Goal: Task Accomplishment & Management: Manage account settings

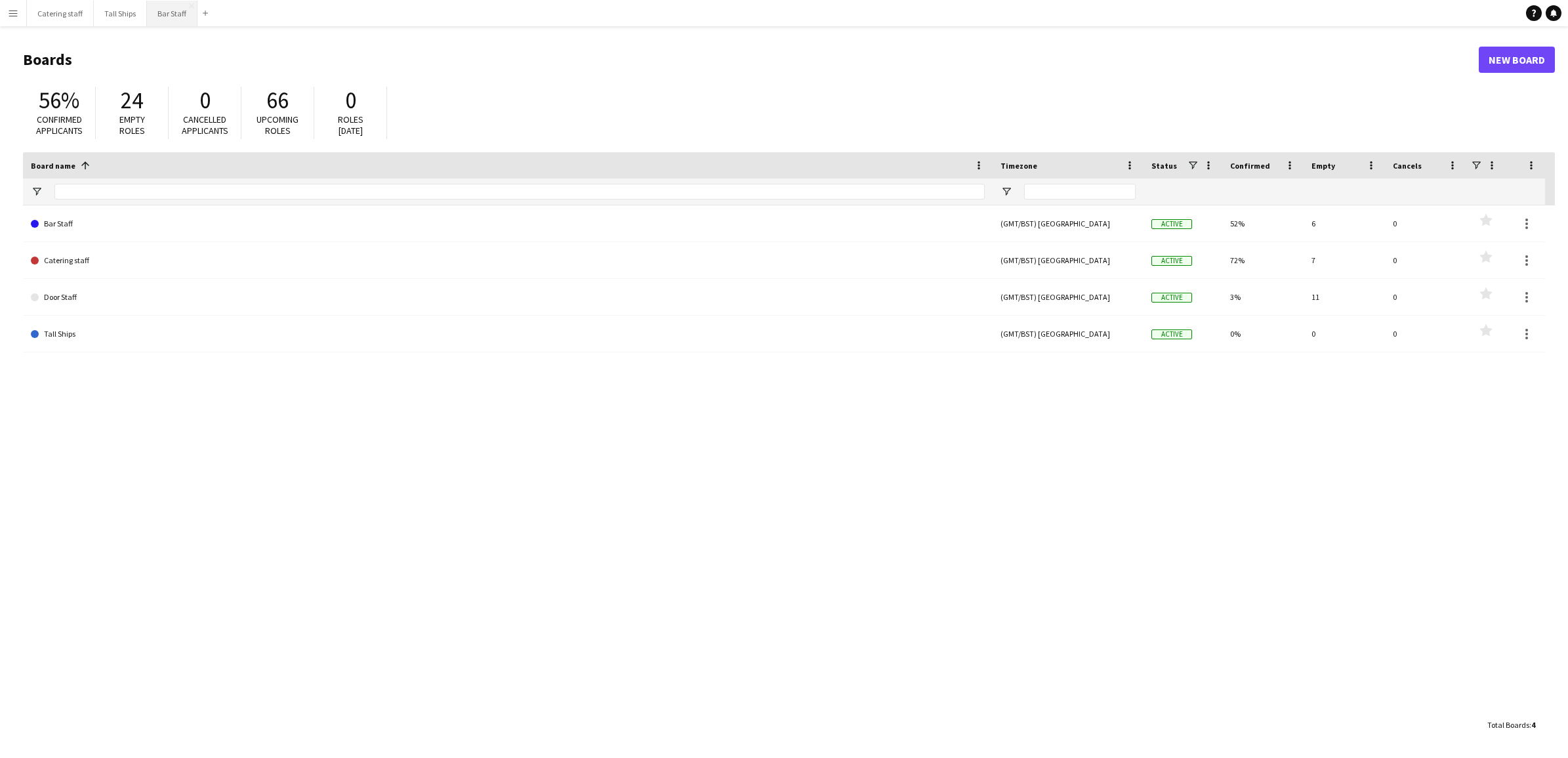
click at [178, 8] on button "Bar Staff Close" at bounding box center [172, 13] width 50 height 26
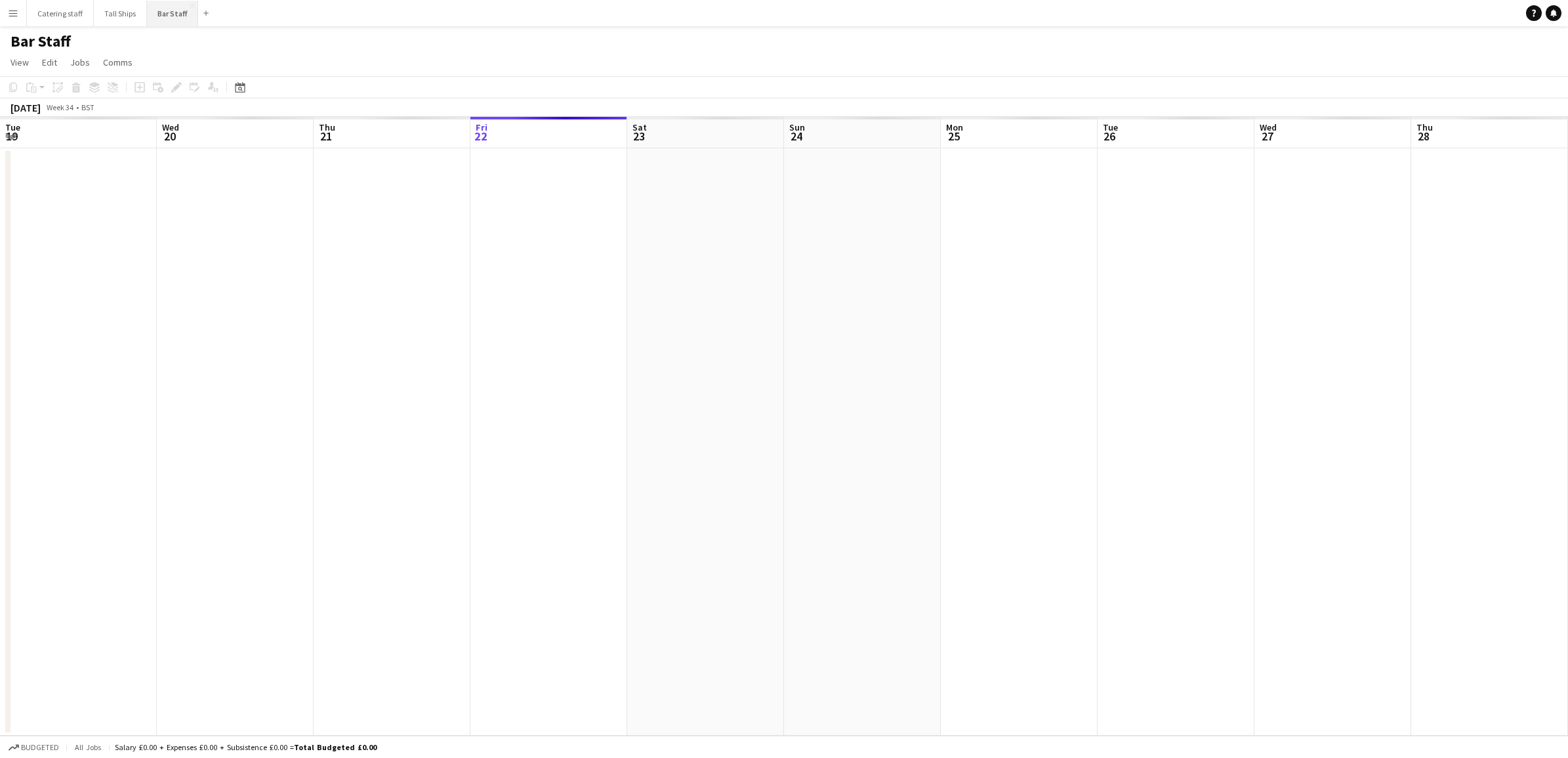
scroll to position [0, 313]
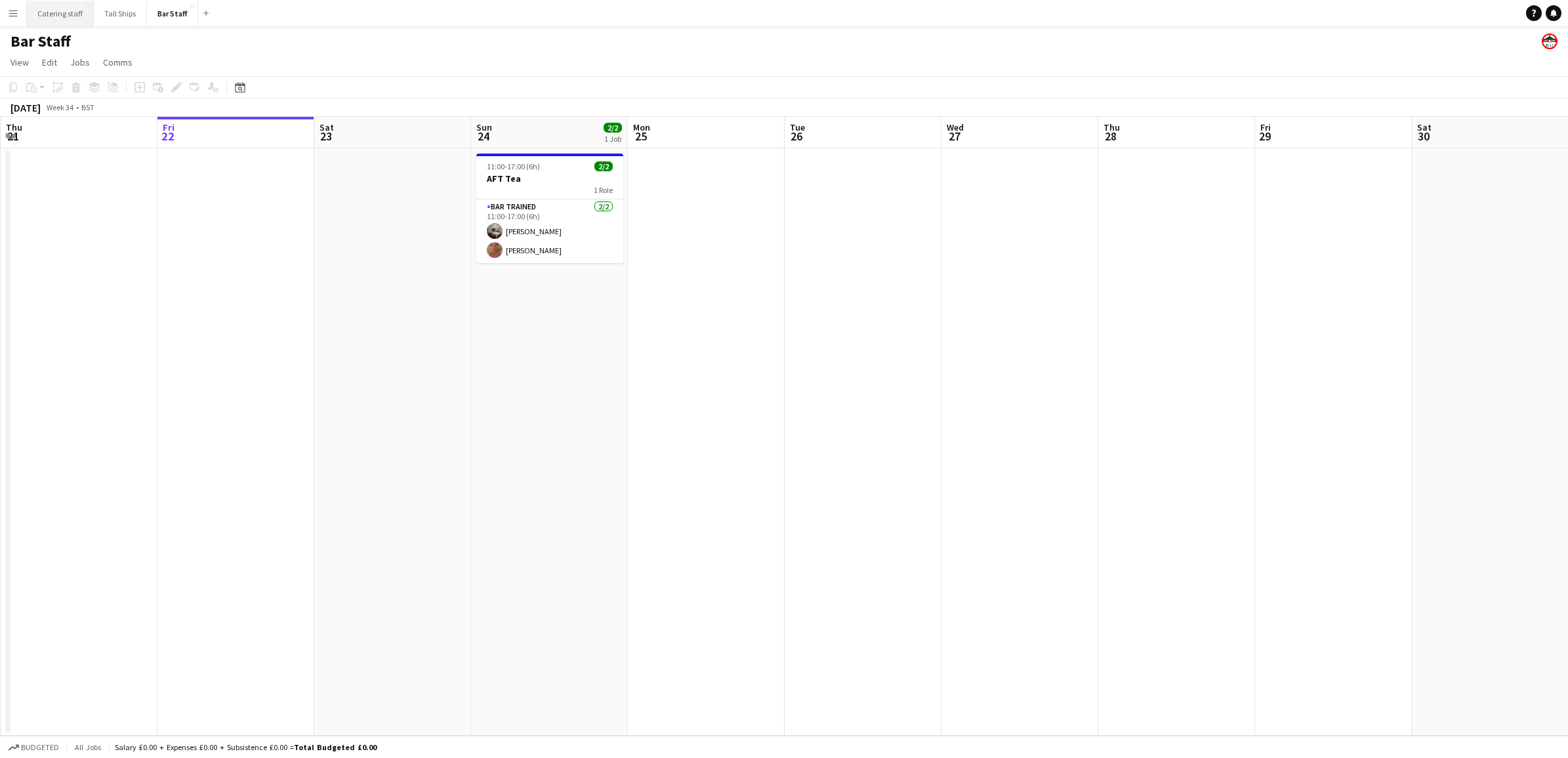
click at [31, 7] on button "Catering staff Close" at bounding box center [60, 13] width 67 height 26
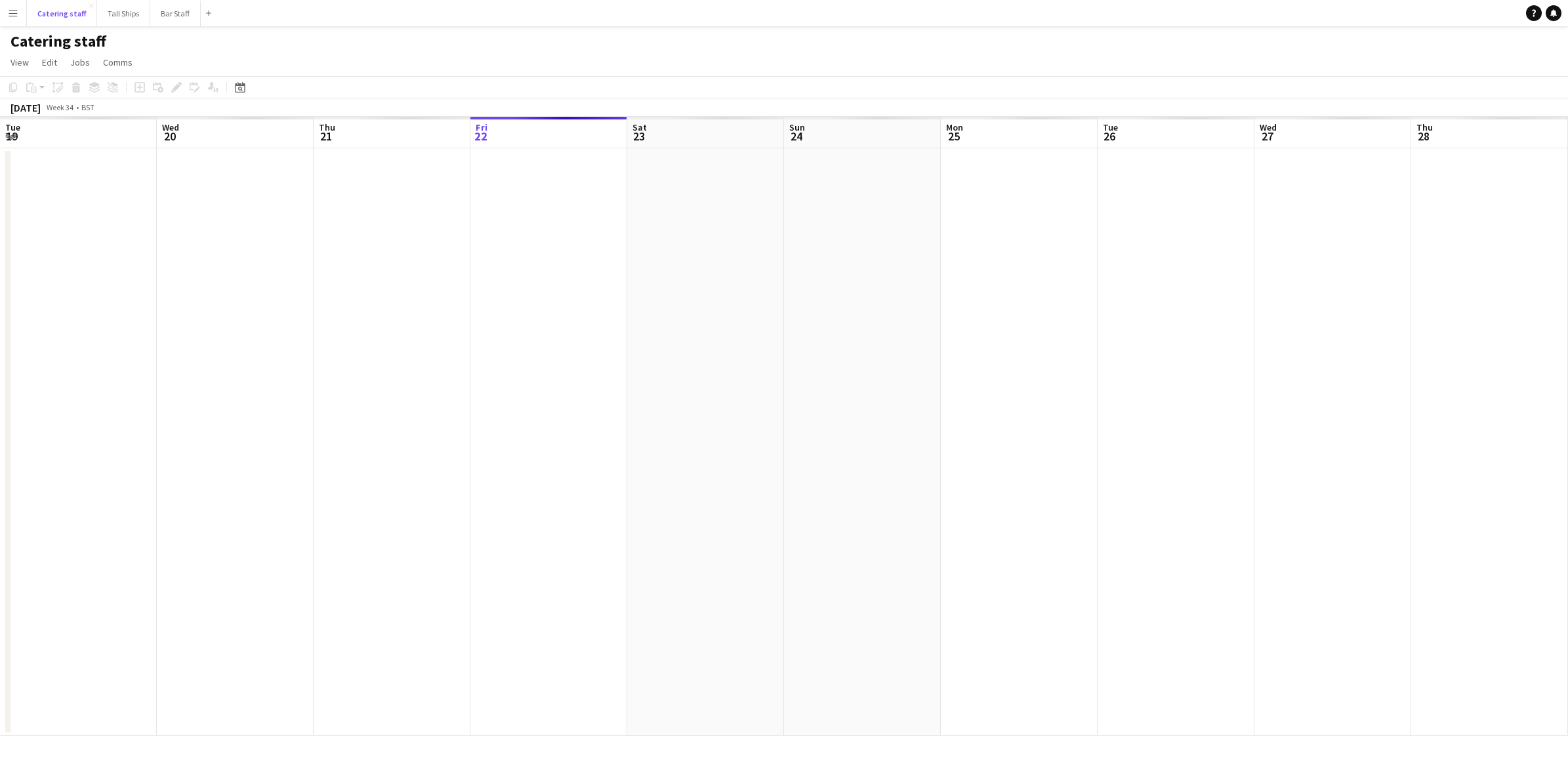
scroll to position [0, 313]
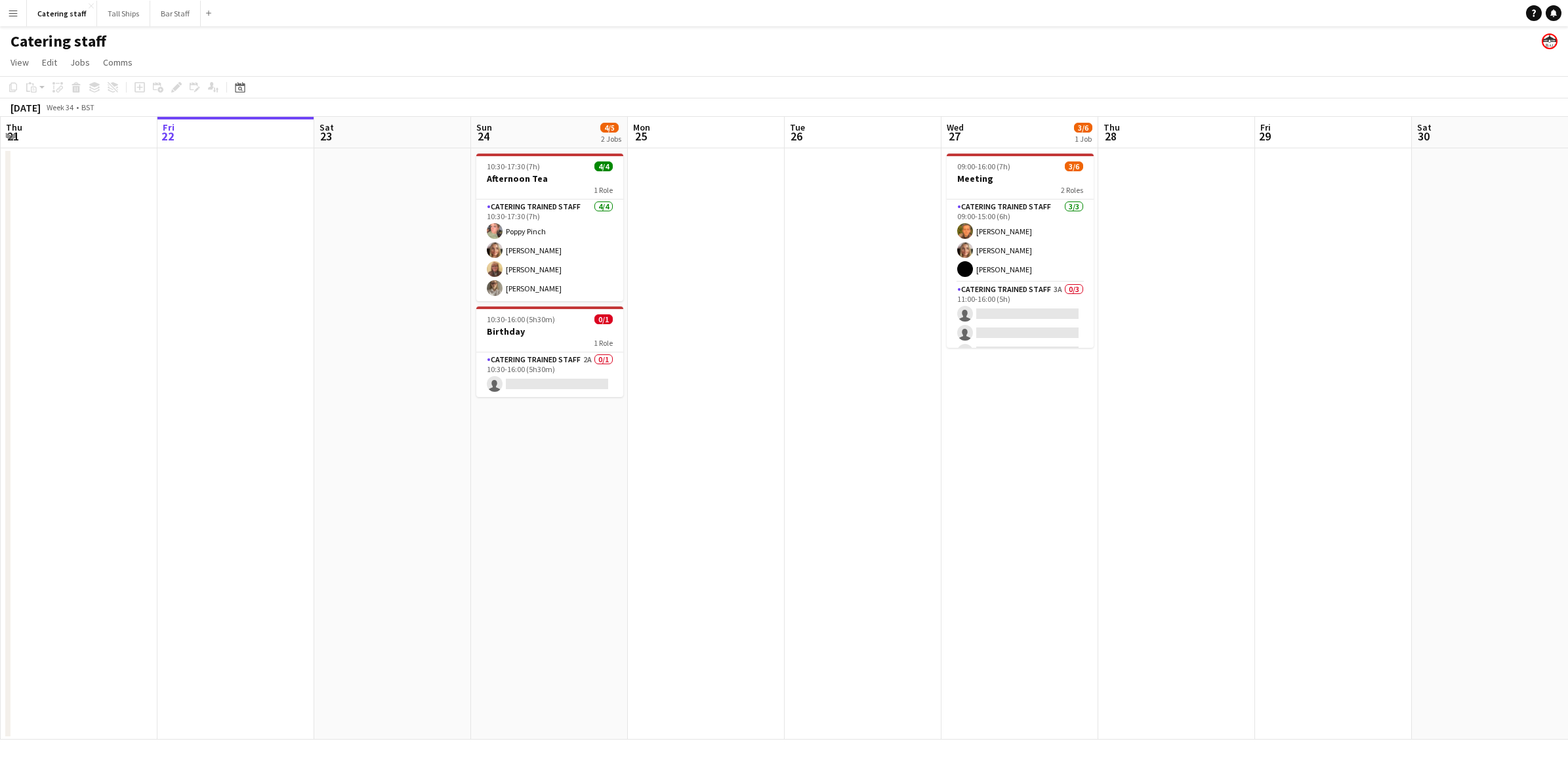
click at [11, 12] on app-icon "Menu" at bounding box center [13, 13] width 11 height 11
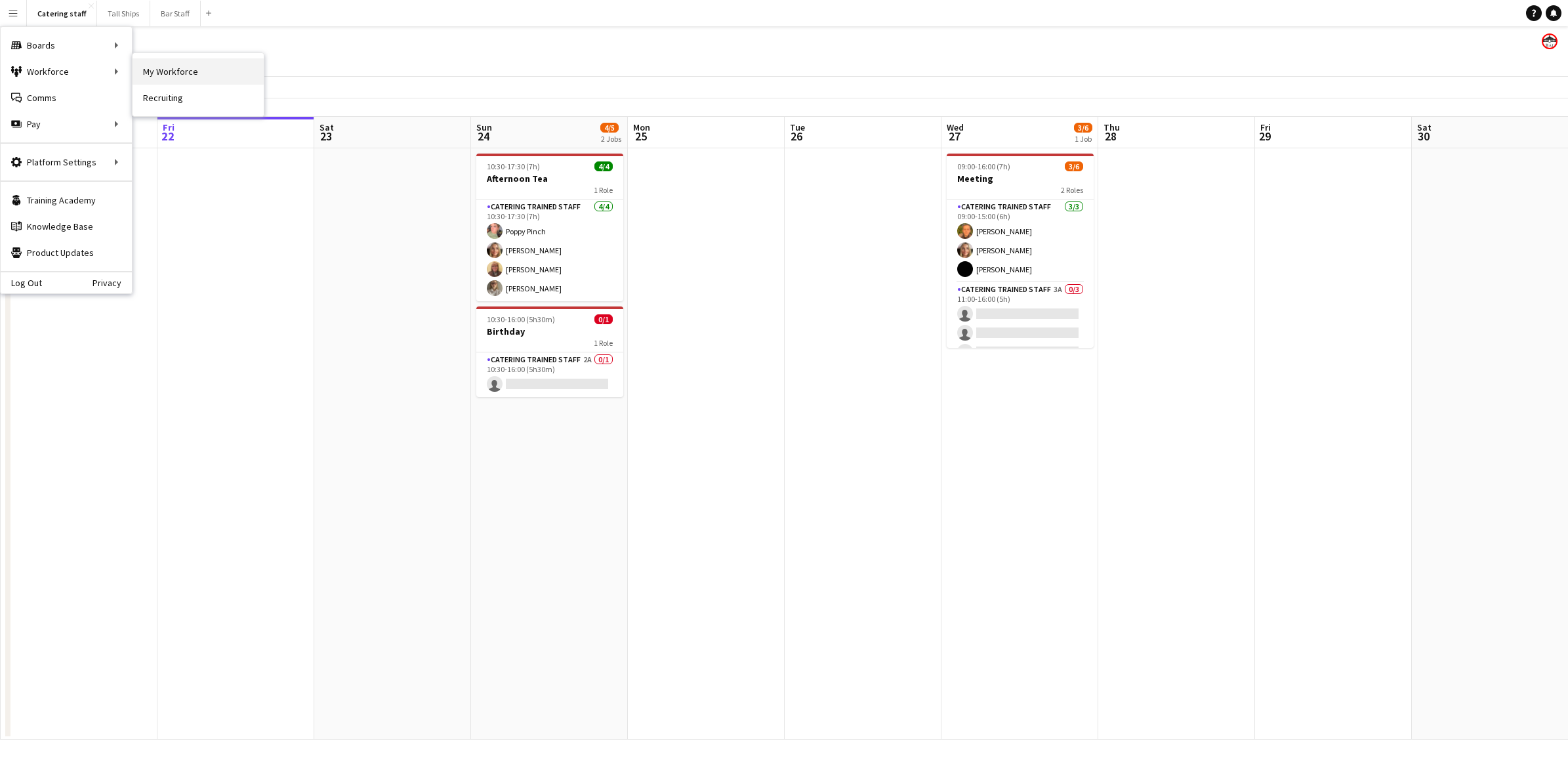
click at [148, 70] on link "My Workforce" at bounding box center [198, 72] width 131 height 26
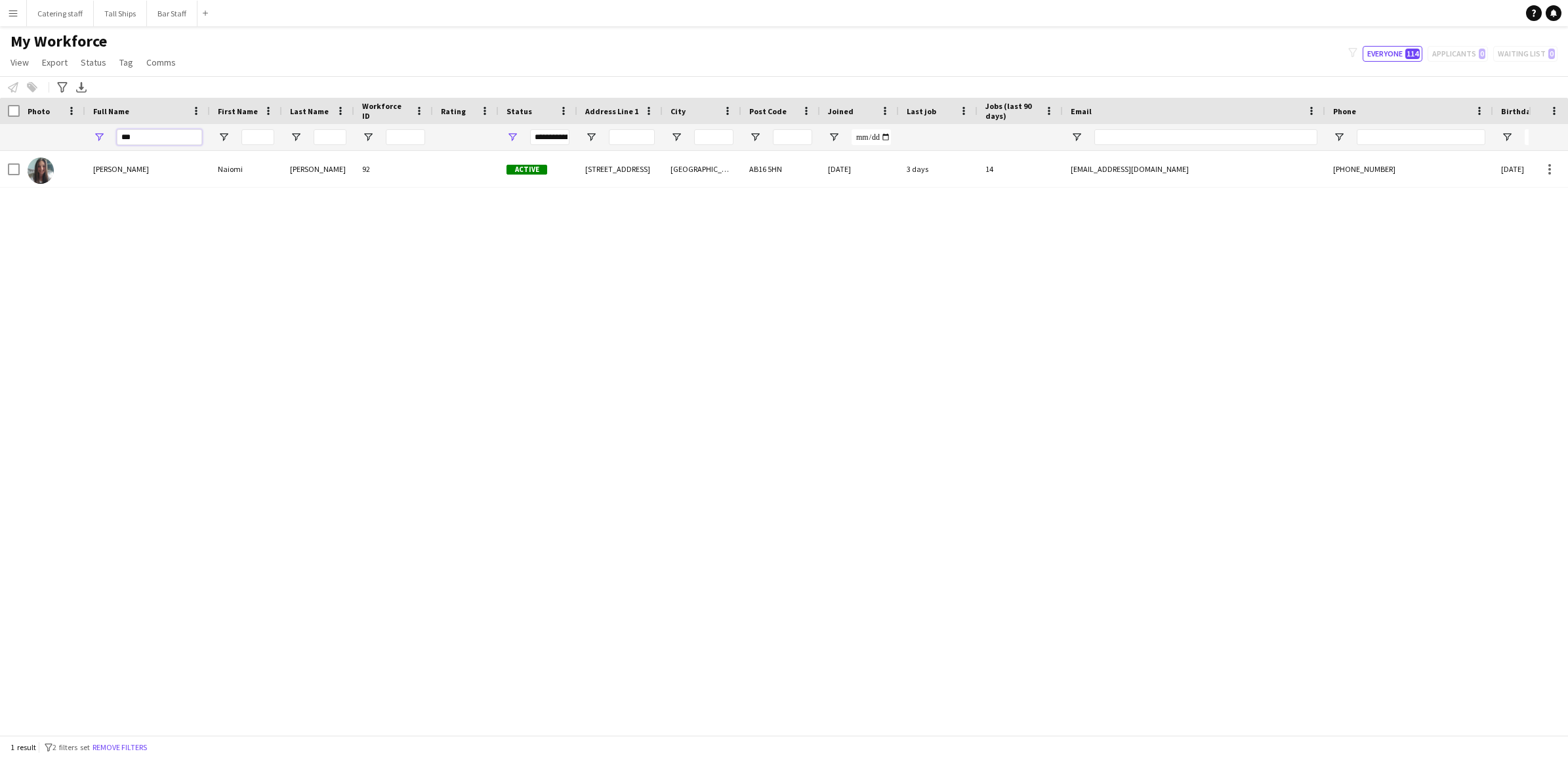
click at [153, 129] on input "***" at bounding box center [159, 136] width 85 height 16
type input "*"
type input "******"
click at [24, 28] on main "My Workforce View Views Default view New view Update view Delete view Edit name…" at bounding box center [784, 383] width 1568 height 713
click at [2, 15] on button "Menu" at bounding box center [13, 13] width 26 height 26
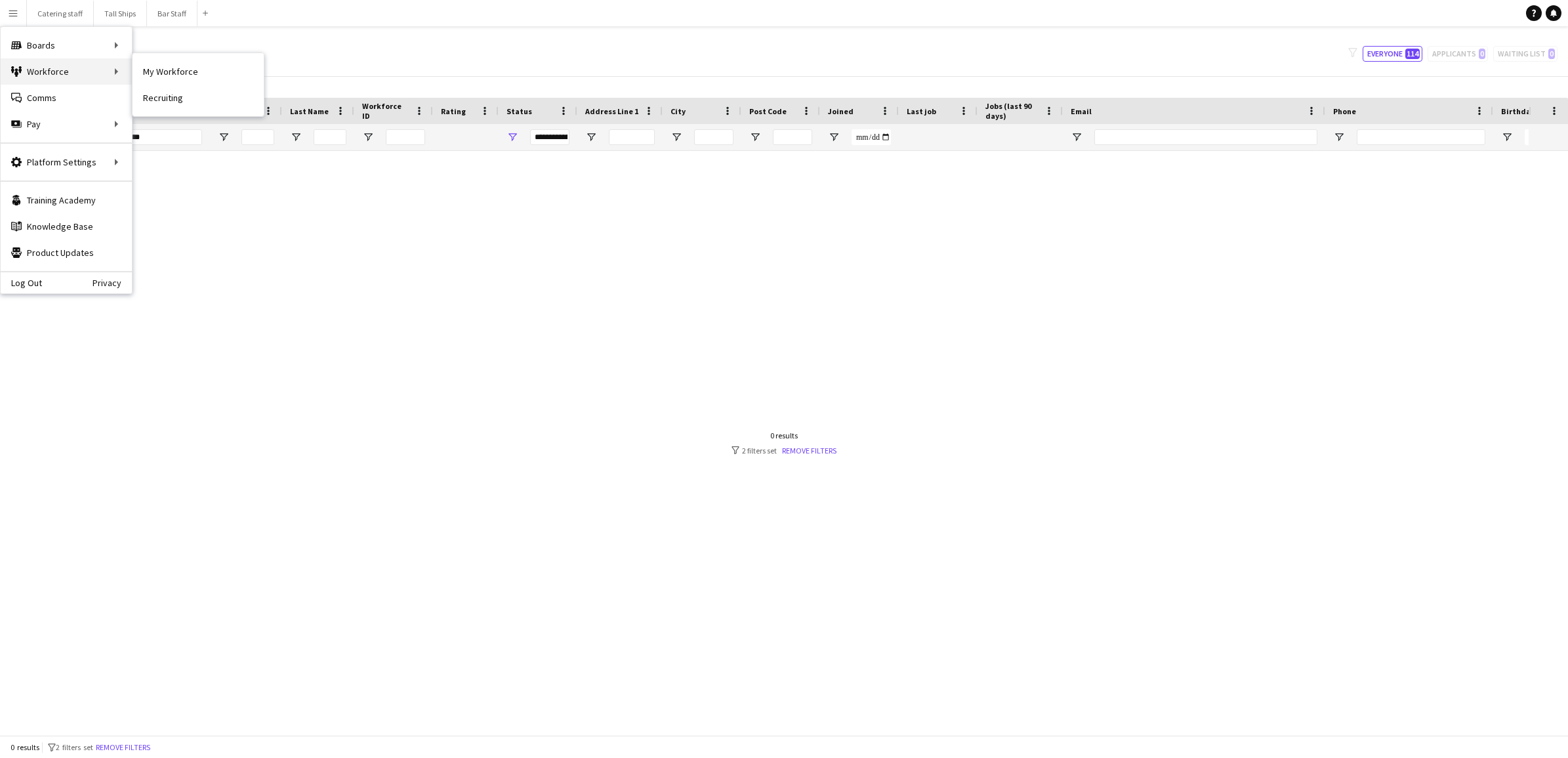
click at [60, 68] on div "Workforce Workforce" at bounding box center [66, 72] width 131 height 26
drag, startPoint x: 155, startPoint y: 141, endPoint x: 100, endPoint y: 135, distance: 55.3
click at [100, 135] on div "Menu Boards Boards Boards All jobs Status Workforce Workforce My Workforce Recr…" at bounding box center [784, 379] width 1568 height 758
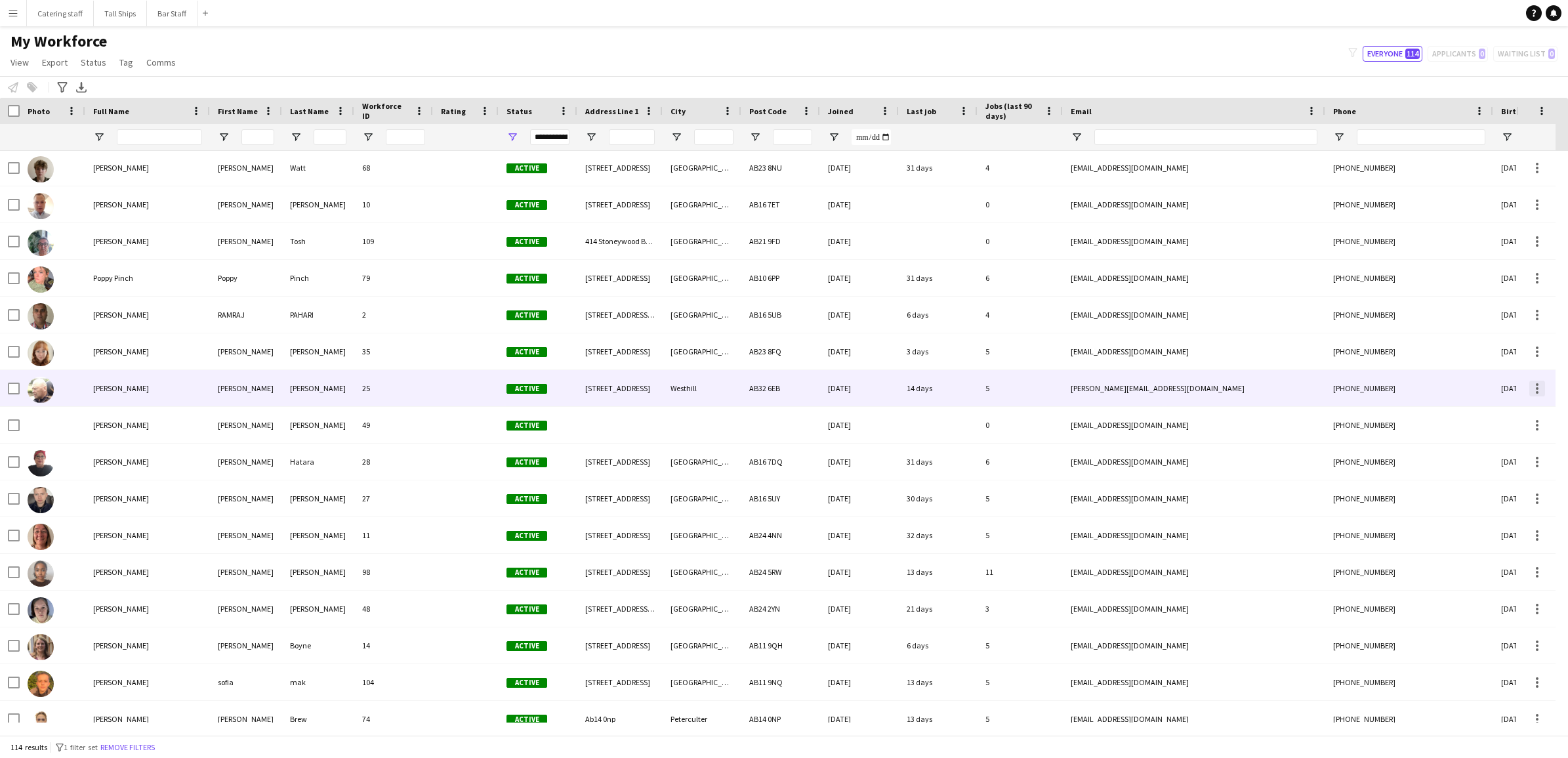
click at [1542, 389] on div at bounding box center [1537, 388] width 16 height 16
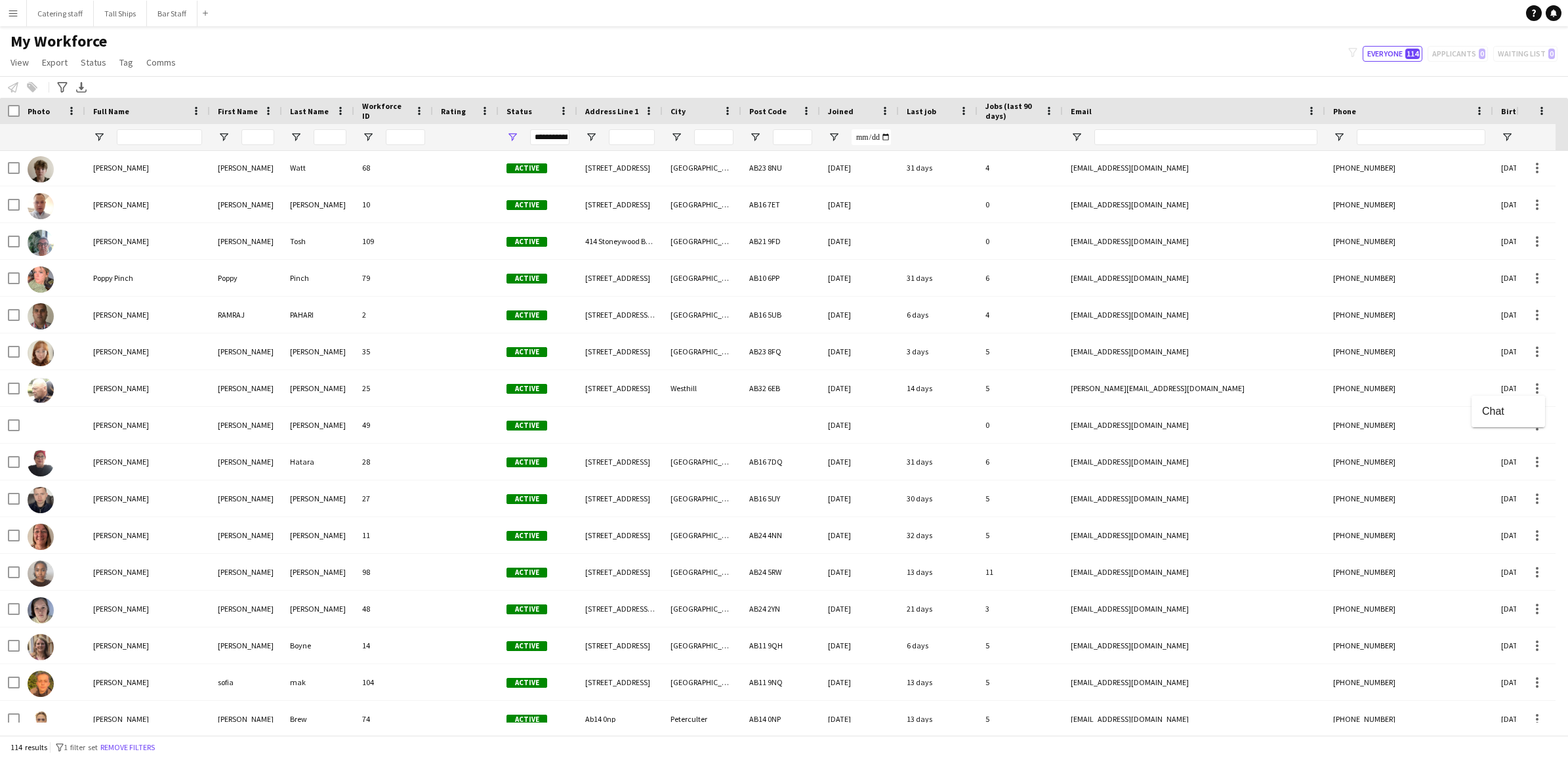
click at [128, 388] on div at bounding box center [784, 379] width 1568 height 758
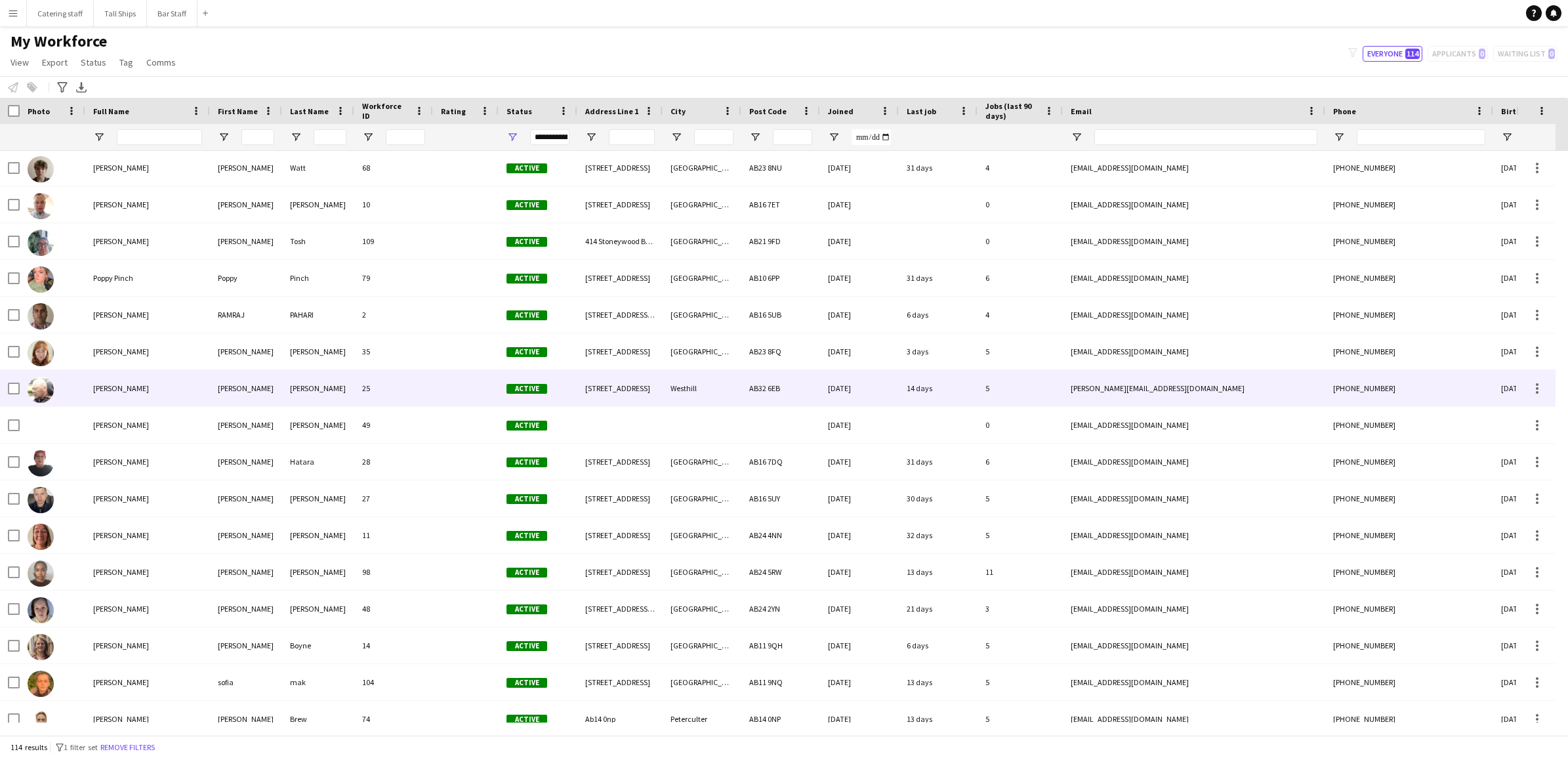
click at [105, 392] on span "[PERSON_NAME]" at bounding box center [121, 388] width 55 height 10
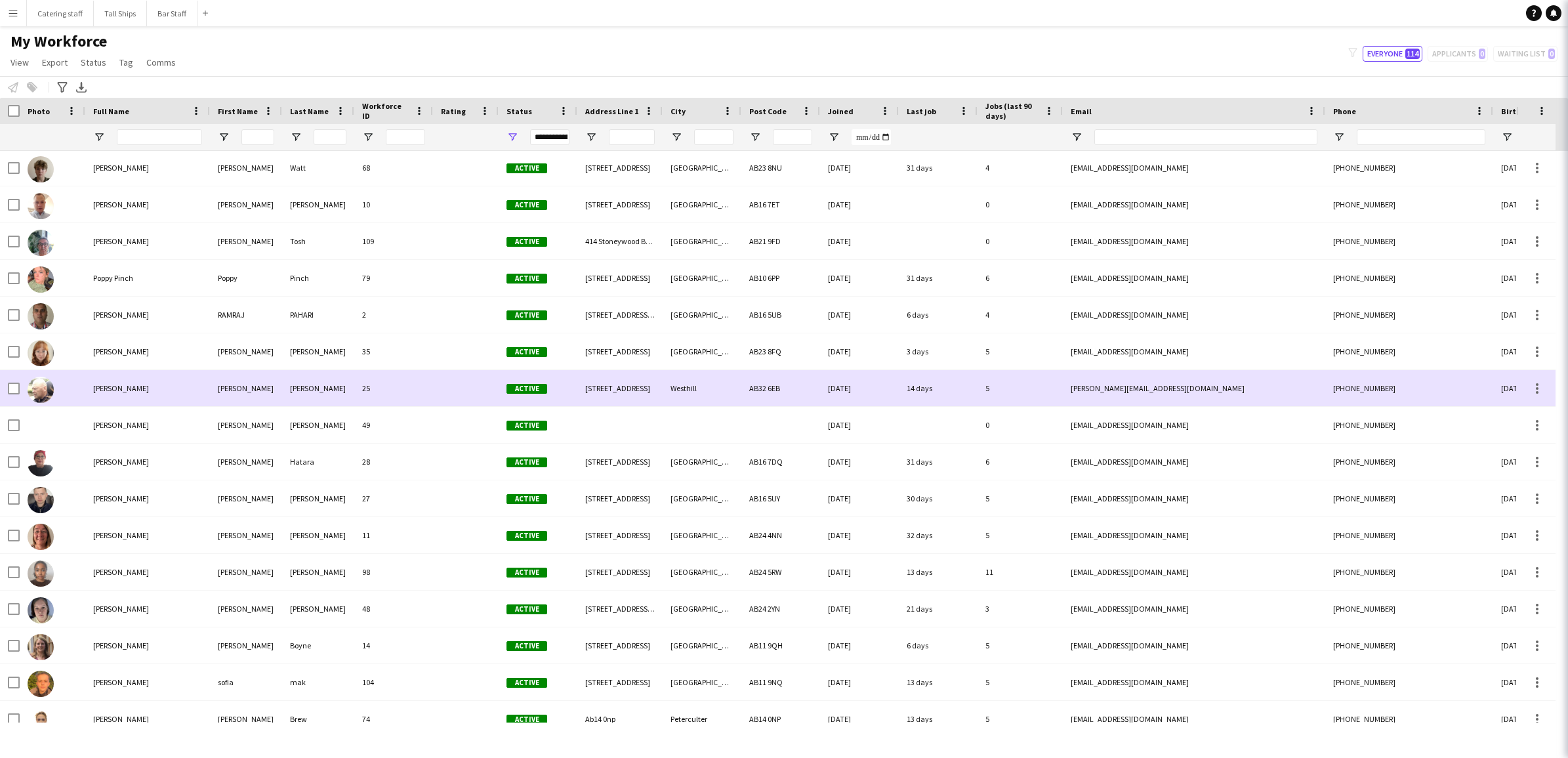
click at [105, 392] on span "[PERSON_NAME]" at bounding box center [121, 388] width 55 height 10
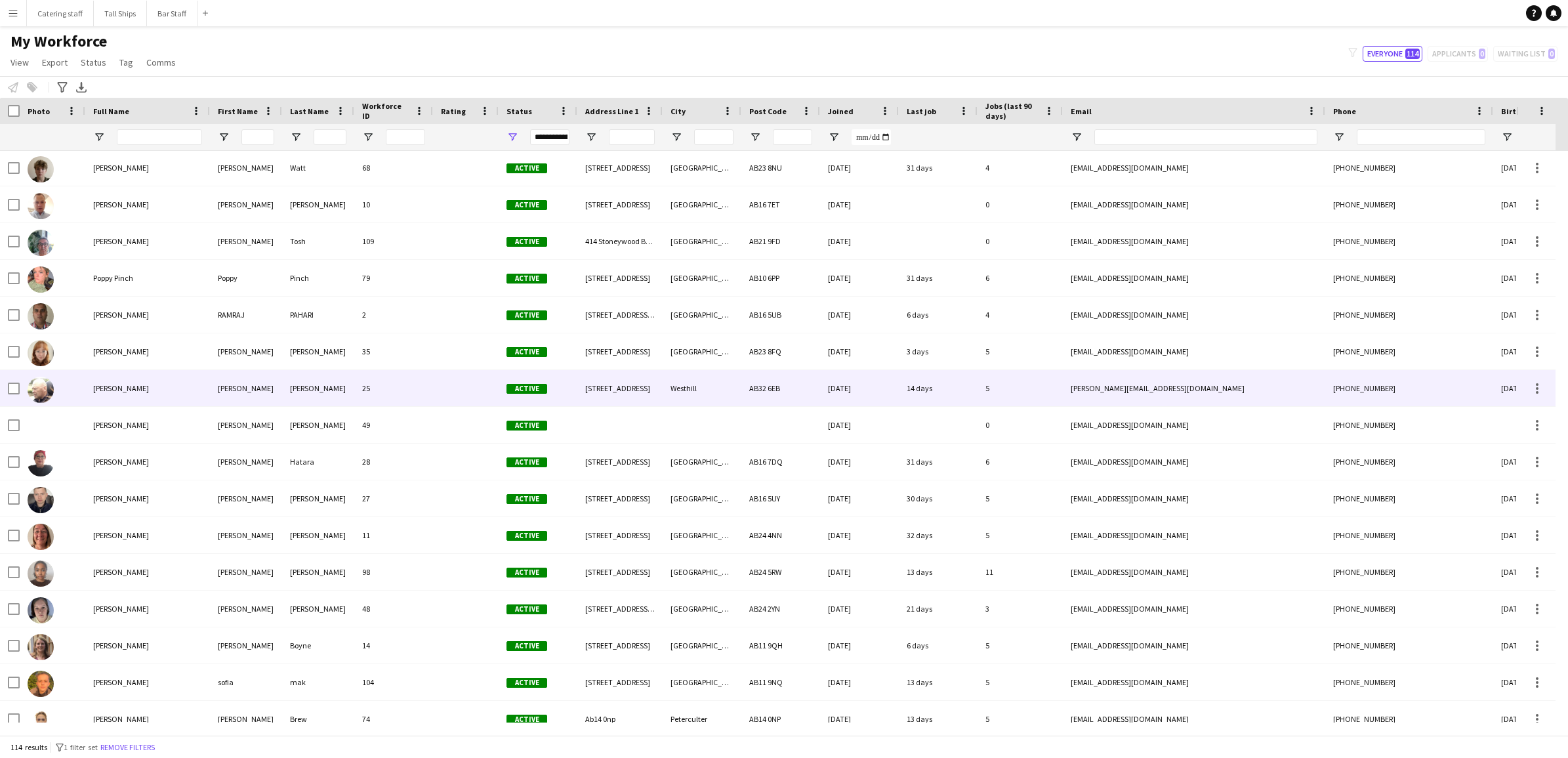
click at [105, 392] on span "[PERSON_NAME]" at bounding box center [121, 388] width 55 height 10
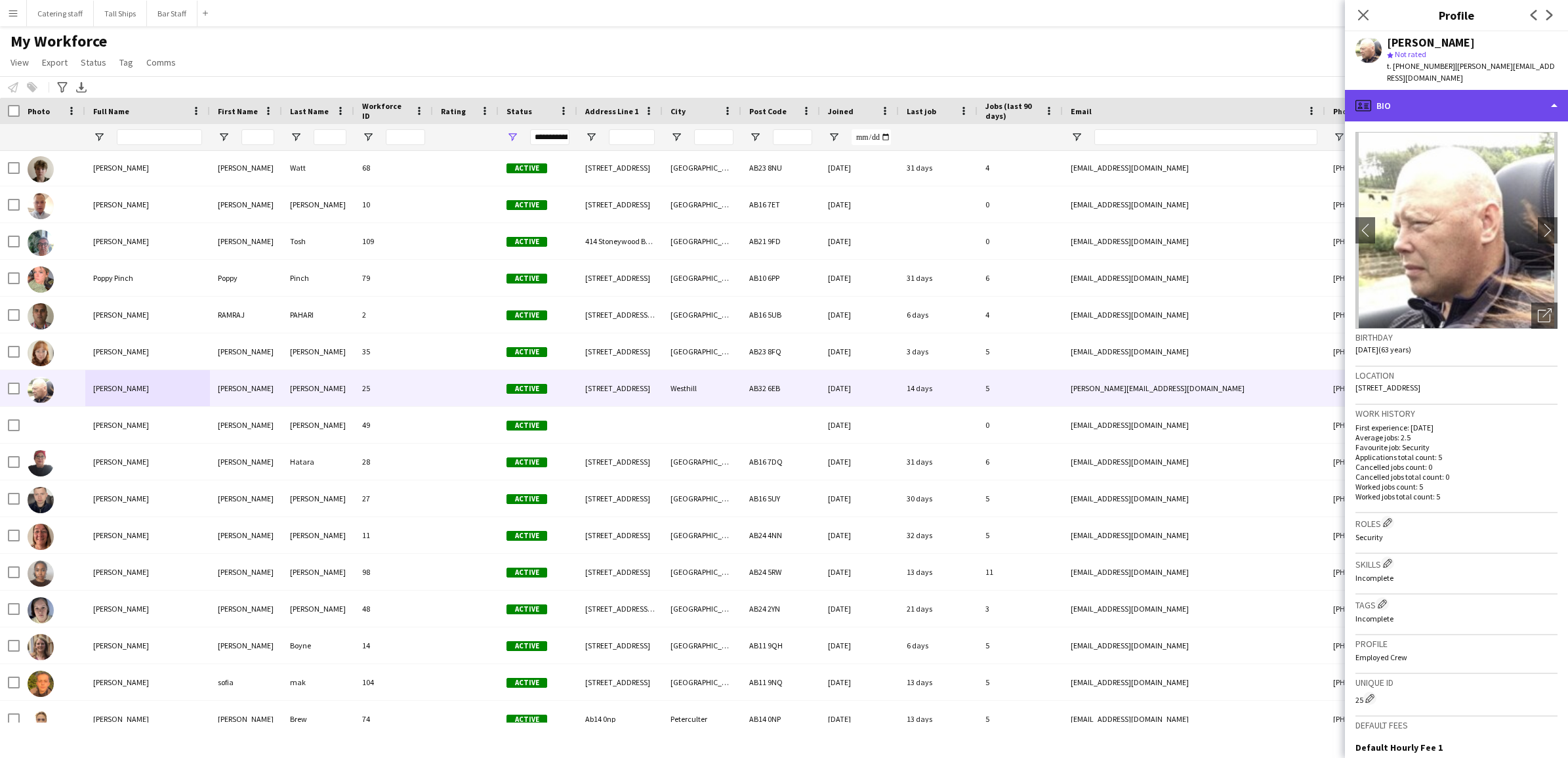
click at [1538, 95] on div "profile Bio" at bounding box center [1456, 106] width 223 height 31
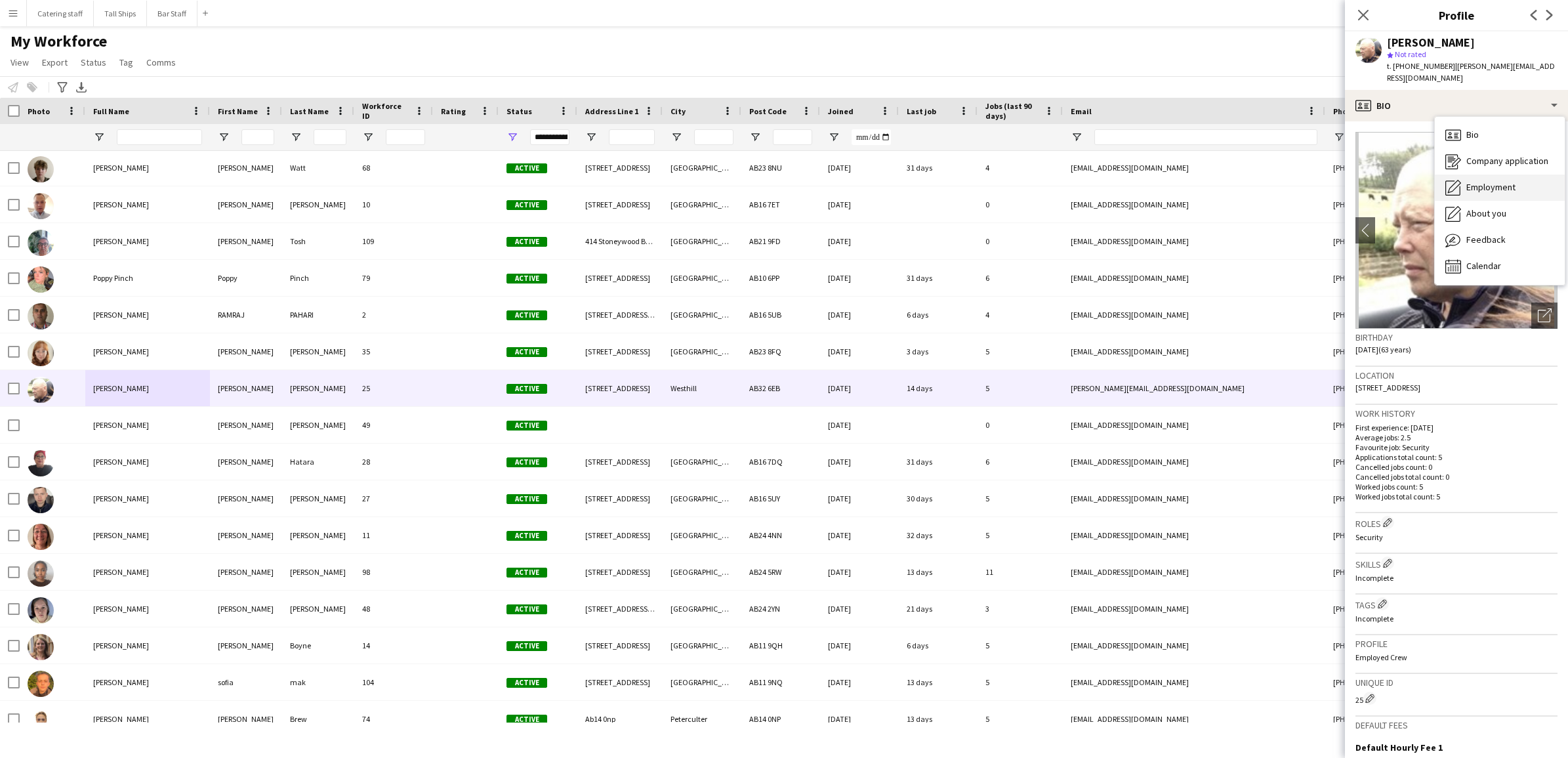
click at [1484, 181] on span "Employment" at bounding box center [1491, 187] width 50 height 12
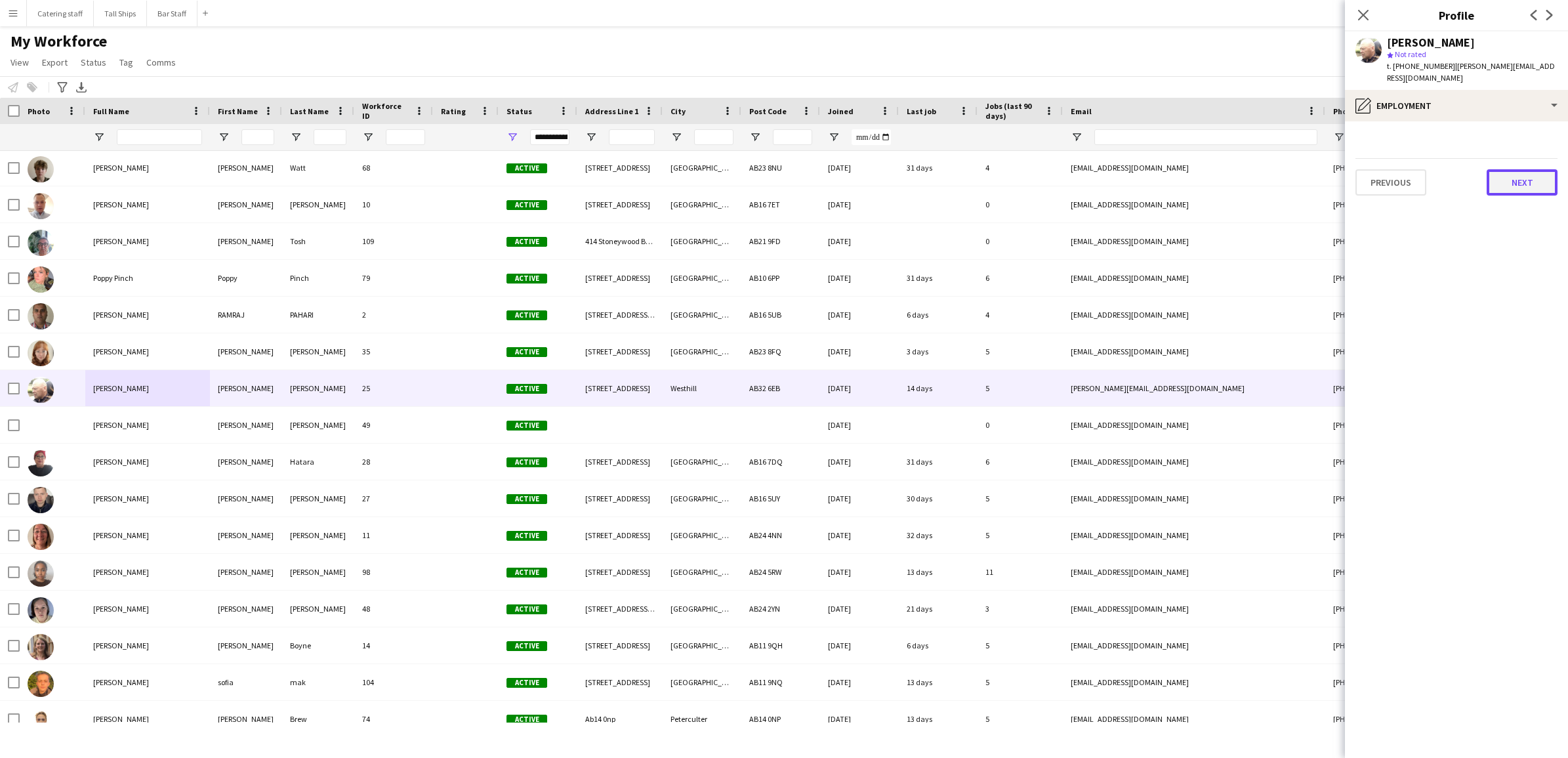
click at [1529, 174] on button "Next" at bounding box center [1522, 183] width 71 height 26
click at [1456, 236] on textarea at bounding box center [1469, 251] width 177 height 62
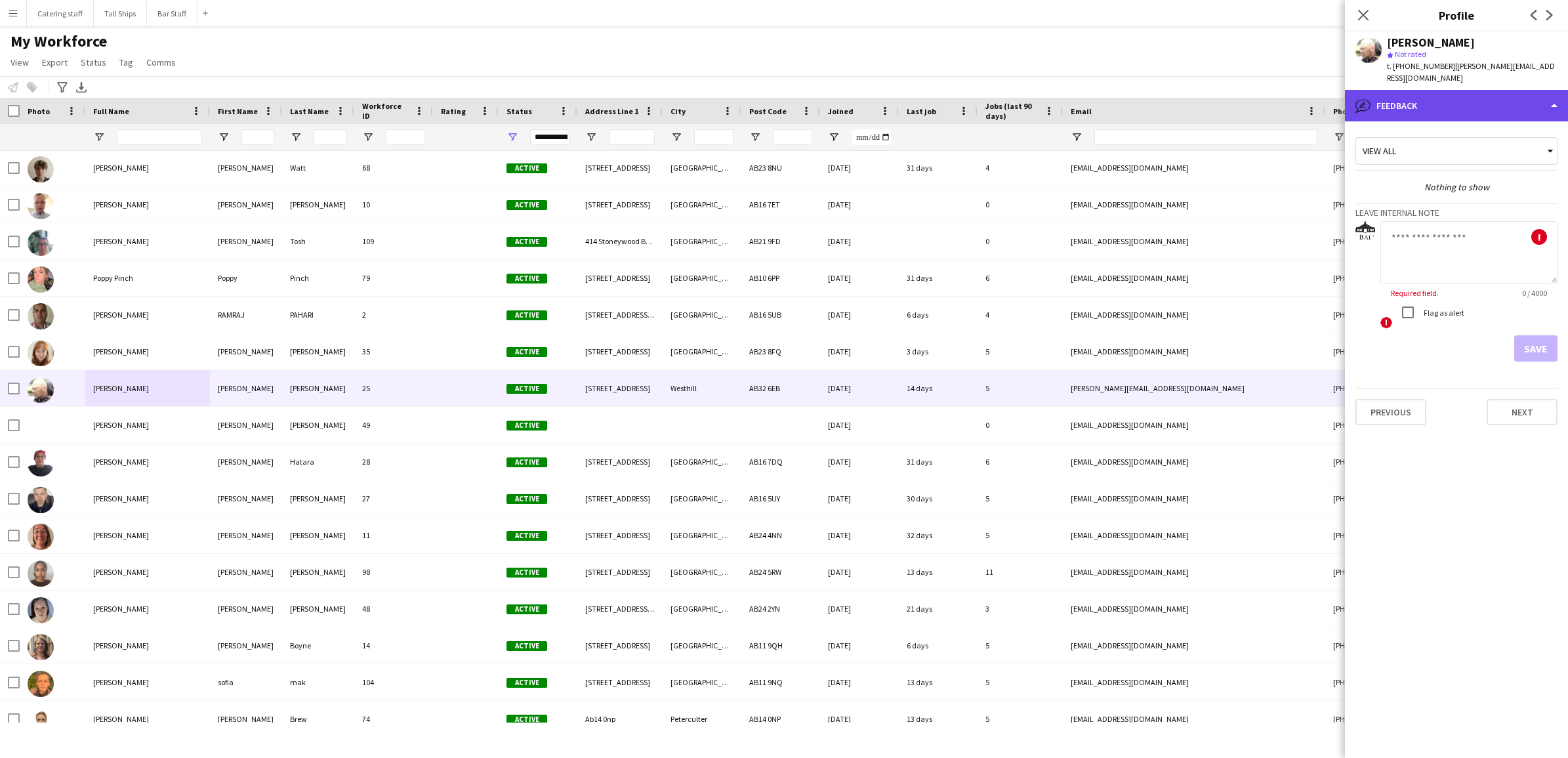
click at [1549, 97] on div "bubble-pencil Feedback" at bounding box center [1456, 106] width 223 height 31
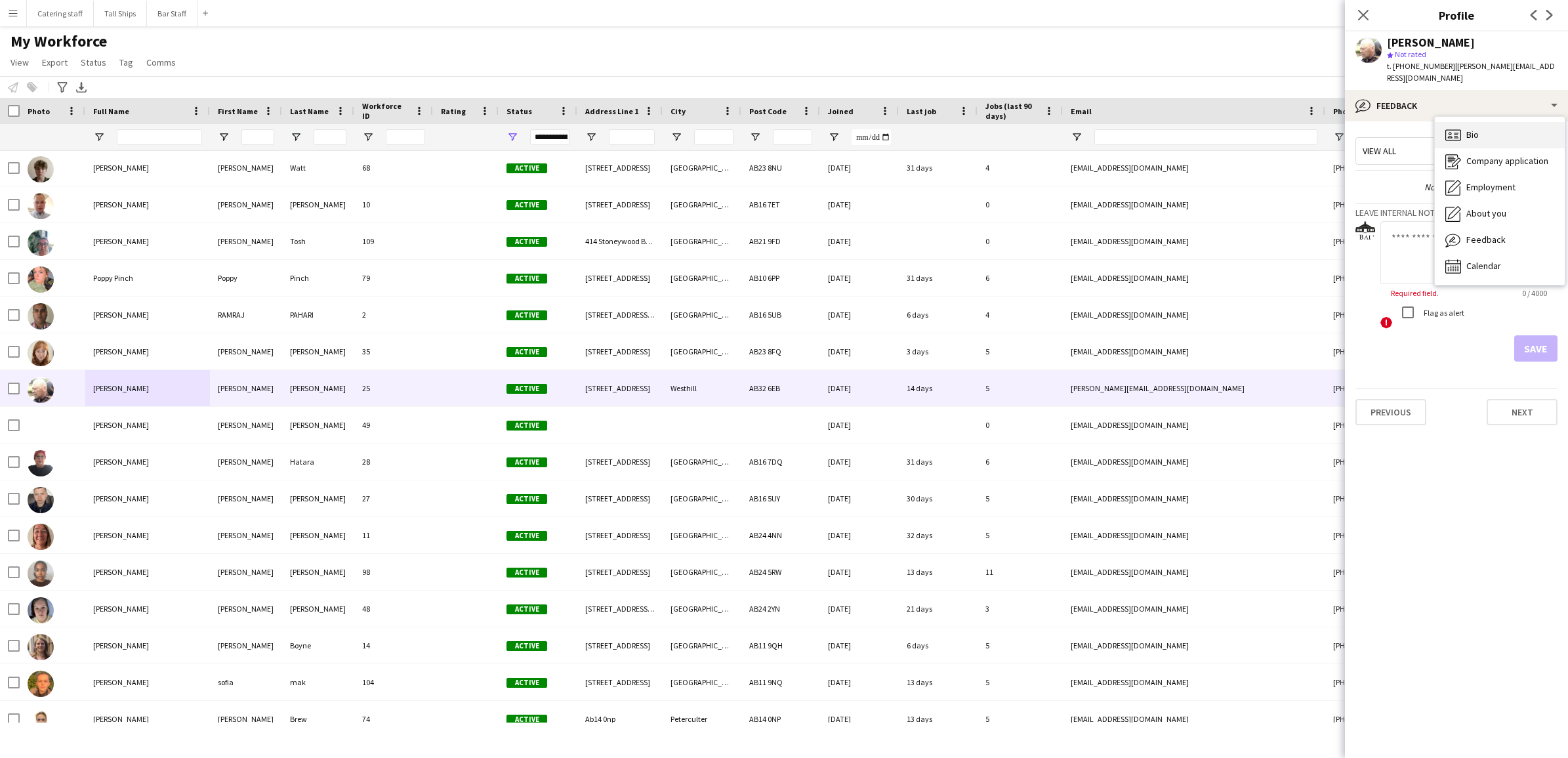
click at [1468, 129] on span "Bio" at bounding box center [1472, 135] width 12 height 12
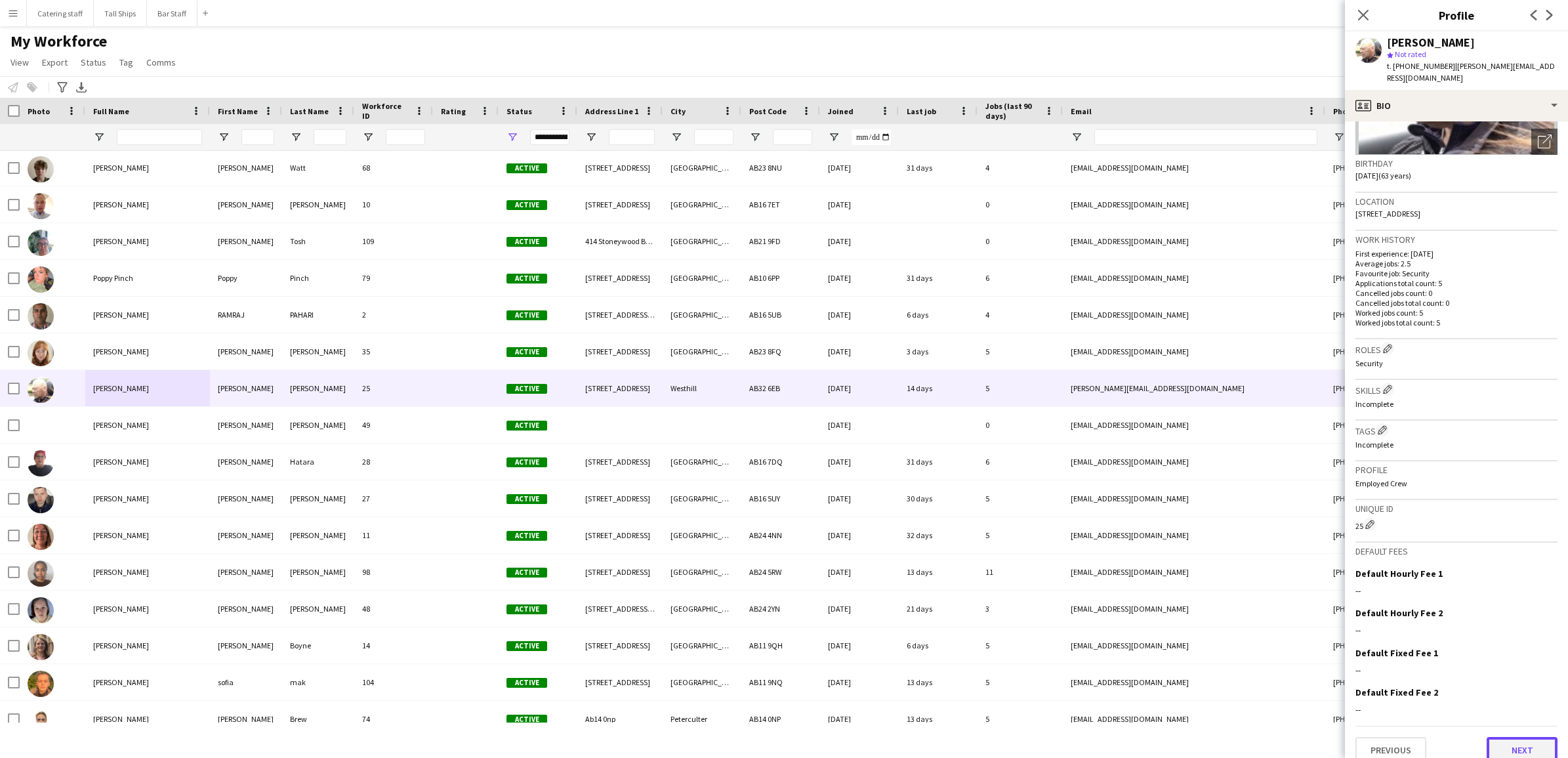
click at [1496, 737] on button "Next" at bounding box center [1522, 750] width 71 height 26
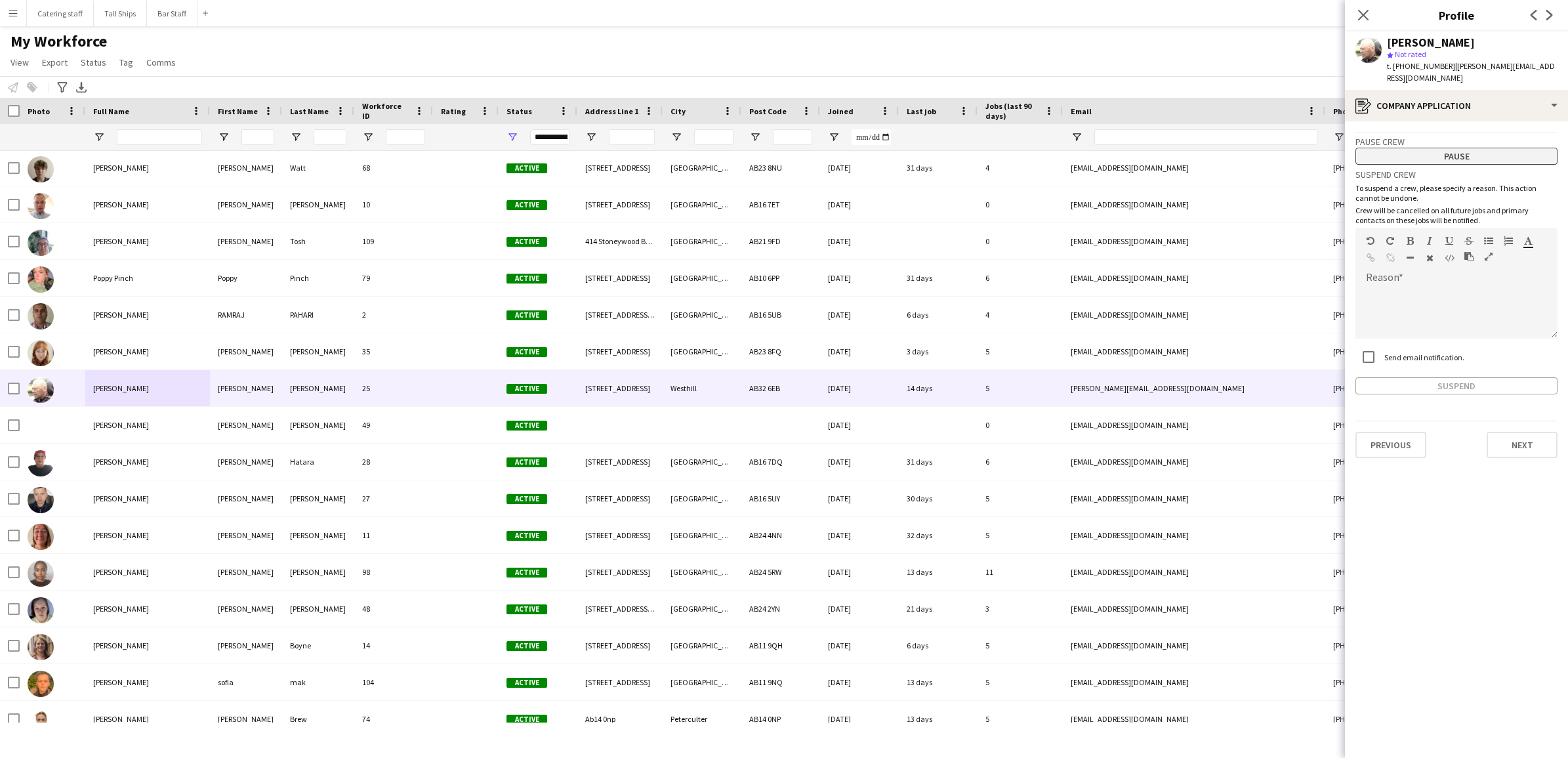
click at [1467, 148] on button "Pause" at bounding box center [1456, 156] width 202 height 17
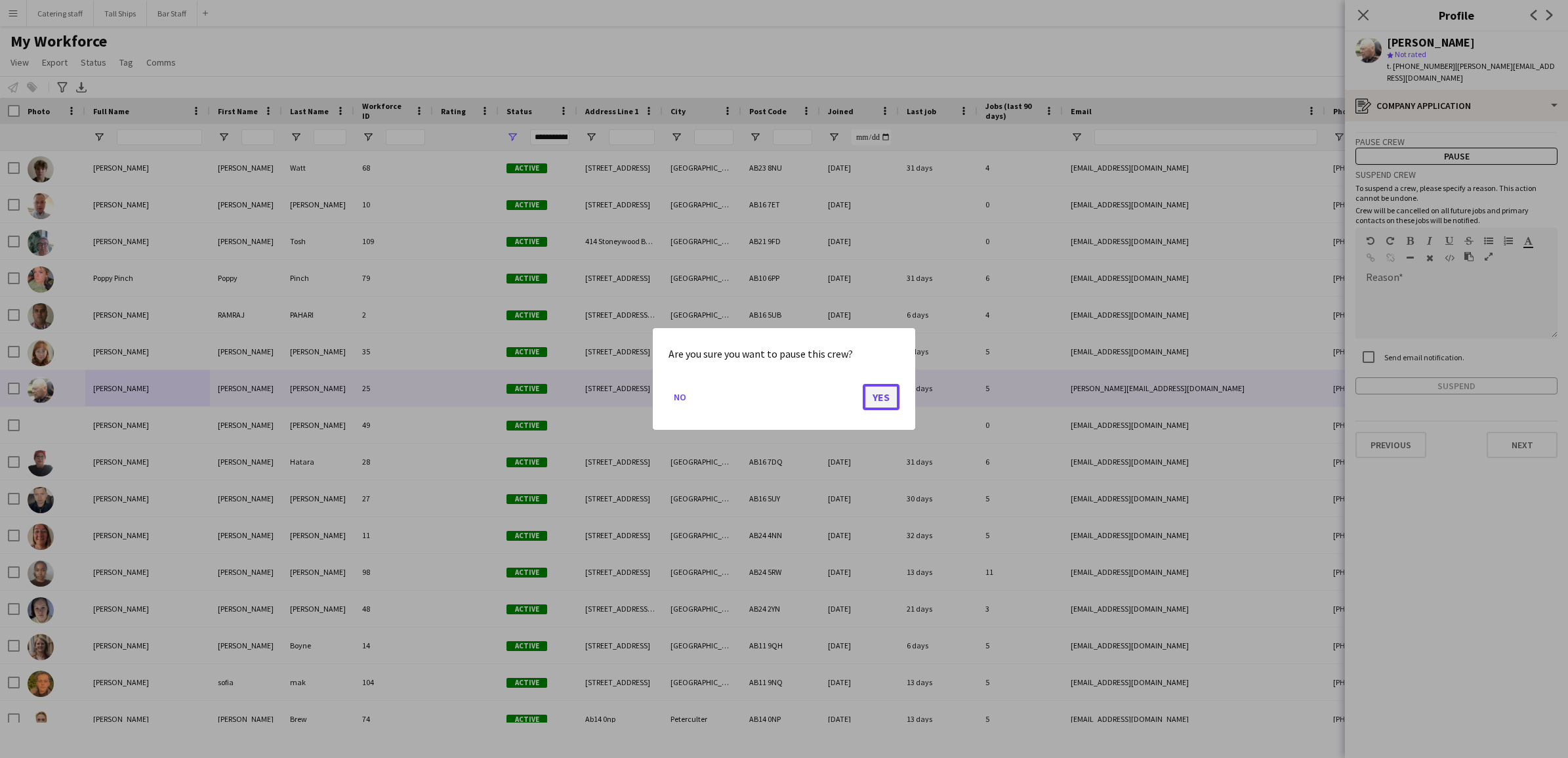
click at [879, 398] on button "Yes" at bounding box center [881, 397] width 36 height 26
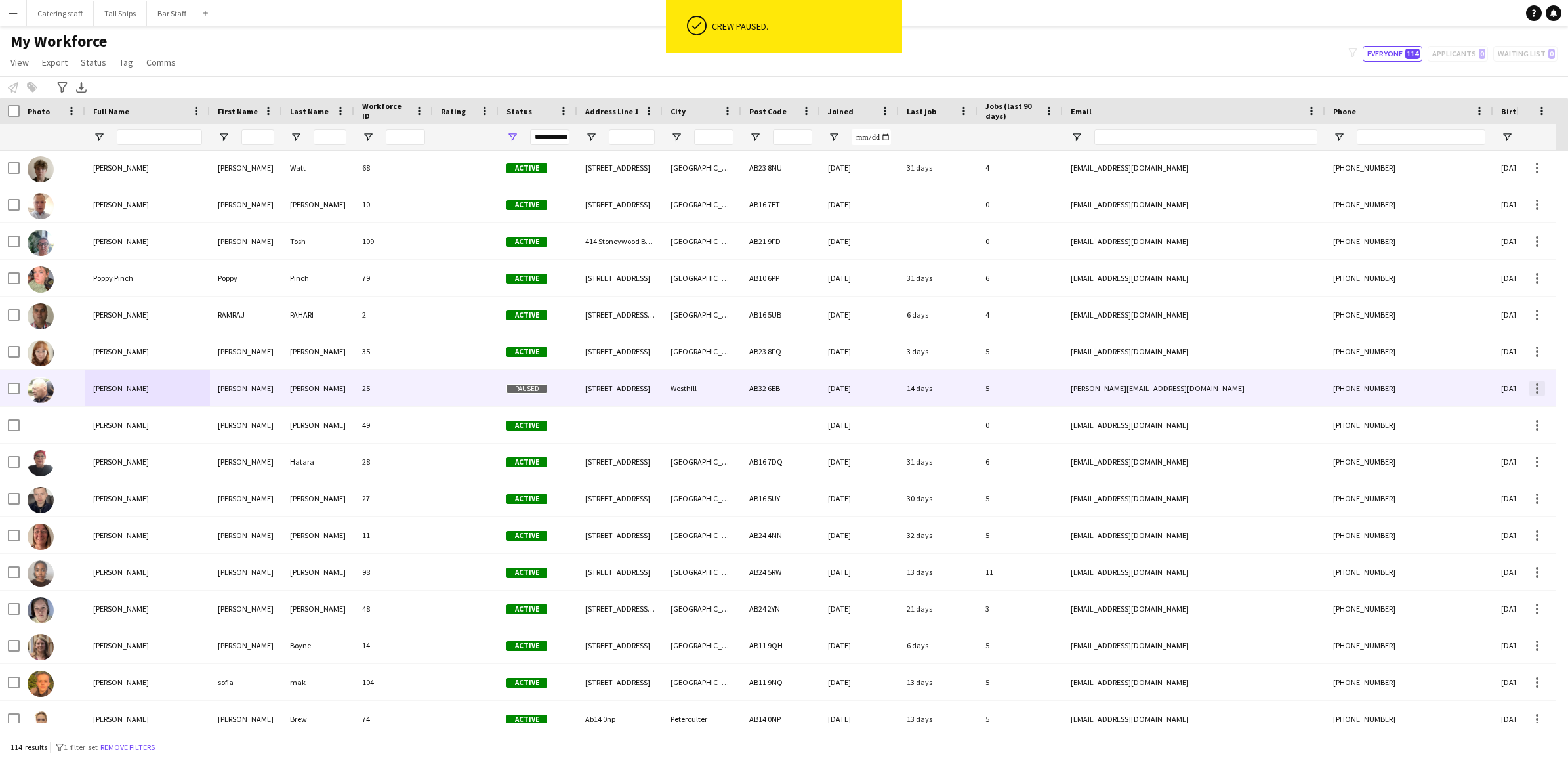
click at [1540, 385] on div at bounding box center [1537, 388] width 16 height 16
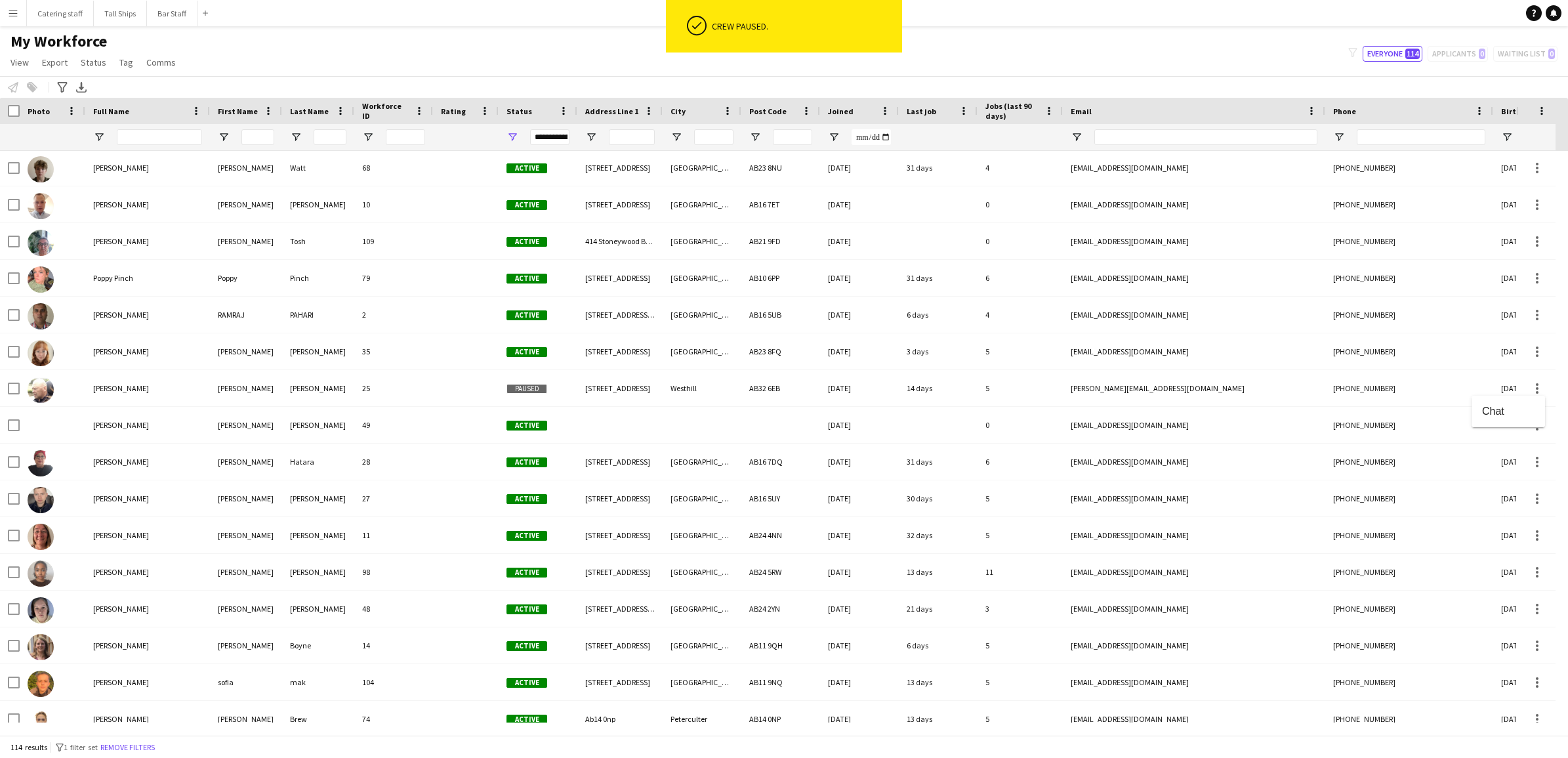
click at [679, 393] on div at bounding box center [784, 379] width 1568 height 758
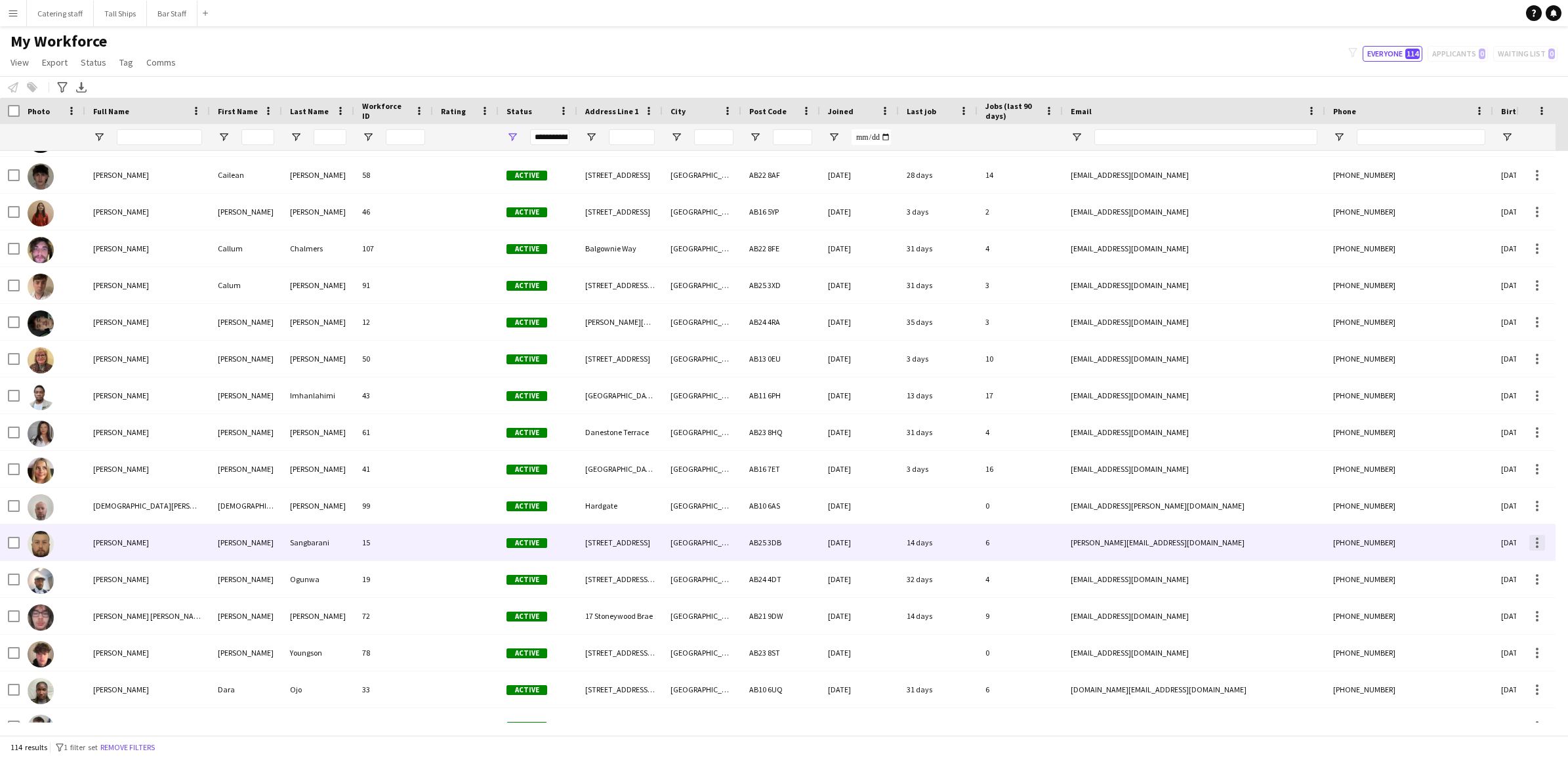
click at [1536, 546] on div at bounding box center [1537, 546] width 2 height 2
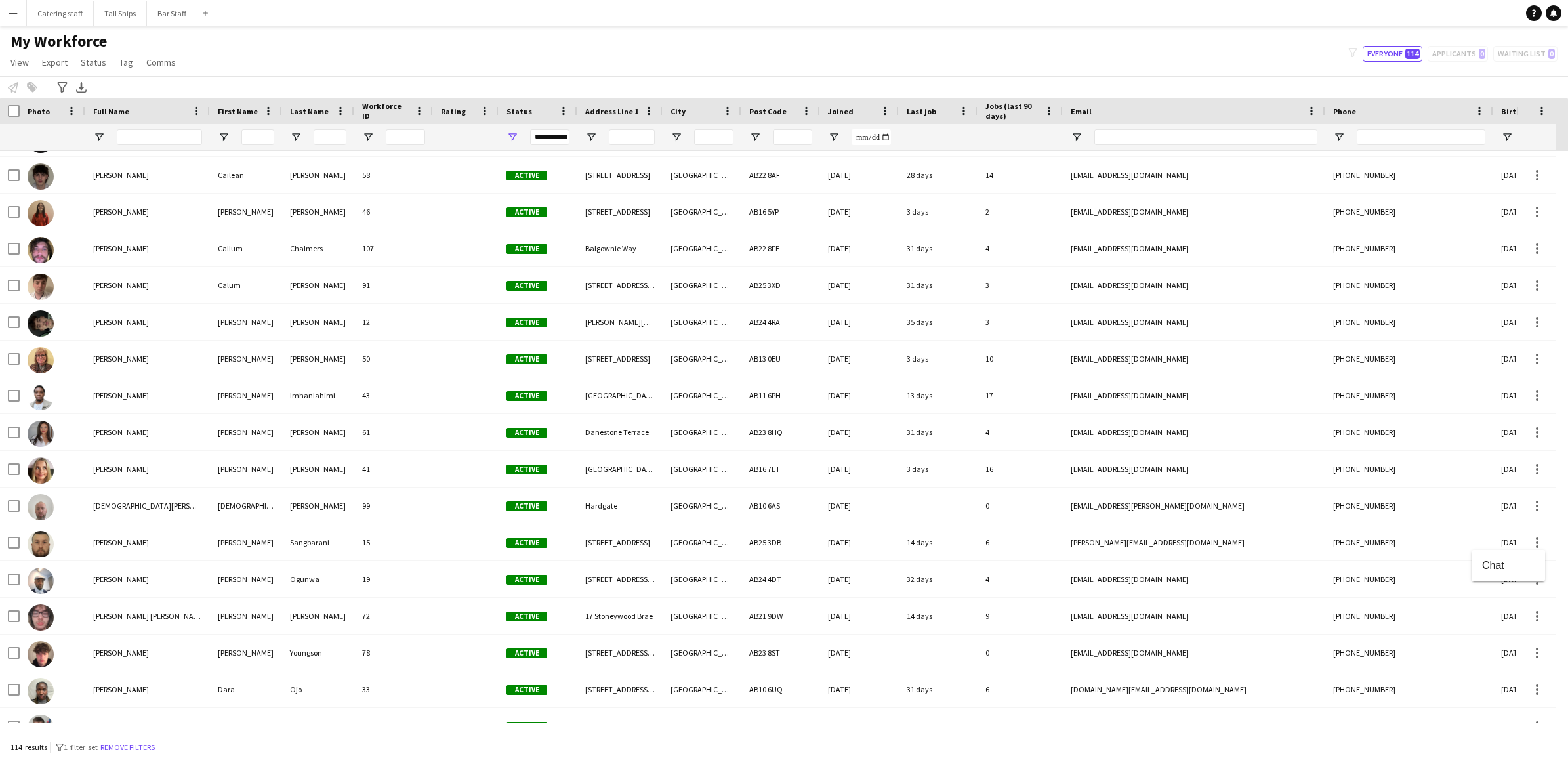
click at [152, 548] on div at bounding box center [784, 379] width 1568 height 758
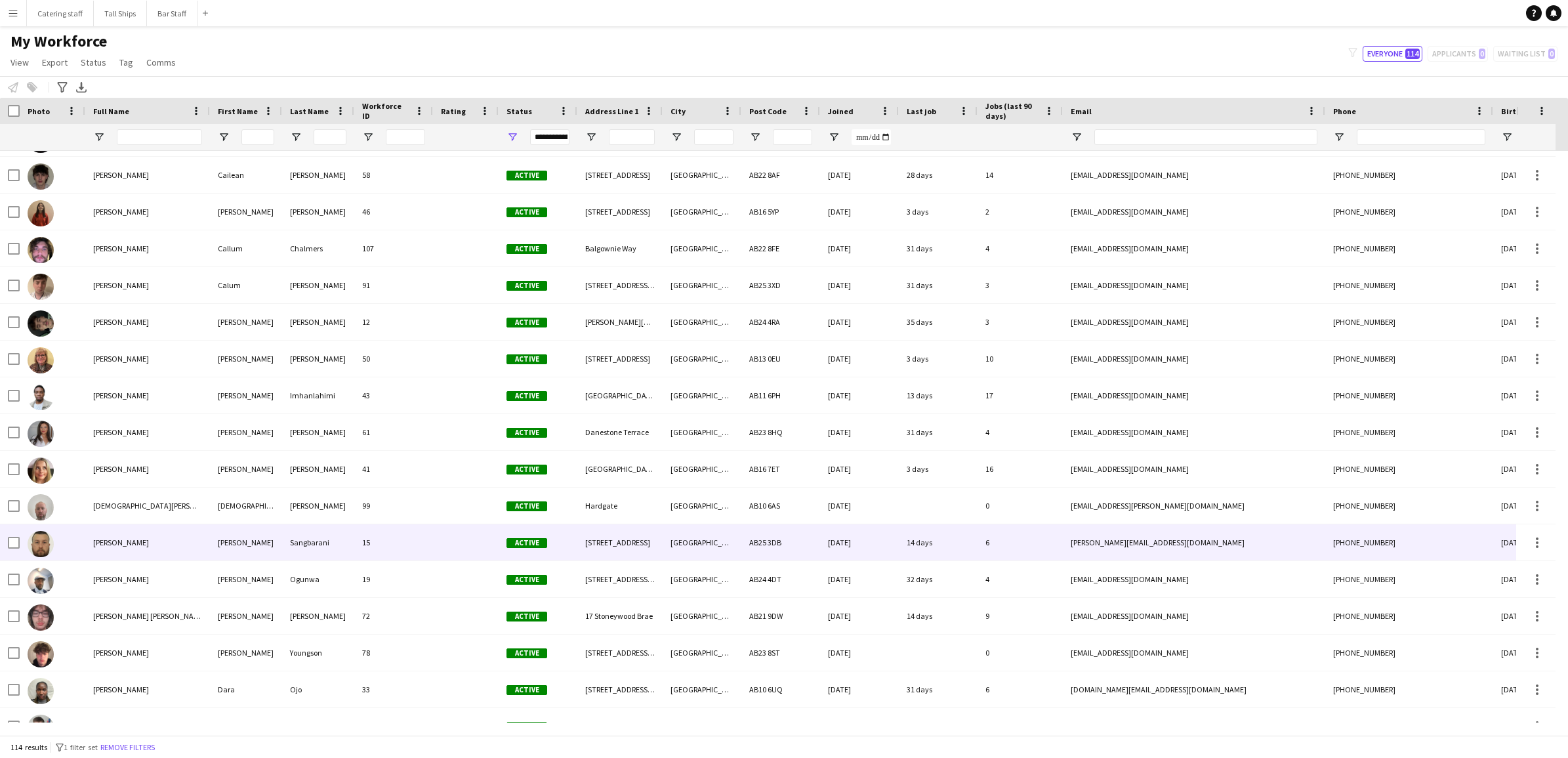
click at [139, 539] on span "[PERSON_NAME]" at bounding box center [121, 542] width 55 height 10
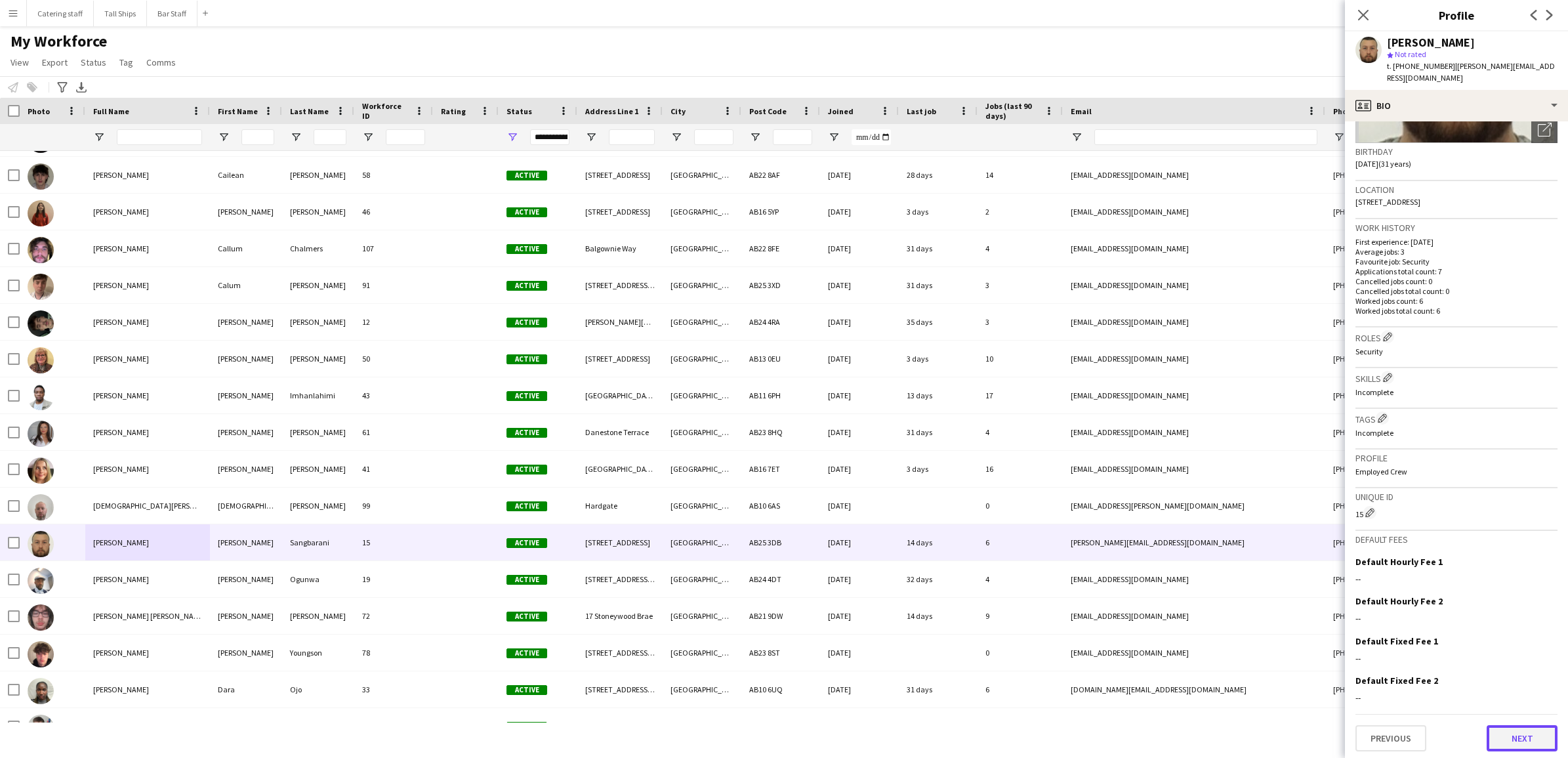
click at [1513, 733] on button "Next" at bounding box center [1522, 738] width 71 height 26
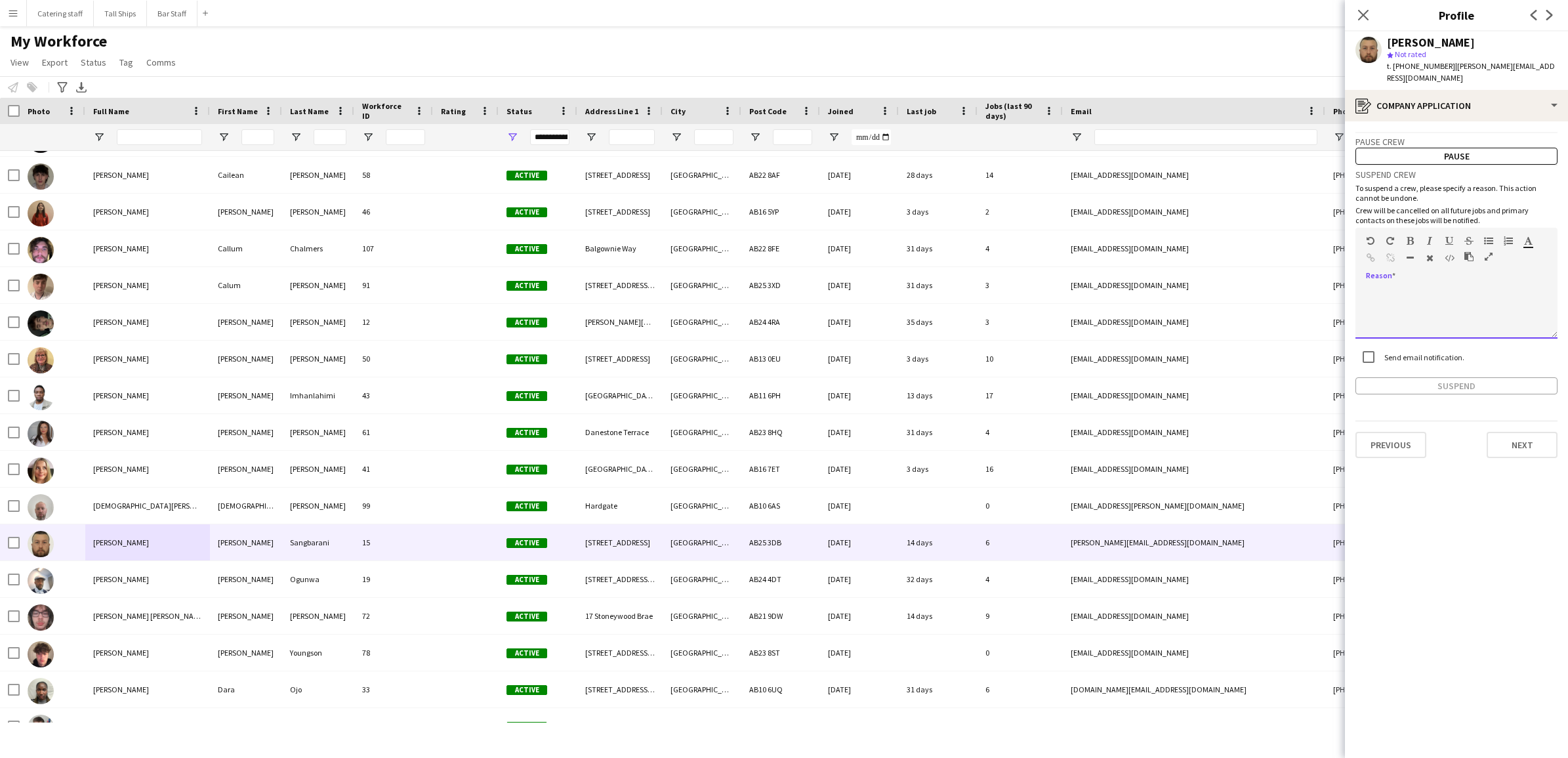
click at [1394, 312] on div at bounding box center [1456, 312] width 202 height 52
click at [1413, 155] on button "Pause" at bounding box center [1456, 156] width 202 height 17
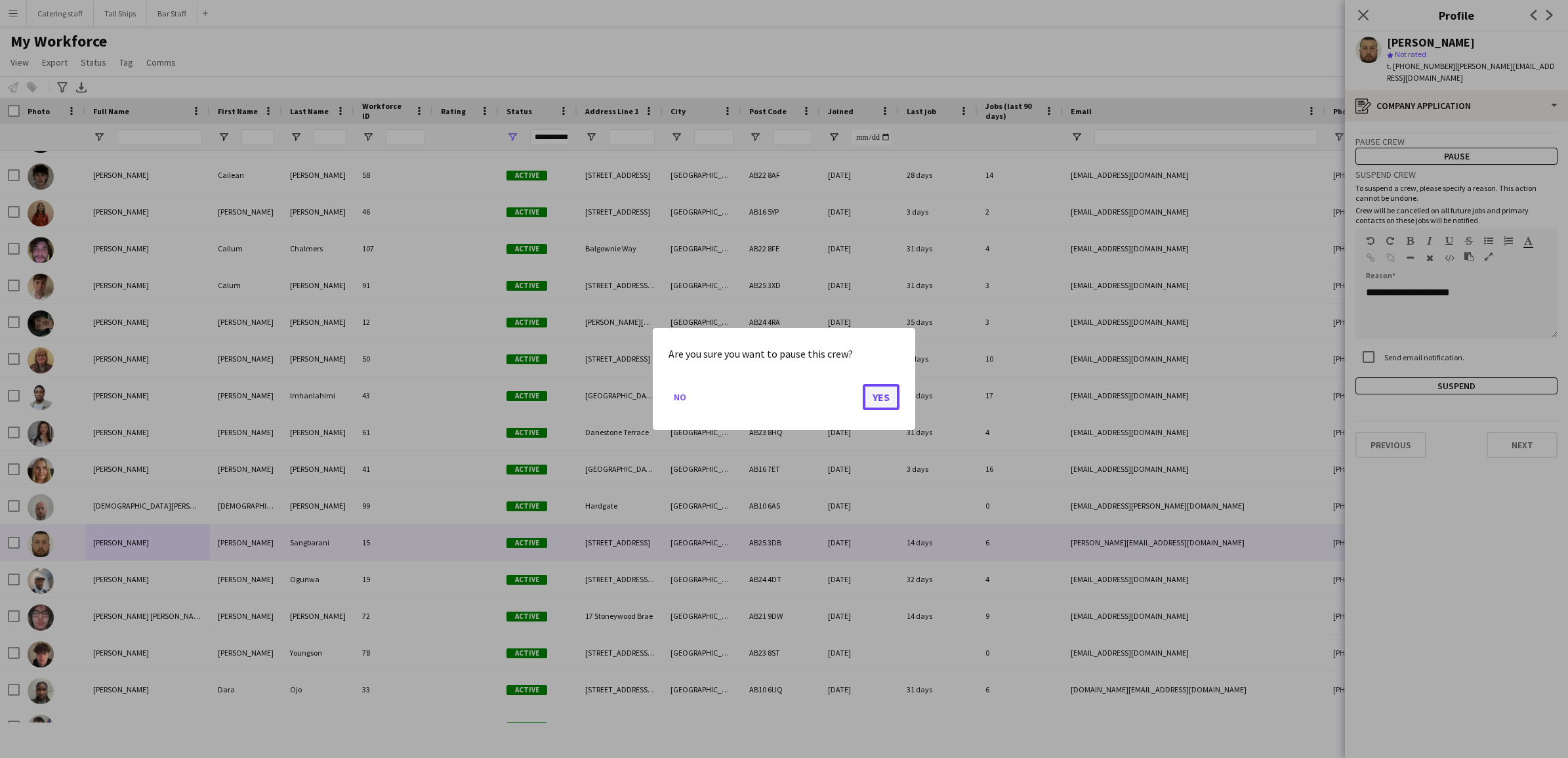
click at [876, 400] on button "Yes" at bounding box center [881, 397] width 36 height 26
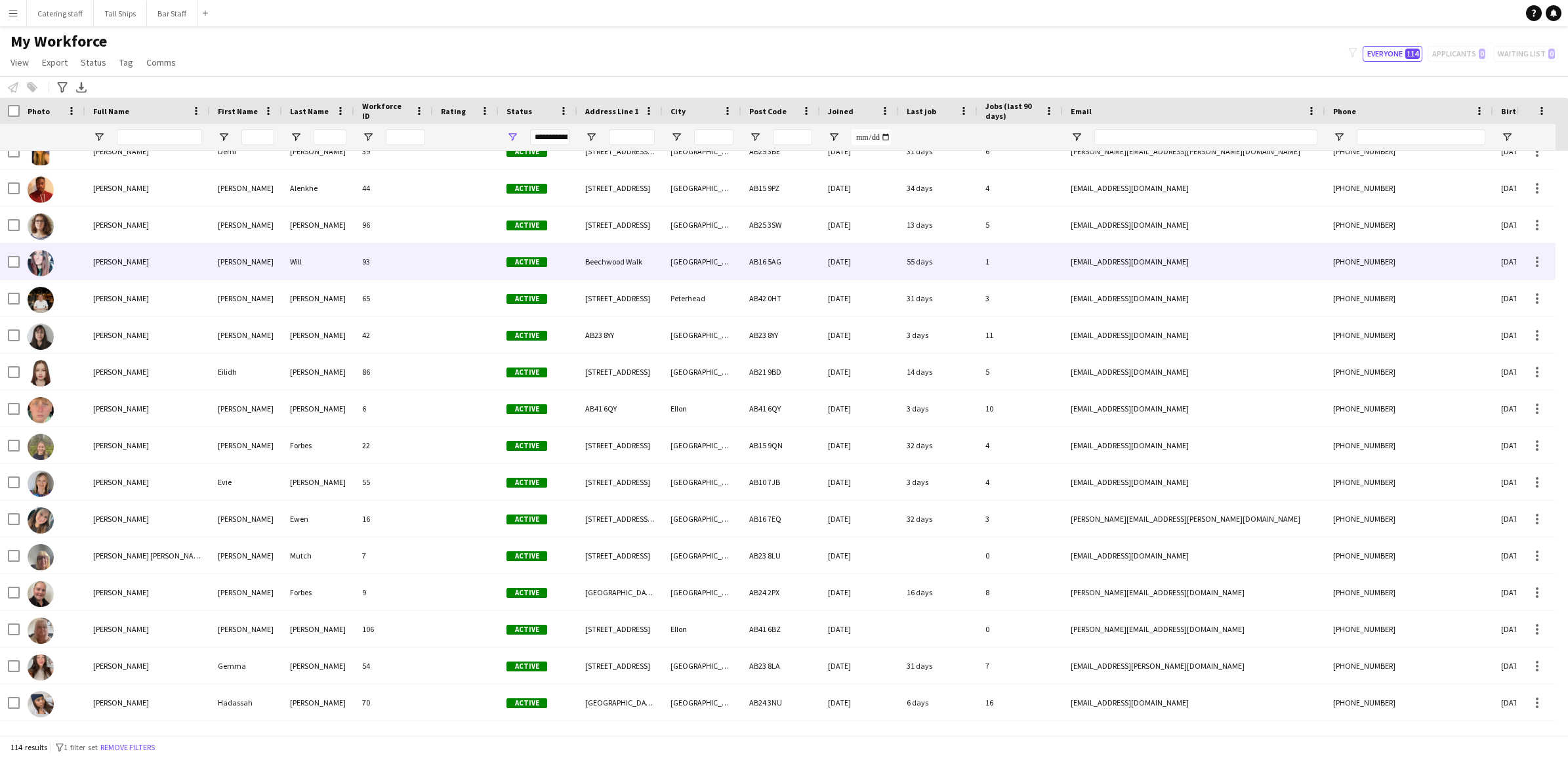
scroll to position [1156, 0]
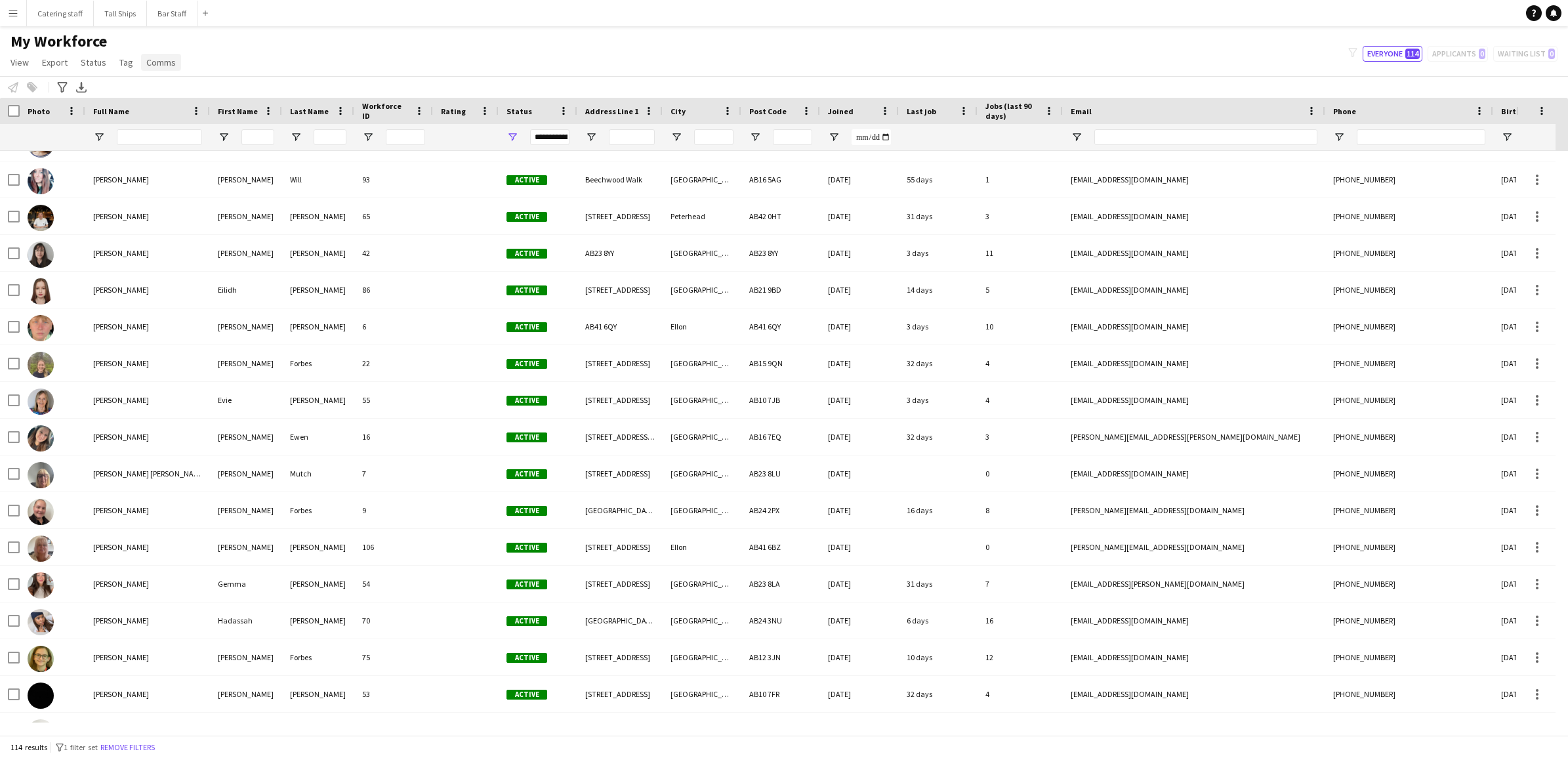
click at [155, 60] on span "Comms" at bounding box center [161, 62] width 30 height 12
click at [256, 55] on div "My Workforce View Views Default view New view Update view Delete view Edit name…" at bounding box center [784, 54] width 1568 height 45
click at [187, 12] on button "Bar Staff Close" at bounding box center [172, 13] width 50 height 26
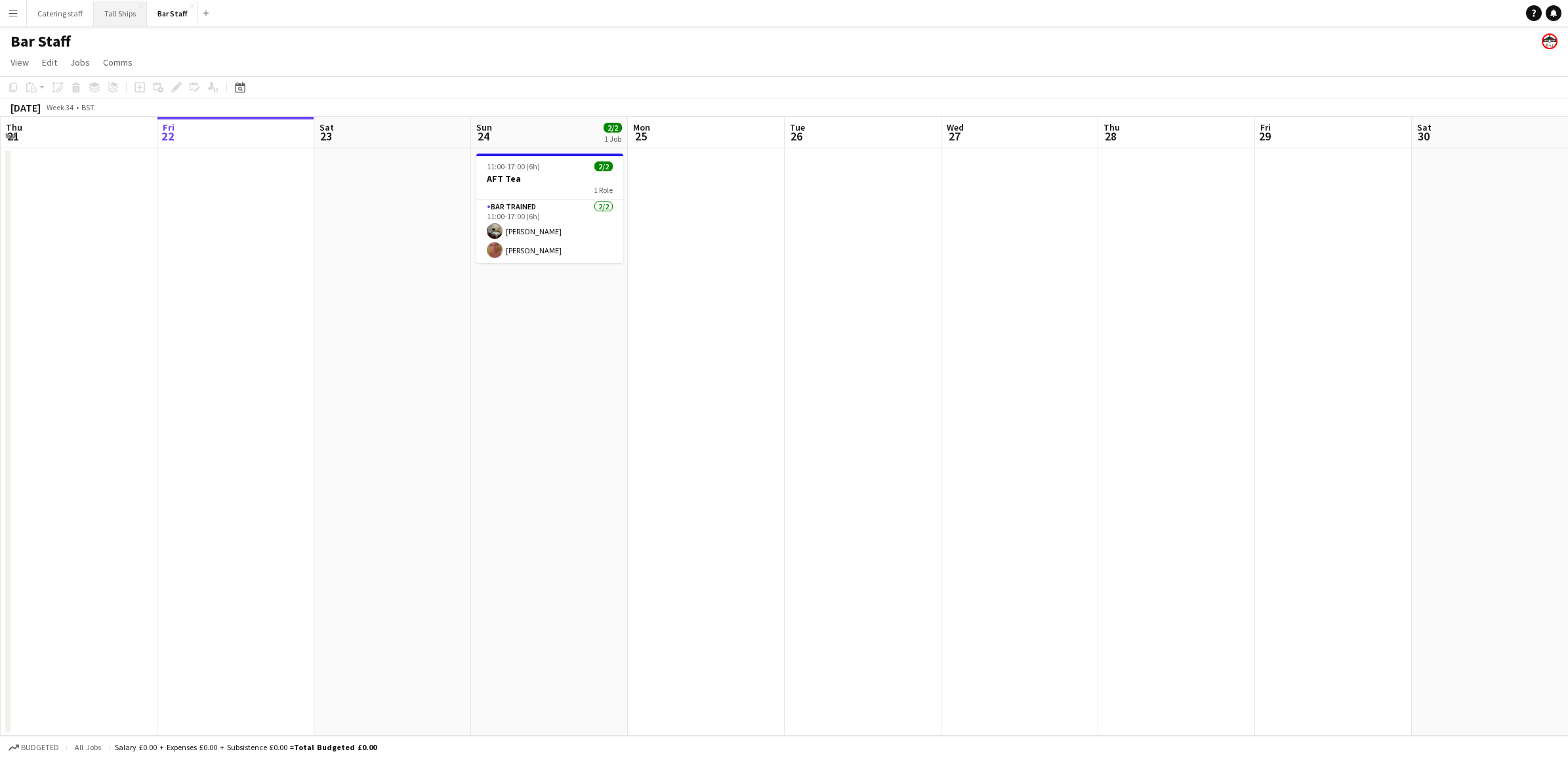
click at [97, 10] on button "Tall Ships Close" at bounding box center [120, 13] width 53 height 26
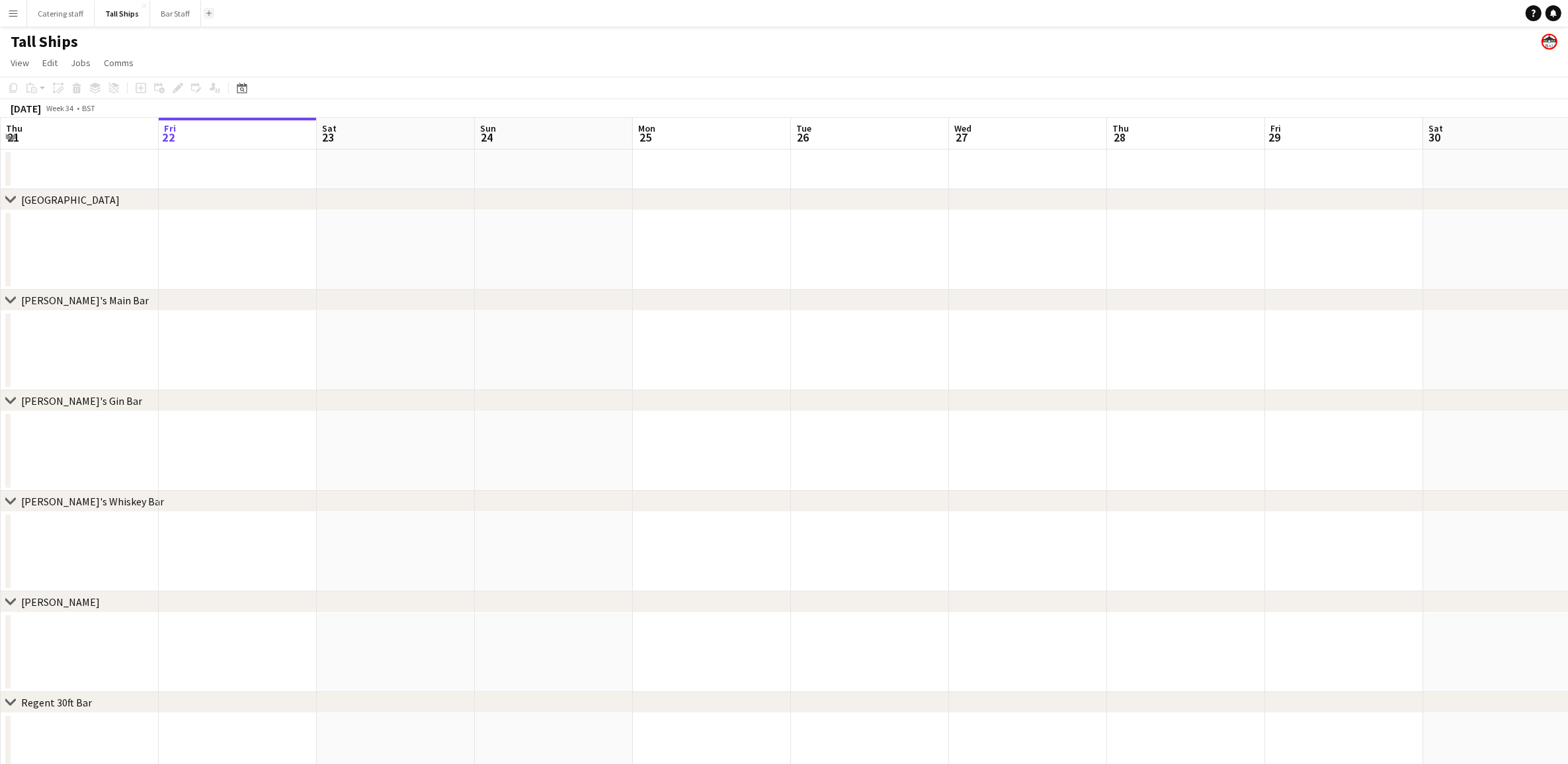
click at [207, 12] on app-icon "Add" at bounding box center [209, 13] width 5 height 5
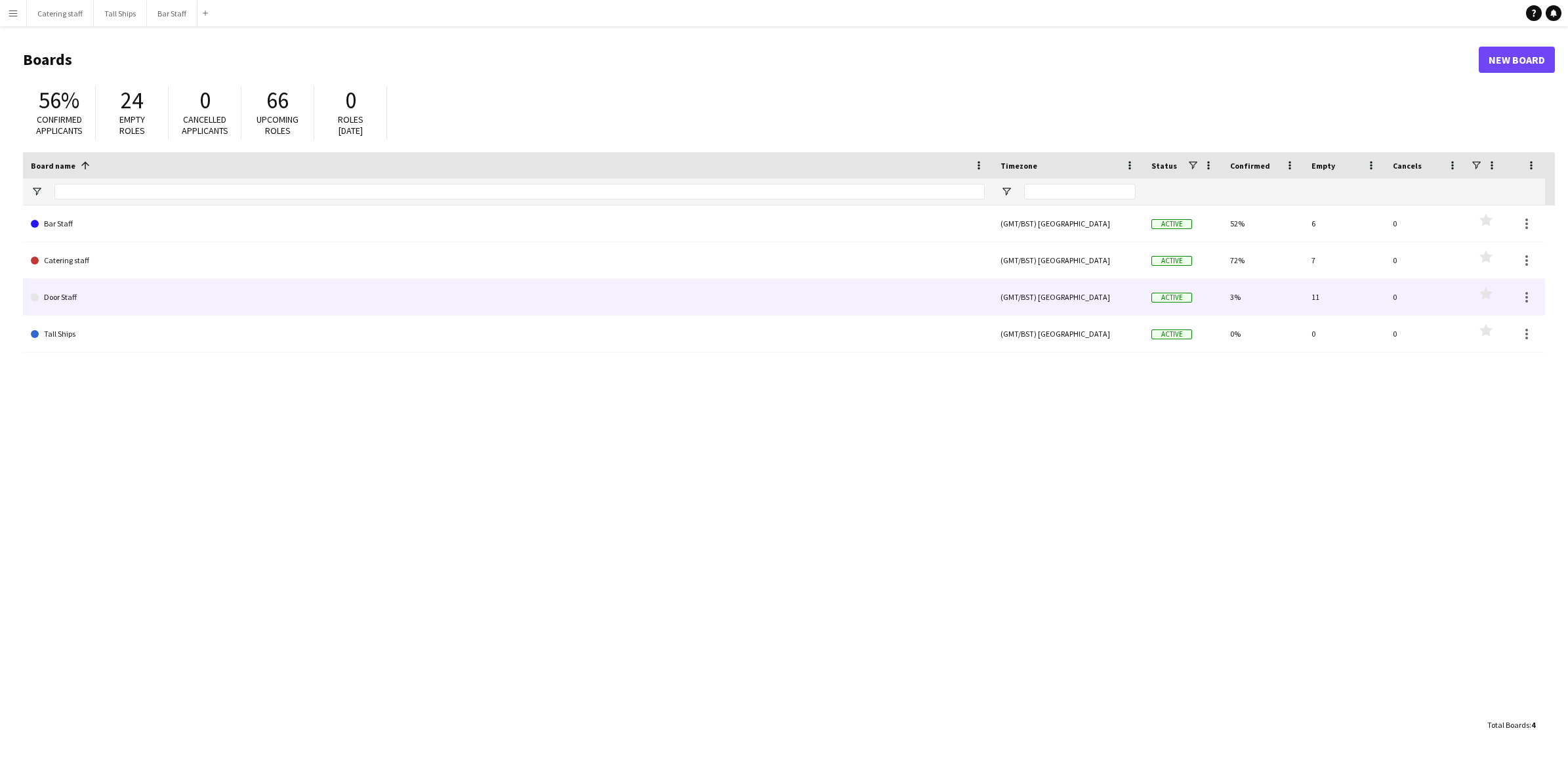
click at [56, 307] on link "Door Staff" at bounding box center [508, 297] width 954 height 36
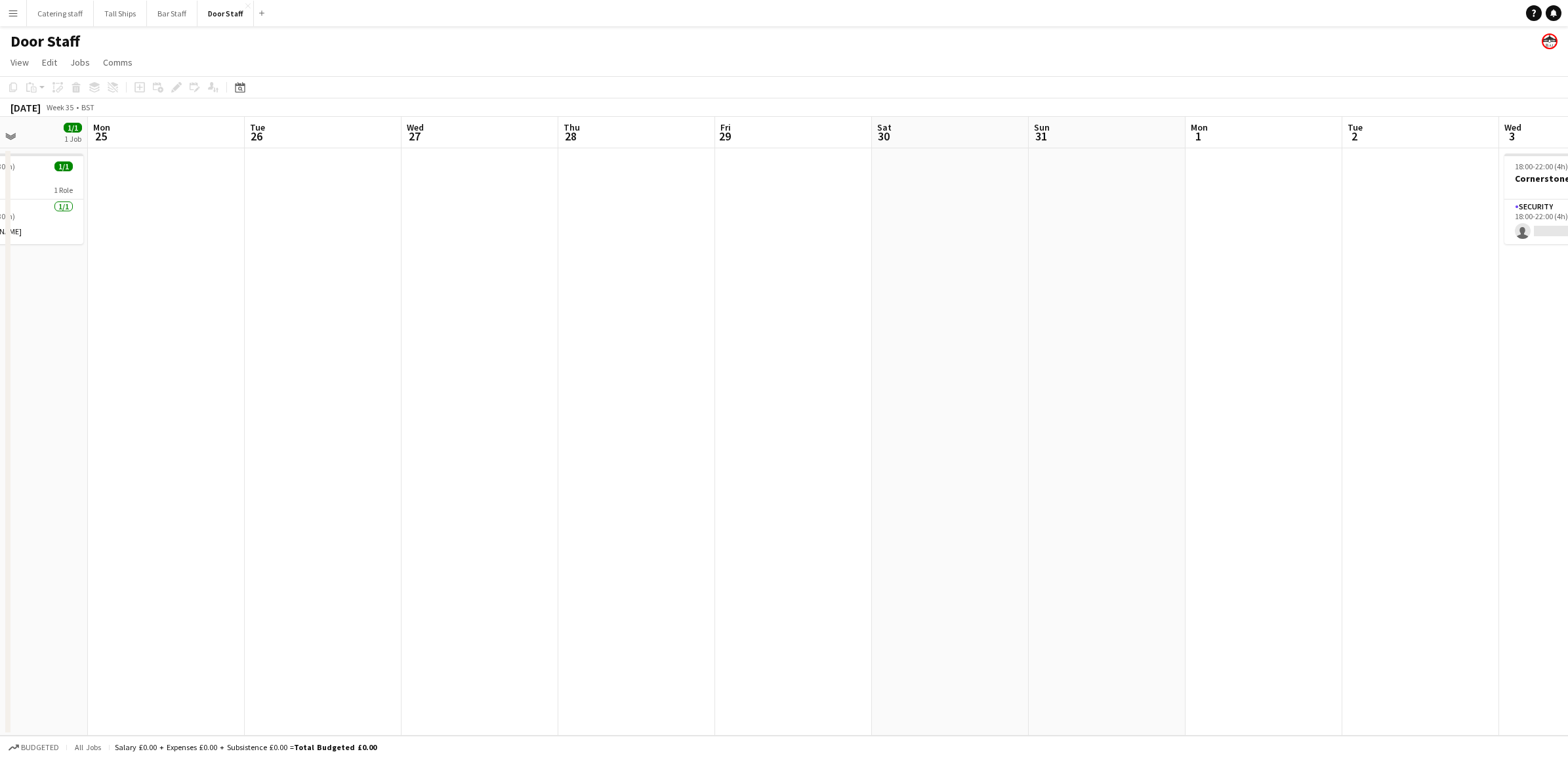
drag, startPoint x: 825, startPoint y: 310, endPoint x: 129, endPoint y: 291, distance: 696.3
click at [129, 291] on app-calendar-viewport "Fri 22 Sat 23 Sun 24 1/1 1 Job Mon 25 Tue 26 Wed 27 Thu 28 Fri 29 Sat 30 Sun 31…" at bounding box center [784, 426] width 1568 height 618
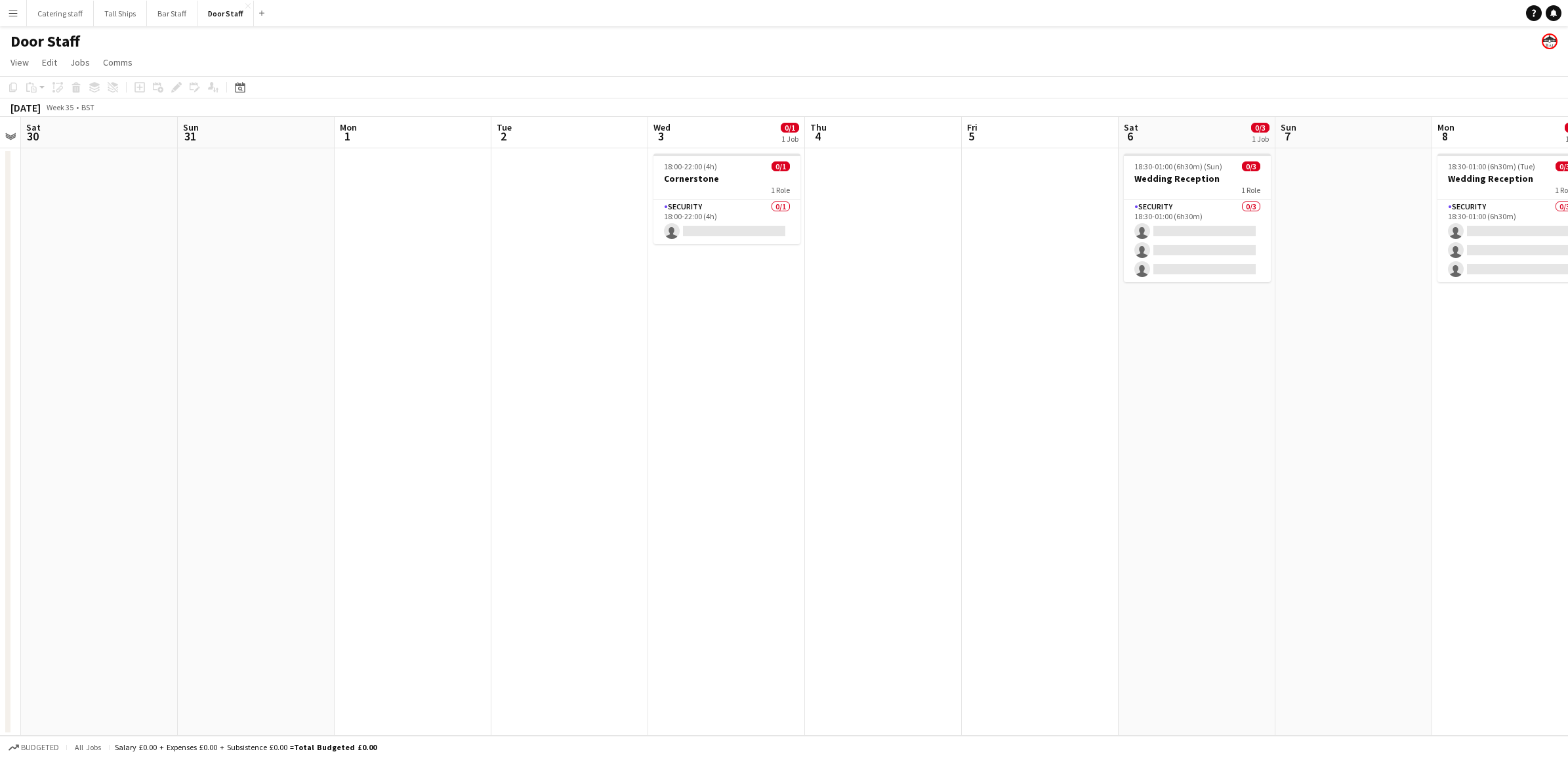
drag, startPoint x: 995, startPoint y: 370, endPoint x: 302, endPoint y: 316, distance: 695.1
click at [302, 316] on app-calendar-viewport "Wed 27 Thu 28 Fri 29 Sat 30 Sun 31 Mon 1 Tue 2 Wed 3 0/1 1 Job Thu 4 Fri 5 Sat …" at bounding box center [784, 426] width 1568 height 618
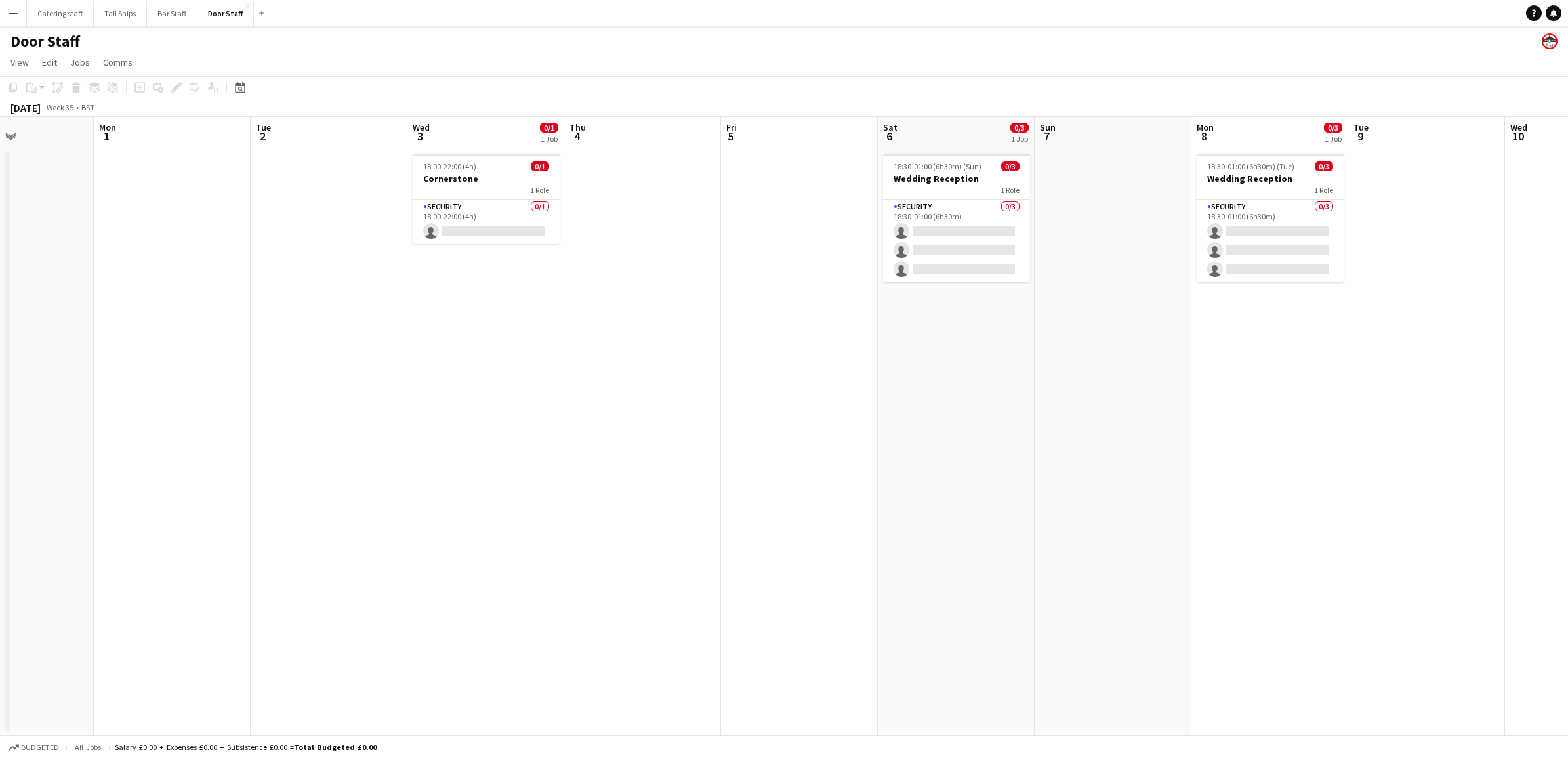
drag, startPoint x: 1246, startPoint y: 438, endPoint x: 1005, endPoint y: 457, distance: 241.7
click at [1005, 457] on app-calendar-viewport "Thu 28 Fri 29 Sat 30 Sun 31 Mon 1 Tue 2 Wed 3 0/1 1 Job Thu 4 Fri 5 Sat 6 0/3 1…" at bounding box center [784, 426] width 1568 height 618
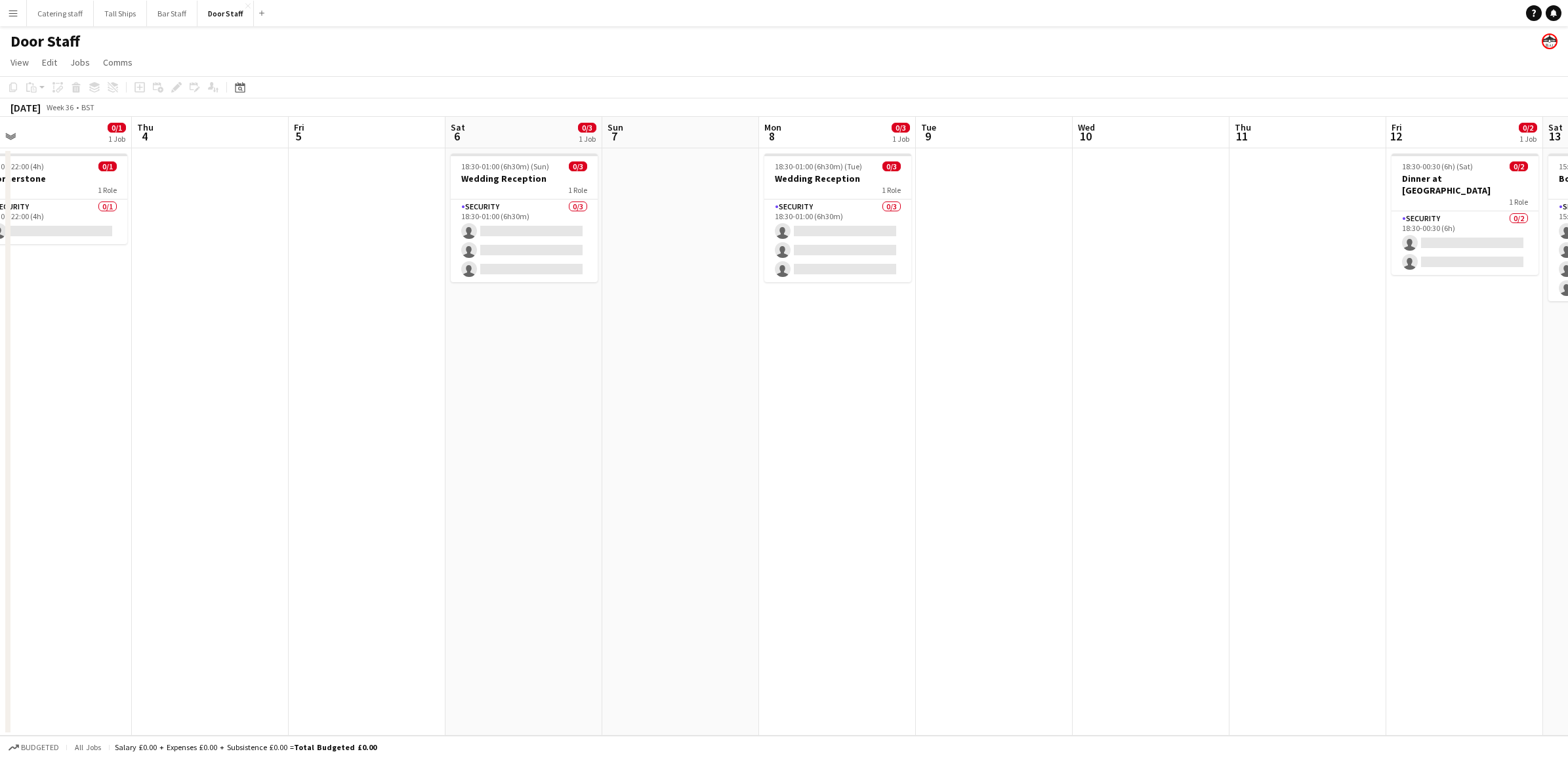
drag, startPoint x: 1383, startPoint y: 422, endPoint x: 951, endPoint y: 431, distance: 432.1
click at [951, 431] on app-calendar-viewport "Sun 31 Mon 1 Tue 2 Wed 3 0/1 1 Job Thu 4 Fri 5 Sat 6 0/3 1 Job Sun 7 Mon 8 0/3 …" at bounding box center [784, 426] width 1568 height 618
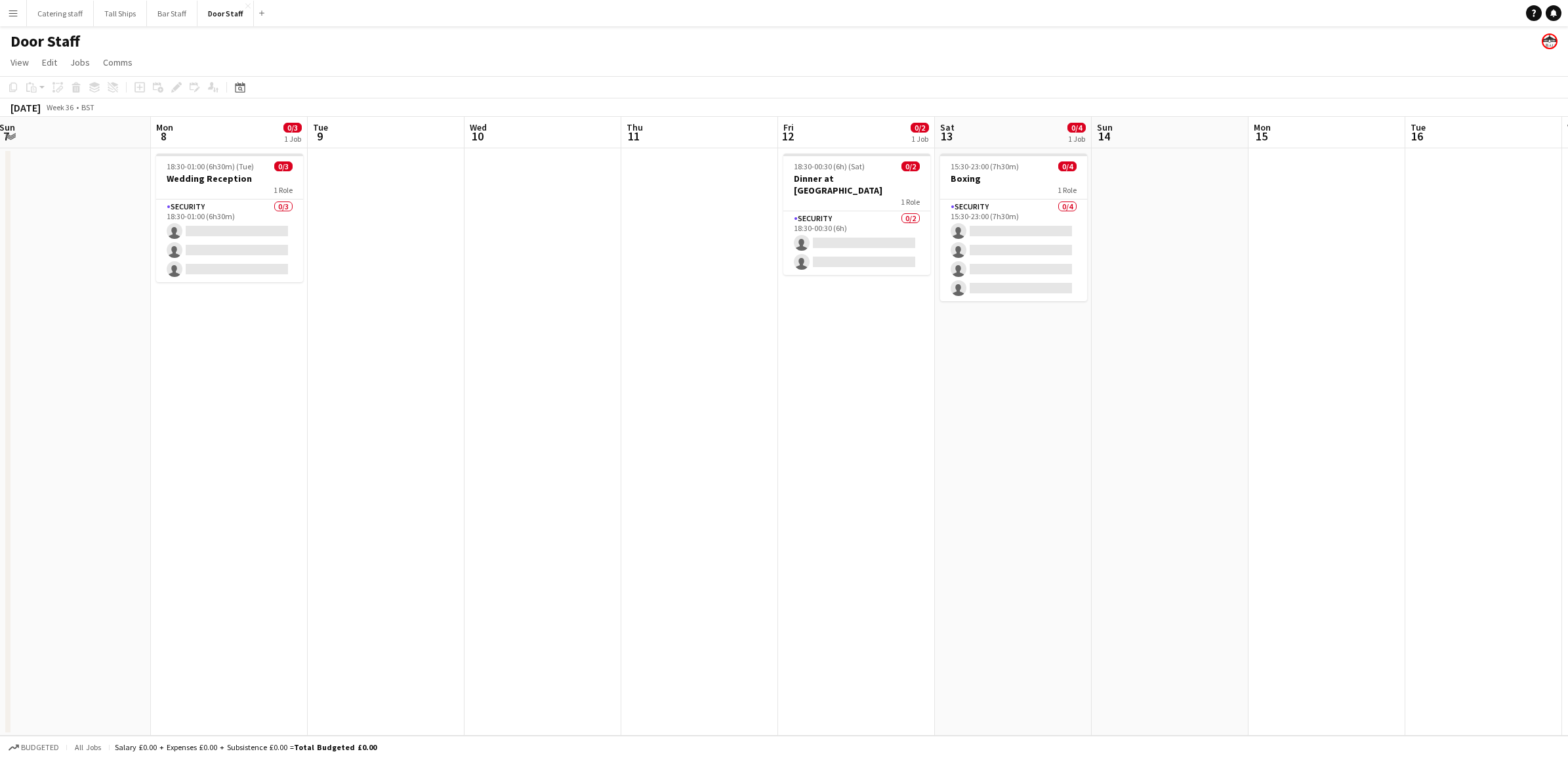
drag, startPoint x: 1451, startPoint y: 405, endPoint x: 843, endPoint y: 405, distance: 608.0
click at [843, 405] on app-calendar-viewport "Thu 4 Fri 5 Sat 6 0/3 1 Job Sun 7 Mon 8 0/3 1 Job Tue 9 Wed 10 Thu 11 Fri 12 0/…" at bounding box center [784, 426] width 1568 height 618
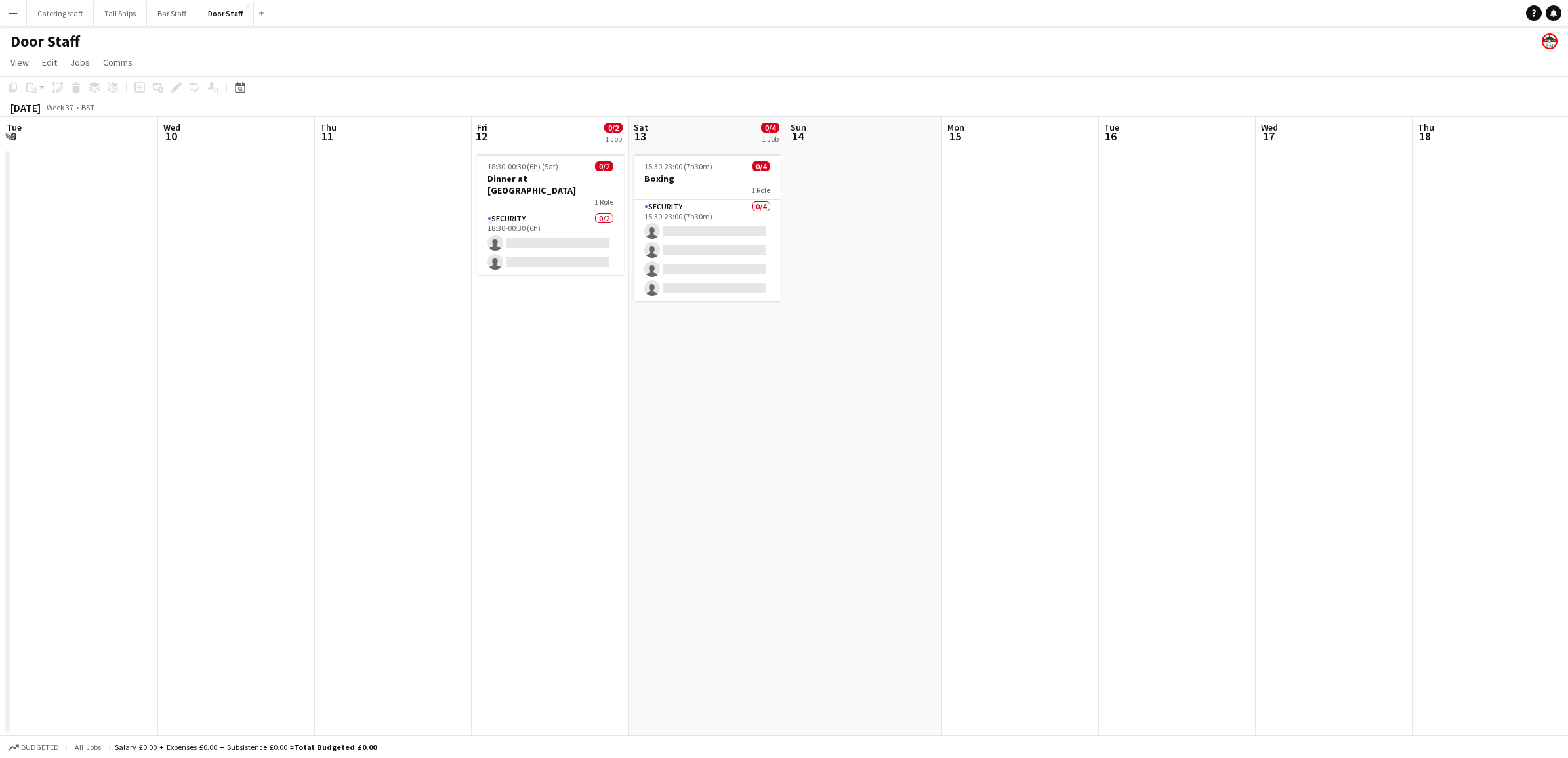
drag, startPoint x: 1130, startPoint y: 348, endPoint x: 824, endPoint y: 348, distance: 306.0
click at [824, 348] on app-calendar-viewport "Sat 6 0/3 1 Job Sun 7 Mon 8 0/3 1 Job Tue 9 Wed 10 Thu 11 Fri 12 0/2 1 Job Sat …" at bounding box center [784, 426] width 1568 height 618
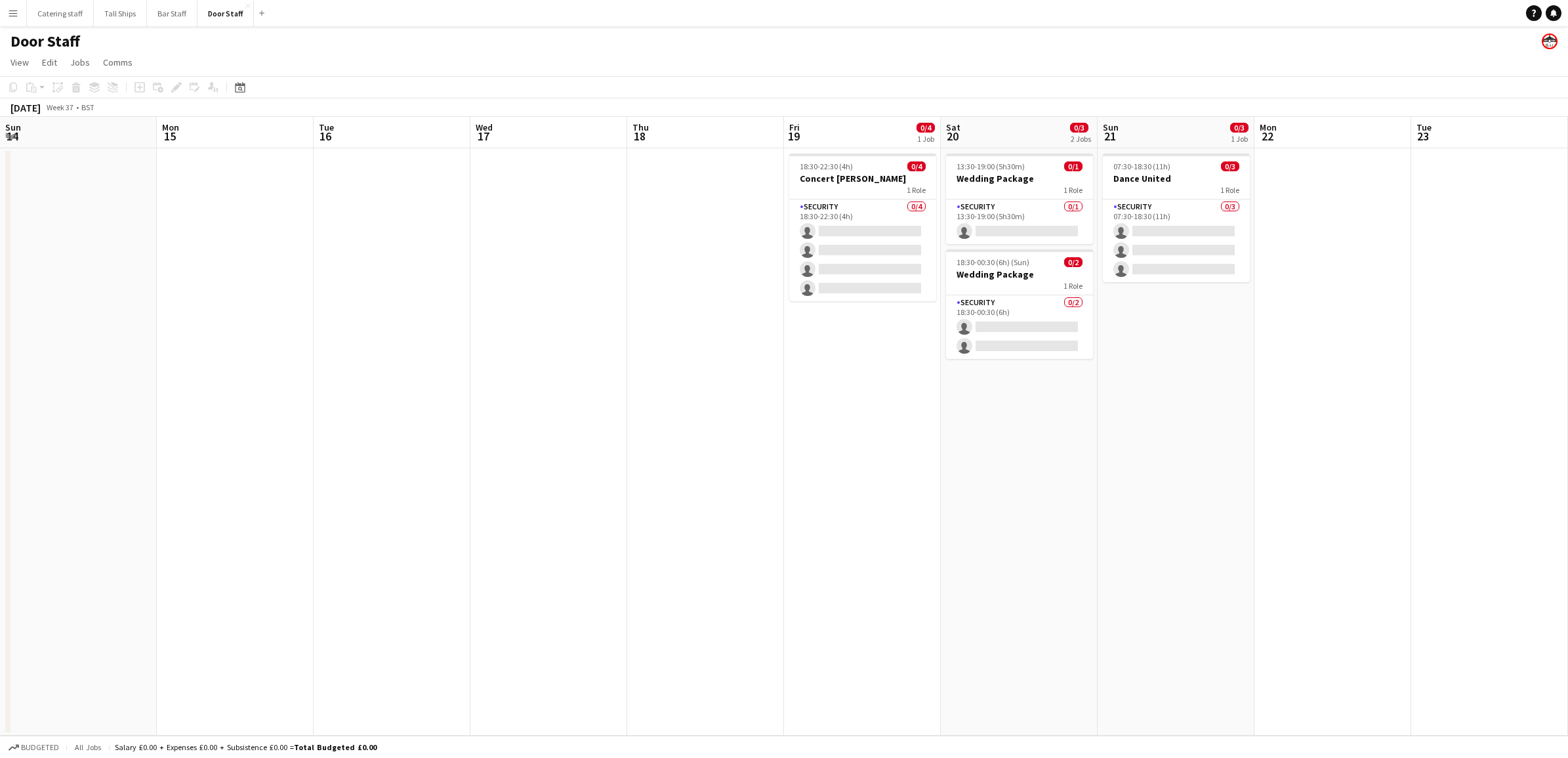
drag, startPoint x: 991, startPoint y: 427, endPoint x: 205, endPoint y: 356, distance: 789.2
click at [205, 356] on app-calendar-viewport "Thu 11 Fri 12 0/2 1 Job Sat 13 0/4 1 Job Sun 14 Mon 15 Tue 16 Wed 17 Thu 18 Fri…" at bounding box center [784, 426] width 1568 height 618
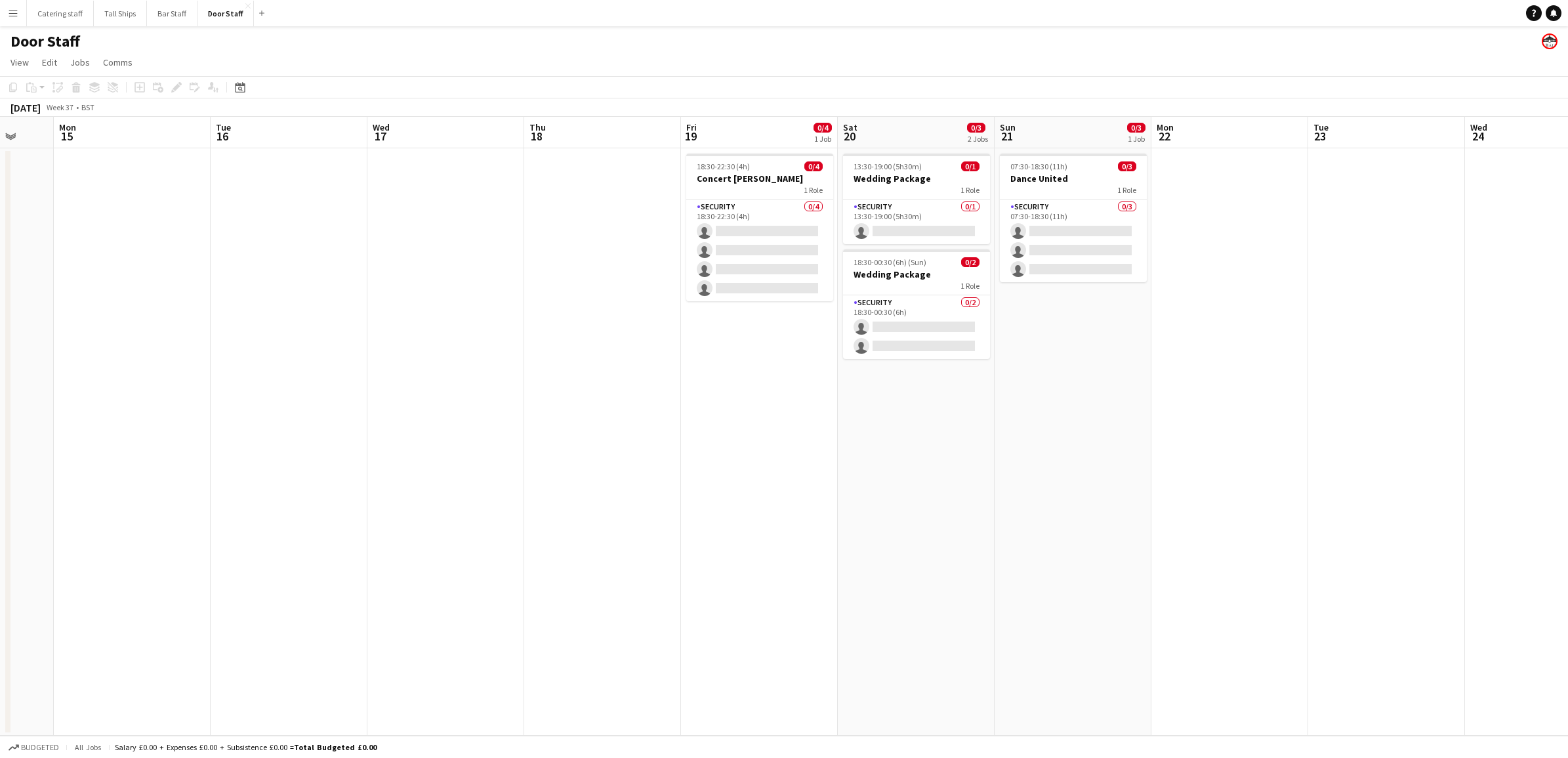
drag, startPoint x: 1150, startPoint y: 474, endPoint x: 1047, endPoint y: 465, distance: 103.4
click at [1047, 465] on app-calendar-viewport "Fri 12 0/2 1 Job Sat 13 0/4 1 Job Sun 14 Mon 15 Tue 16 Wed 17 Thu 18 Fri 19 0/4…" at bounding box center [784, 426] width 1568 height 618
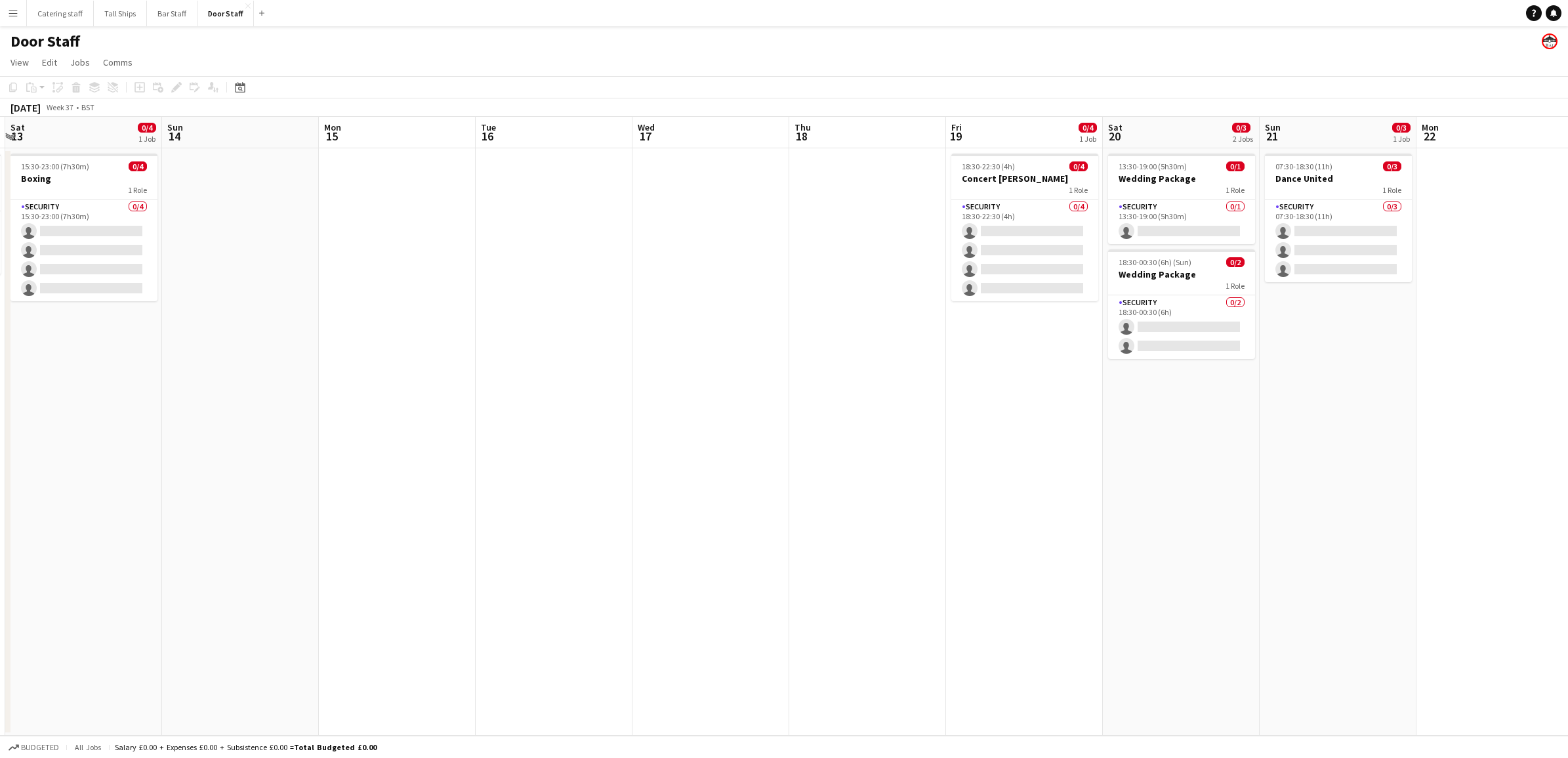
drag, startPoint x: 720, startPoint y: 418, endPoint x: 984, endPoint y: 380, distance: 266.7
click at [984, 380] on app-calendar-viewport "Thu 11 Fri 12 0/2 1 Job Sat 13 0/4 1 Job Sun 14 Mon 15 Tue 16 Wed 17 Thu 18 Fri…" at bounding box center [784, 426] width 1568 height 618
drag, startPoint x: 729, startPoint y: 366, endPoint x: 730, endPoint y: 382, distance: 16.0
click at [730, 382] on app-date-cell at bounding box center [713, 441] width 157 height 587
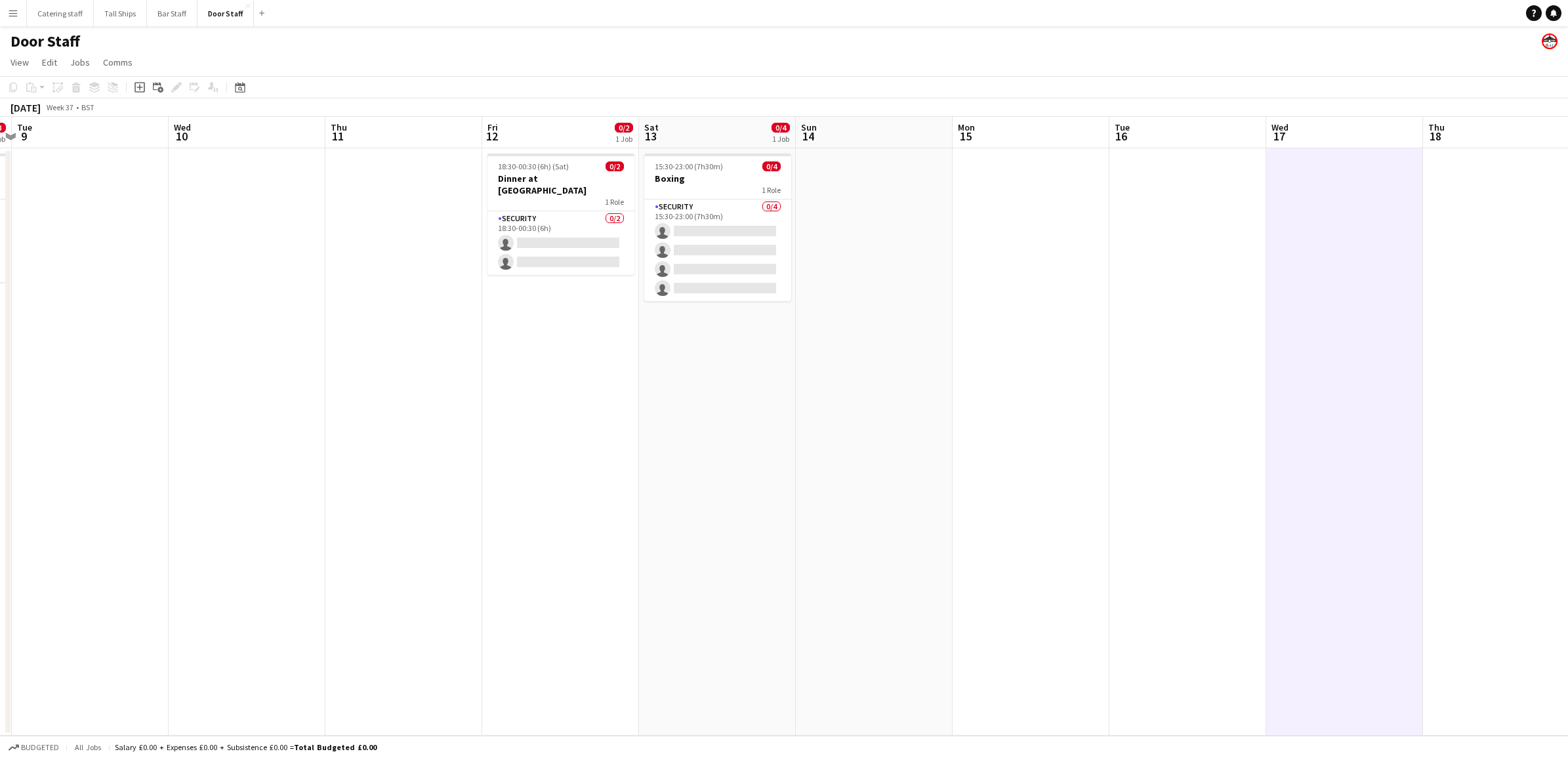
drag, startPoint x: 299, startPoint y: 512, endPoint x: 932, endPoint y: 498, distance: 633.2
click at [932, 498] on app-calendar-viewport "Sun 7 Mon 8 0/3 1 Job Tue 9 Wed 10 Thu 11 Fri 12 0/2 1 Job Sat 13 0/4 1 Job Sun…" at bounding box center [784, 426] width 1568 height 618
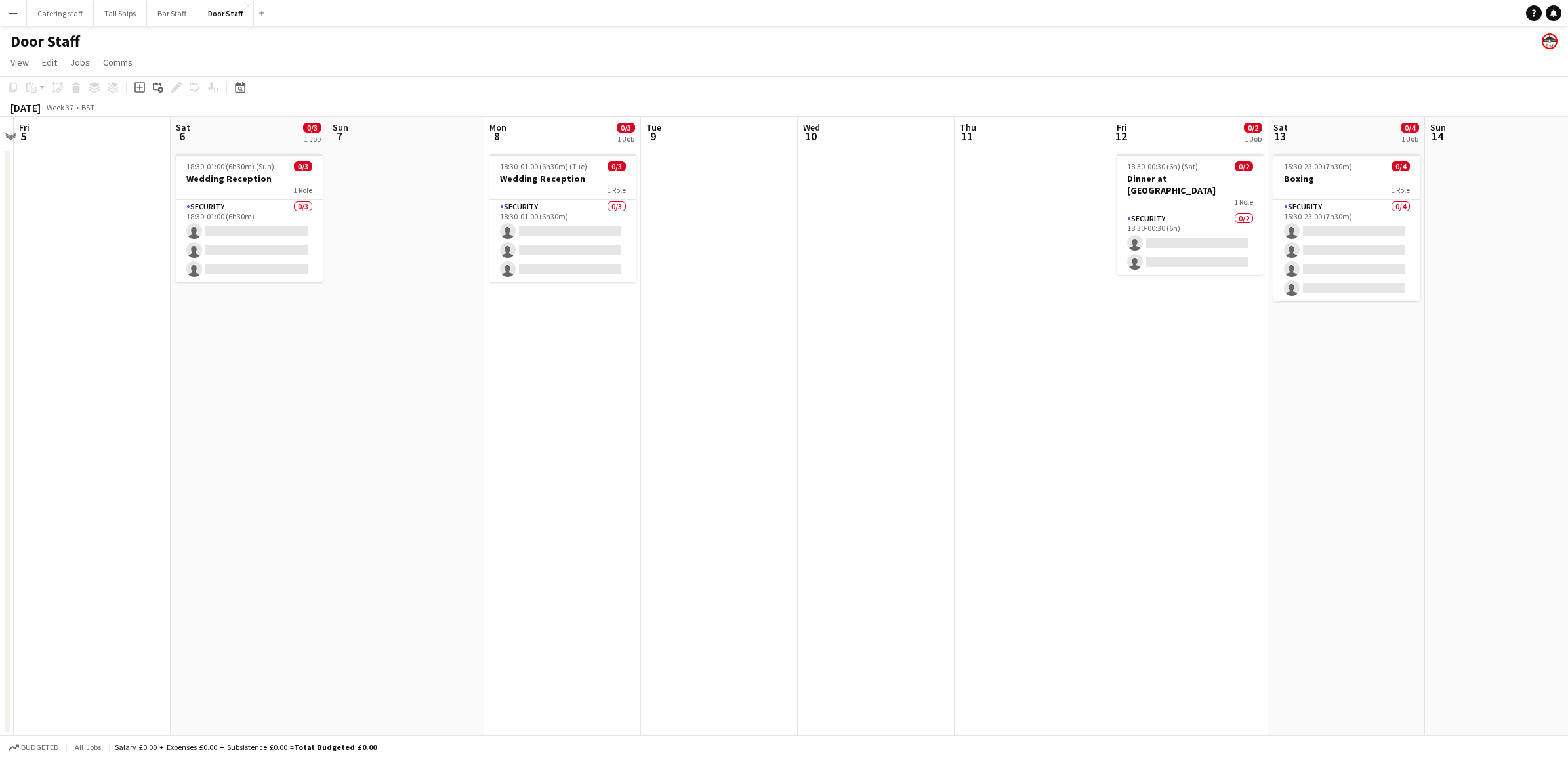
drag, startPoint x: 360, startPoint y: 481, endPoint x: 988, endPoint y: 492, distance: 628.1
click at [988, 492] on app-calendar-viewport "Wed 3 0/1 1 Job Thu 4 Fri 5 Sat 6 0/3 1 Job Sun 7 Mon 8 0/3 1 Job Tue 9 Wed 10 …" at bounding box center [784, 426] width 1568 height 618
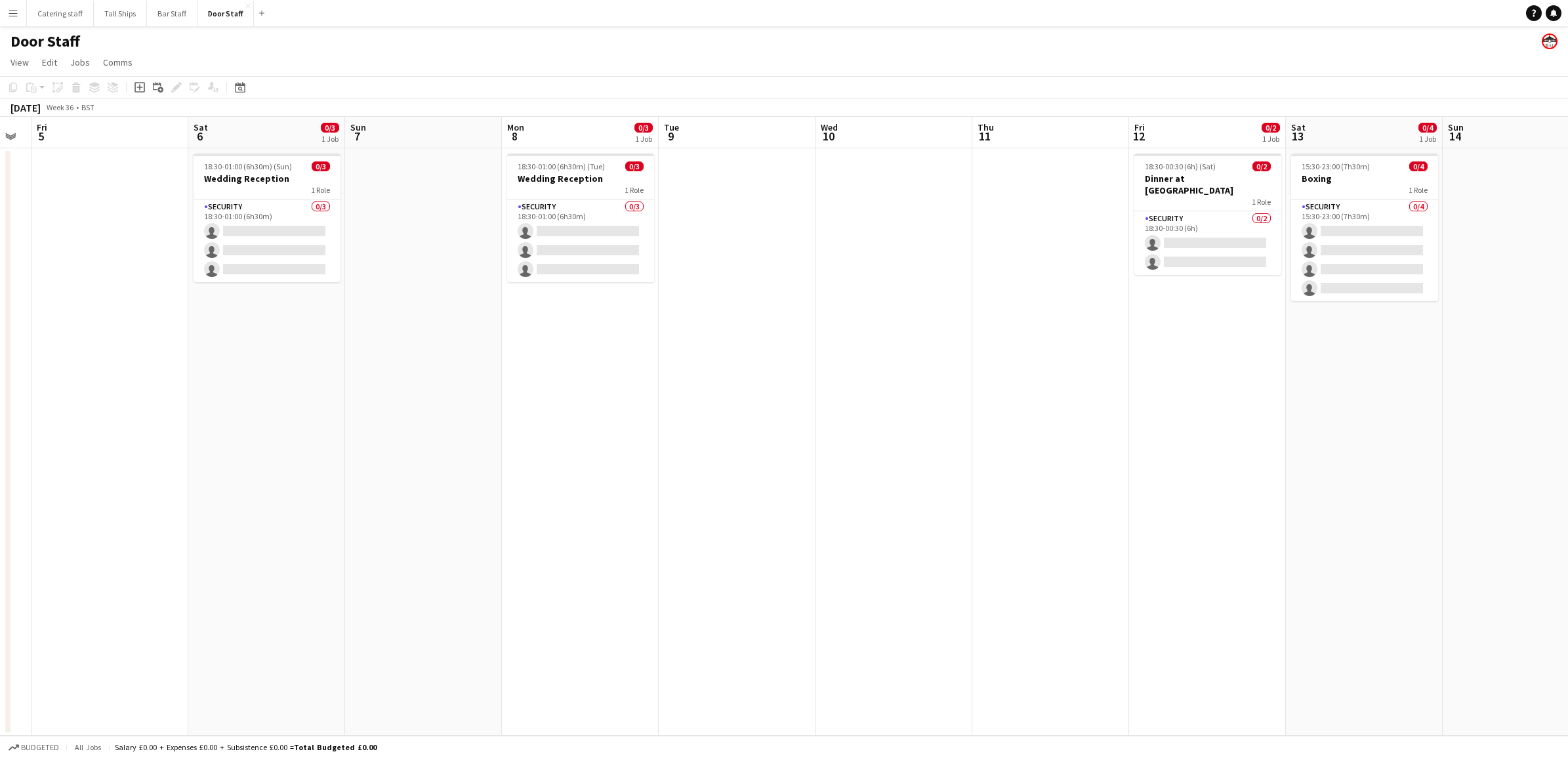
drag, startPoint x: 329, startPoint y: 481, endPoint x: 348, endPoint y: 481, distance: 19.0
click at [348, 481] on app-calendar-viewport "Wed 3 0/1 1 Job Thu 4 Fri 5 Sat 6 0/3 1 Job Sun 7 Mon 8 0/3 1 Job Tue 9 Wed 10 …" at bounding box center [784, 426] width 1568 height 618
click at [332, 203] on app-card-role "Security 0/3 18:30-01:00 (6h30m) single-neutral-actions single-neutral-actions …" at bounding box center [267, 241] width 147 height 83
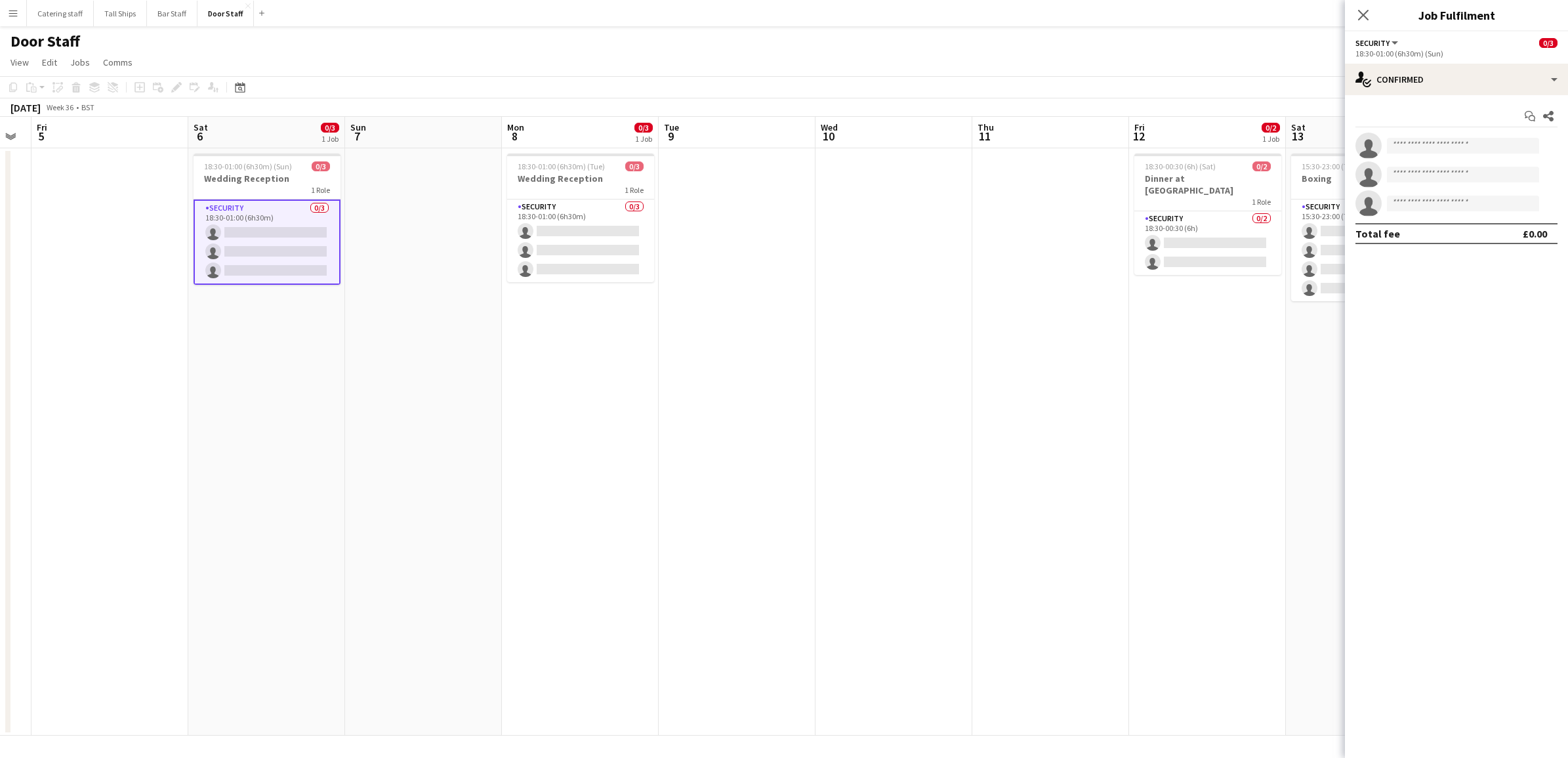
click at [1414, 96] on div "Start chat Share single-neutral-actions single-neutral-actions single-neutral-a…" at bounding box center [1456, 174] width 223 height 160
click at [1413, 88] on div "single-neutral-actions-check-2 Confirmed" at bounding box center [1456, 79] width 223 height 31
click at [1475, 212] on div "single-neutral-actions-information Applicants" at bounding box center [1499, 214] width 130 height 26
click at [824, 393] on app-date-cell at bounding box center [894, 441] width 157 height 587
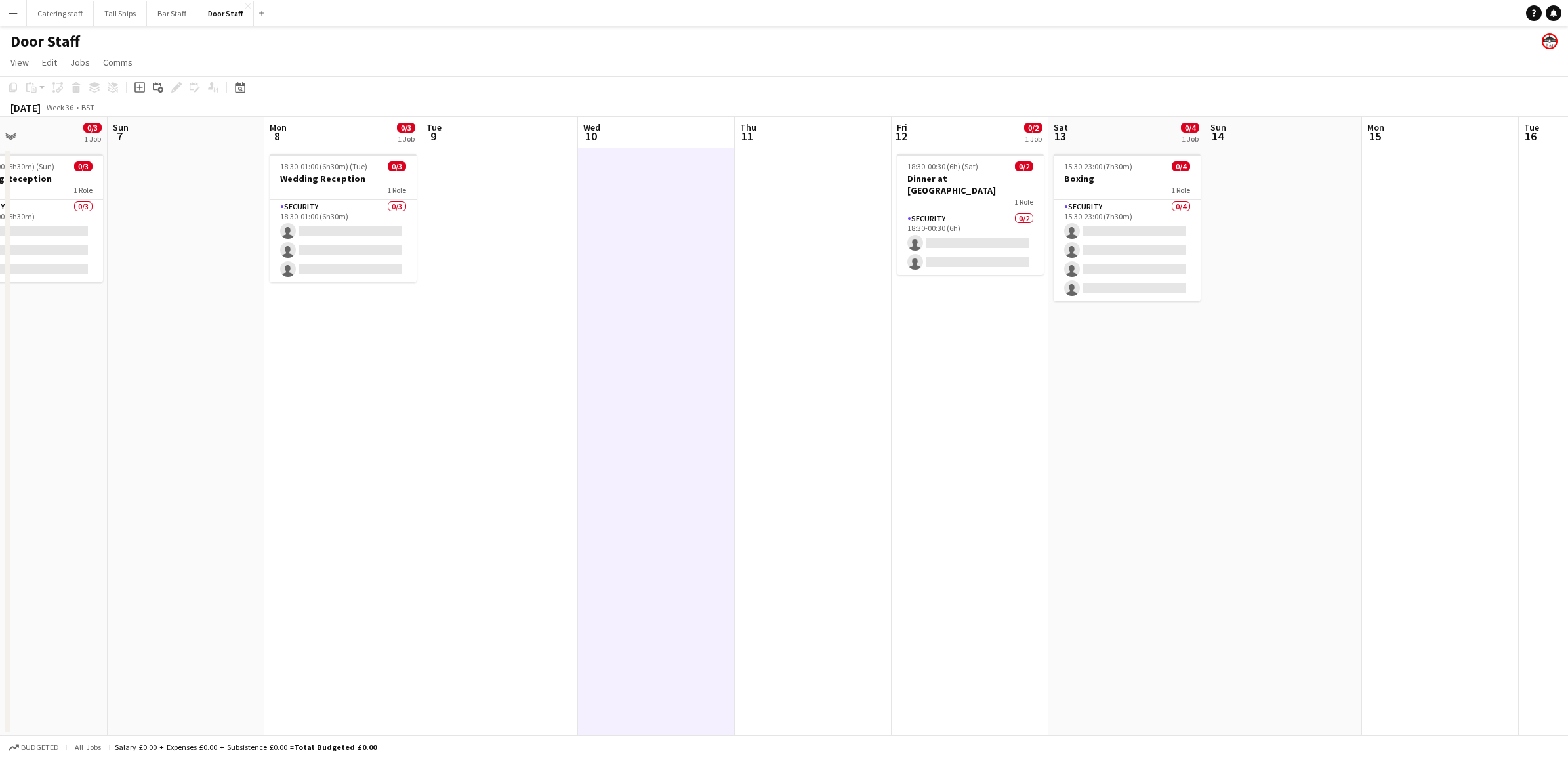
drag, startPoint x: 1267, startPoint y: 519, endPoint x: 1028, endPoint y: 500, distance: 239.8
click at [1030, 499] on app-calendar-viewport "Wed 3 0/1 1 Job Thu 4 Fri 5 Sat 6 0/3 1 Job Sun 7 Mon 8 0/3 1 Job Tue 9 Wed 10 …" at bounding box center [784, 426] width 1568 height 618
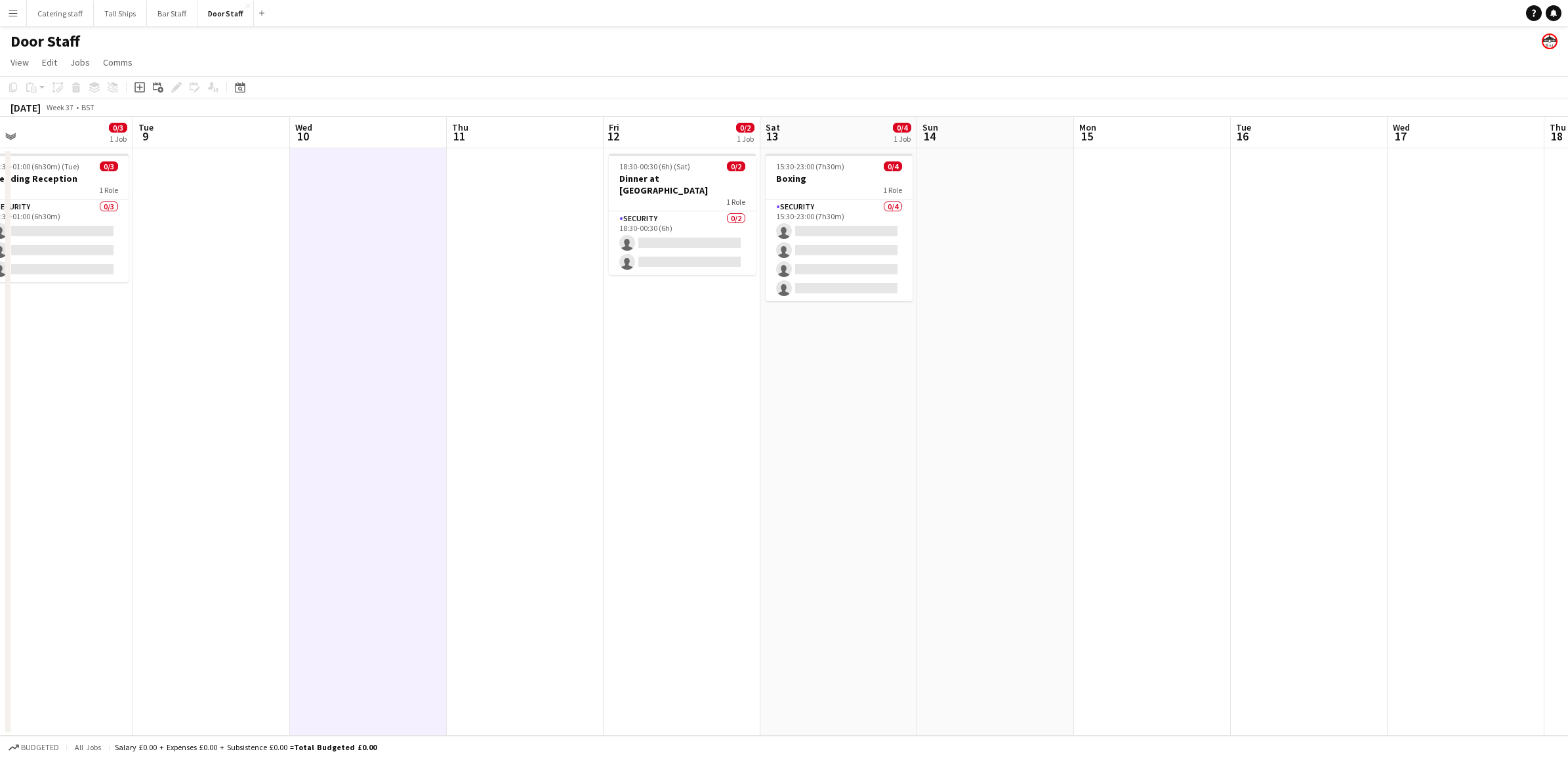
drag, startPoint x: 1398, startPoint y: 479, endPoint x: 1109, endPoint y: 453, distance: 290.2
click at [1109, 453] on app-calendar-viewport "Fri 5 Sat 6 0/3 1 Job Sun 7 Mon 8 0/3 1 Job Tue 9 Wed 10 Thu 11 Fri 12 0/2 1 Jo…" at bounding box center [784, 426] width 1568 height 618
click at [1064, 377] on app-date-cell at bounding box center [994, 441] width 157 height 587
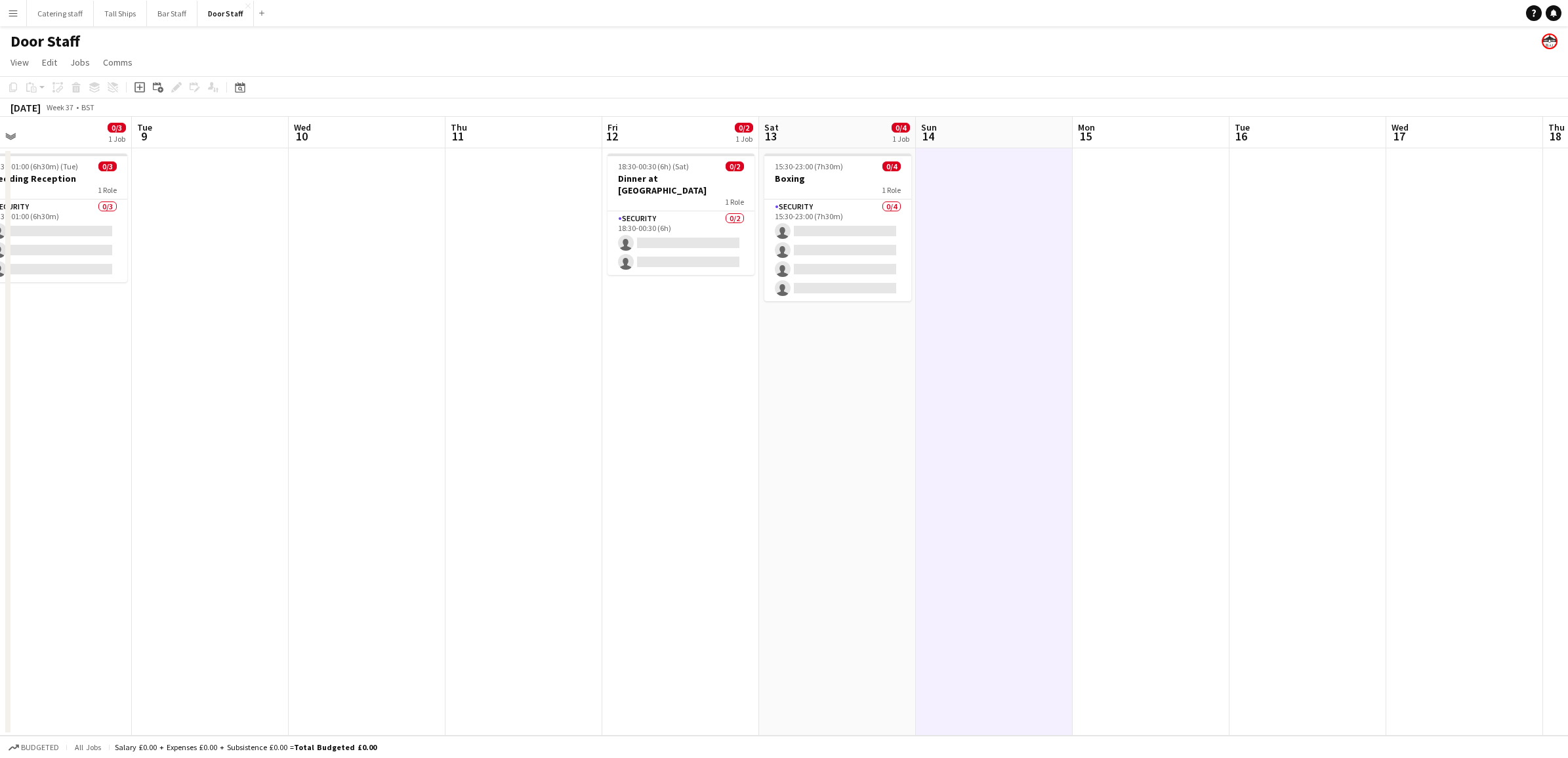
click at [1303, 418] on app-date-cell at bounding box center [1308, 441] width 157 height 587
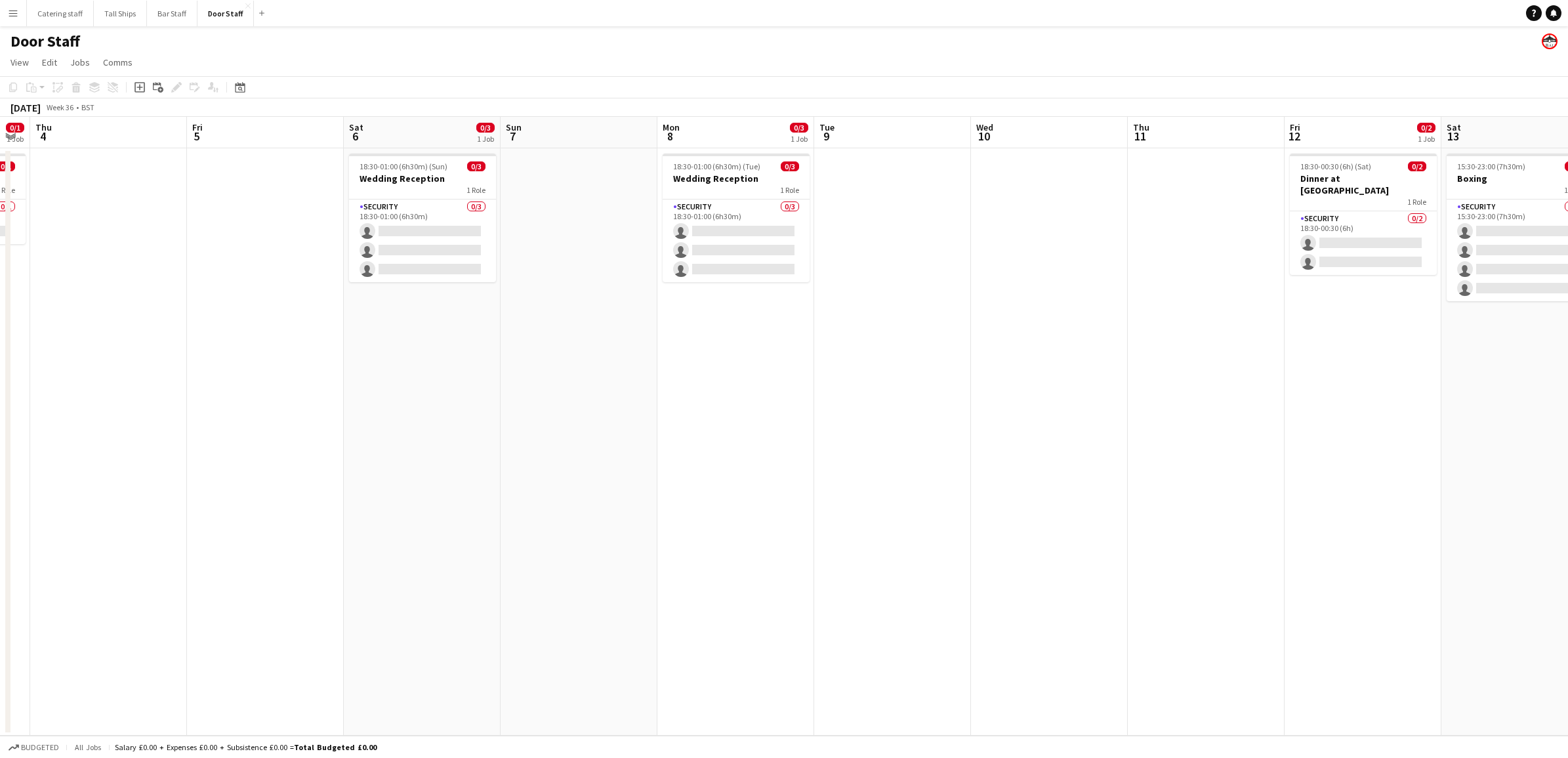
drag, startPoint x: 510, startPoint y: 513, endPoint x: 1198, endPoint y: 578, distance: 691.1
click at [1205, 579] on app-calendar-viewport "Tue 2 Wed 3 0/1 1 Job Thu 4 Fri 5 Sat 6 0/3 1 Job Sun 7 Mon 8 0/3 1 Job Tue 9 W…" at bounding box center [784, 426] width 1568 height 618
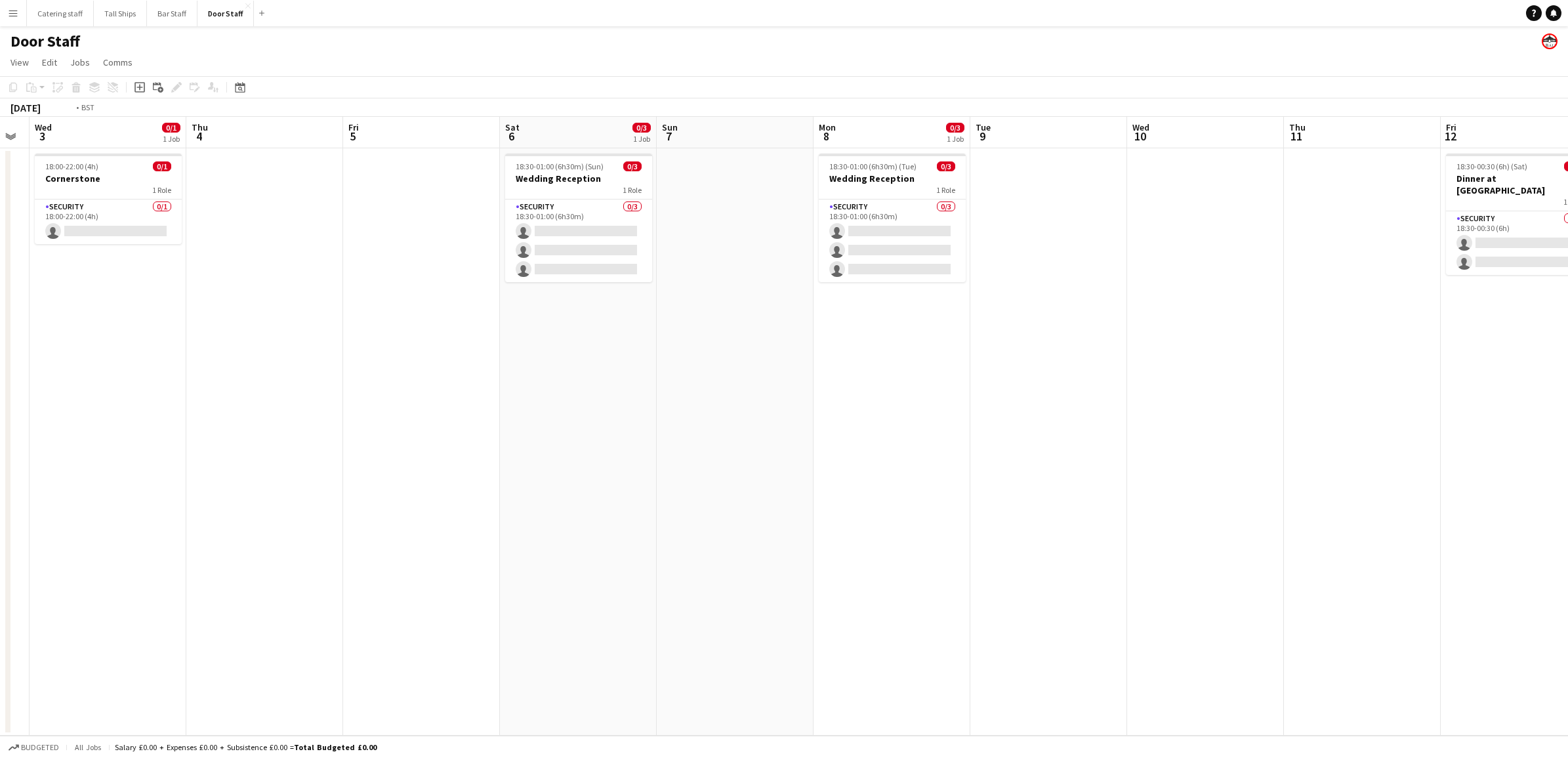
scroll to position [0, 407]
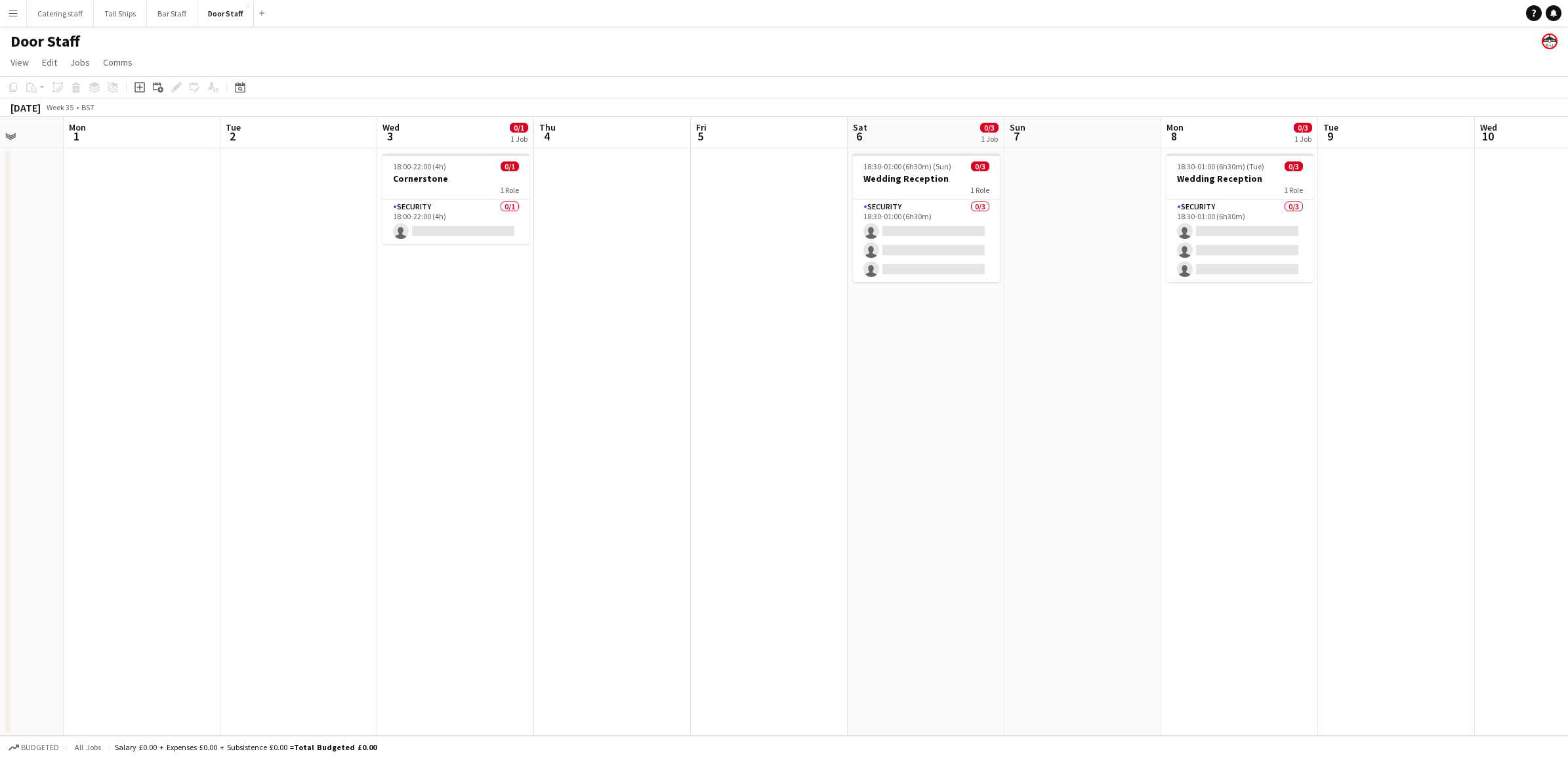
drag, startPoint x: 417, startPoint y: 501, endPoint x: 908, endPoint y: 527, distance: 491.7
click at [908, 527] on app-calendar-viewport "Fri 29 Sat 30 Sun 31 Mon 1 Tue 2 Wed 3 0/1 1 Job Thu 4 Fri 5 Sat 6 0/3 1 Job Su…" at bounding box center [784, 426] width 1568 height 618
click at [450, 170] on div "18:00-22:00 (4h) 0/1" at bounding box center [456, 166] width 147 height 10
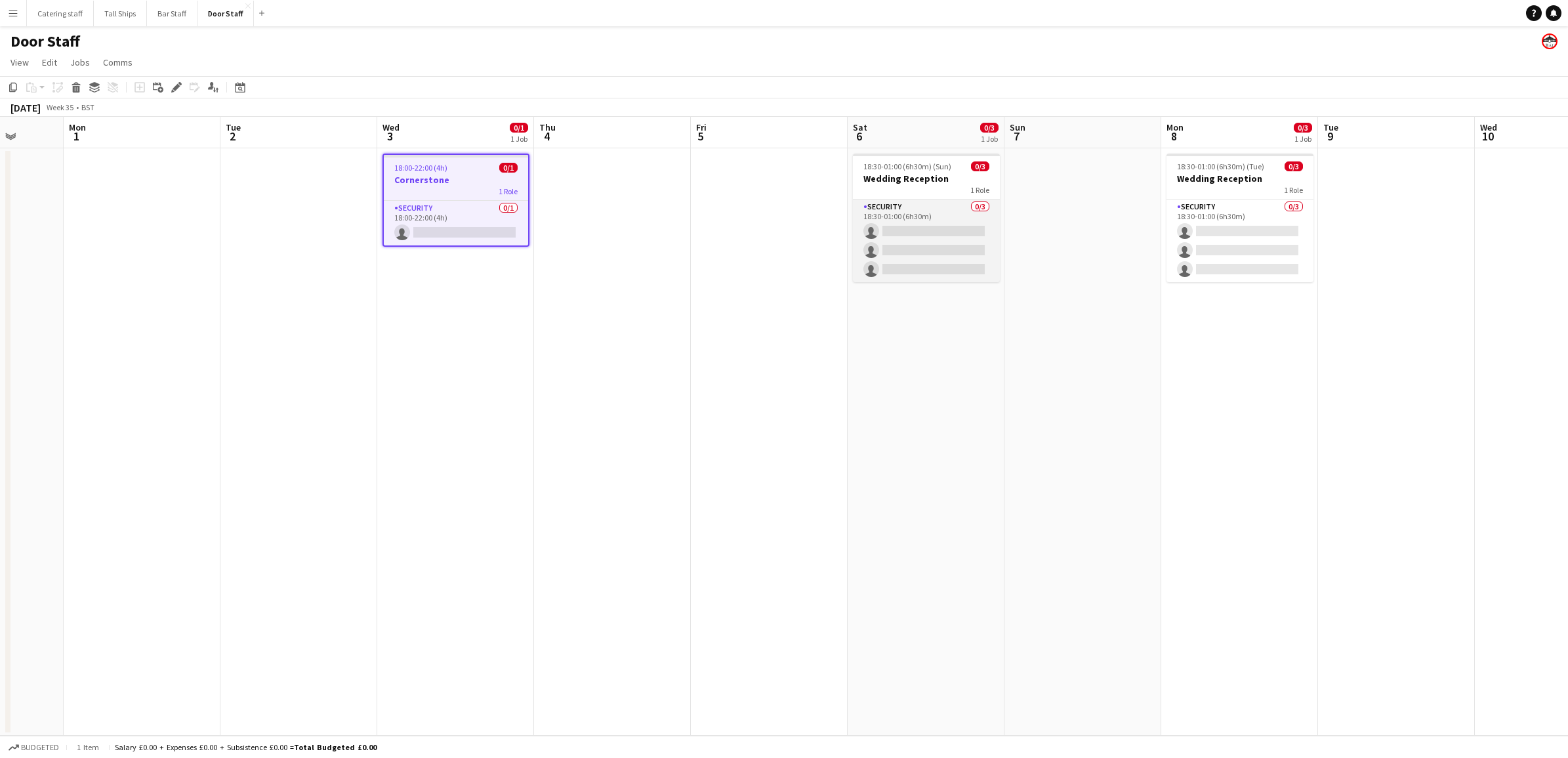
click at [937, 244] on app-card-role "Security 0/3 18:30-01:00 (6h30m) single-neutral-actions single-neutral-actions …" at bounding box center [927, 241] width 147 height 83
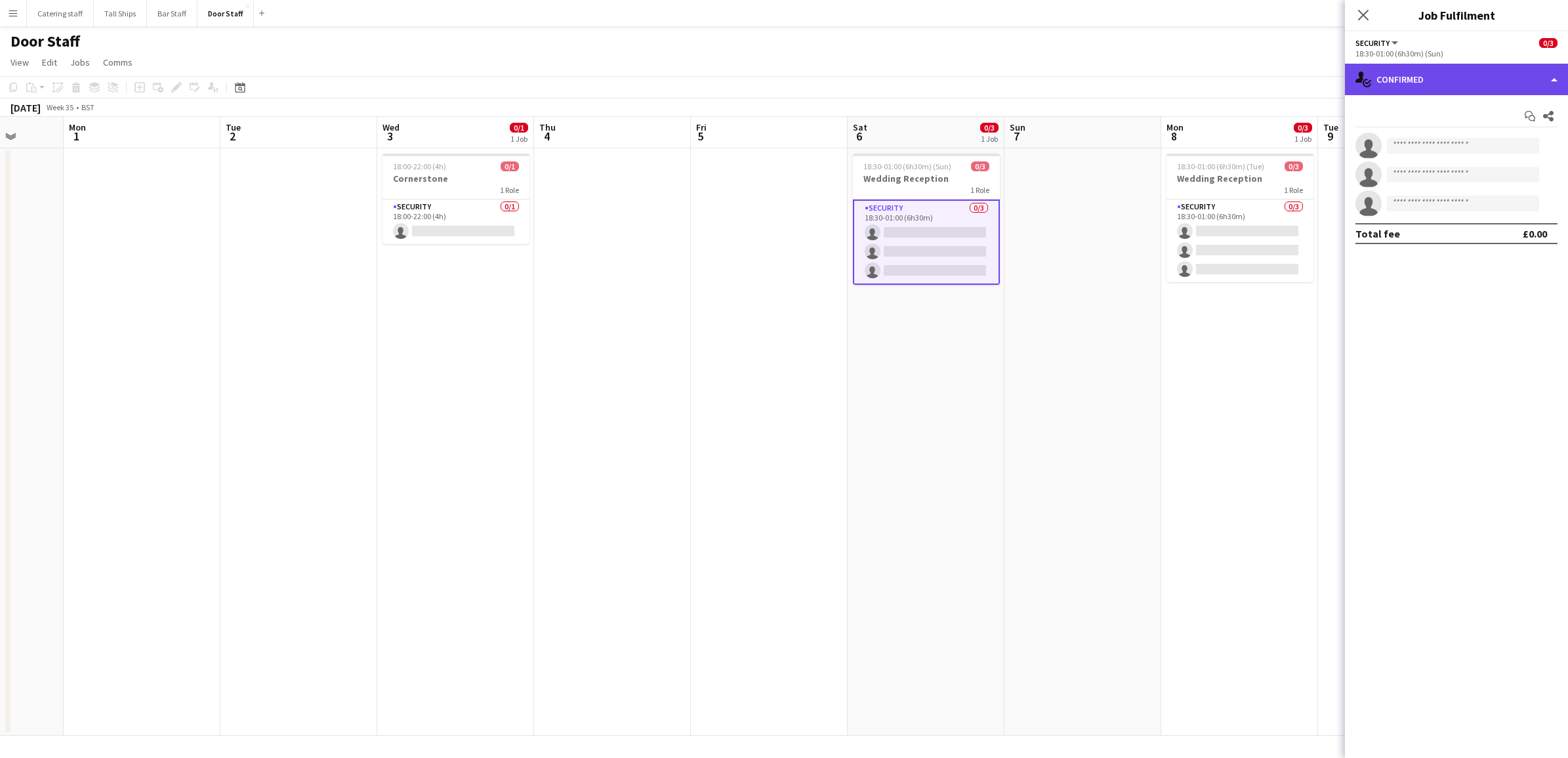
click at [1448, 92] on div "single-neutral-actions-check-2 Confirmed" at bounding box center [1456, 79] width 223 height 31
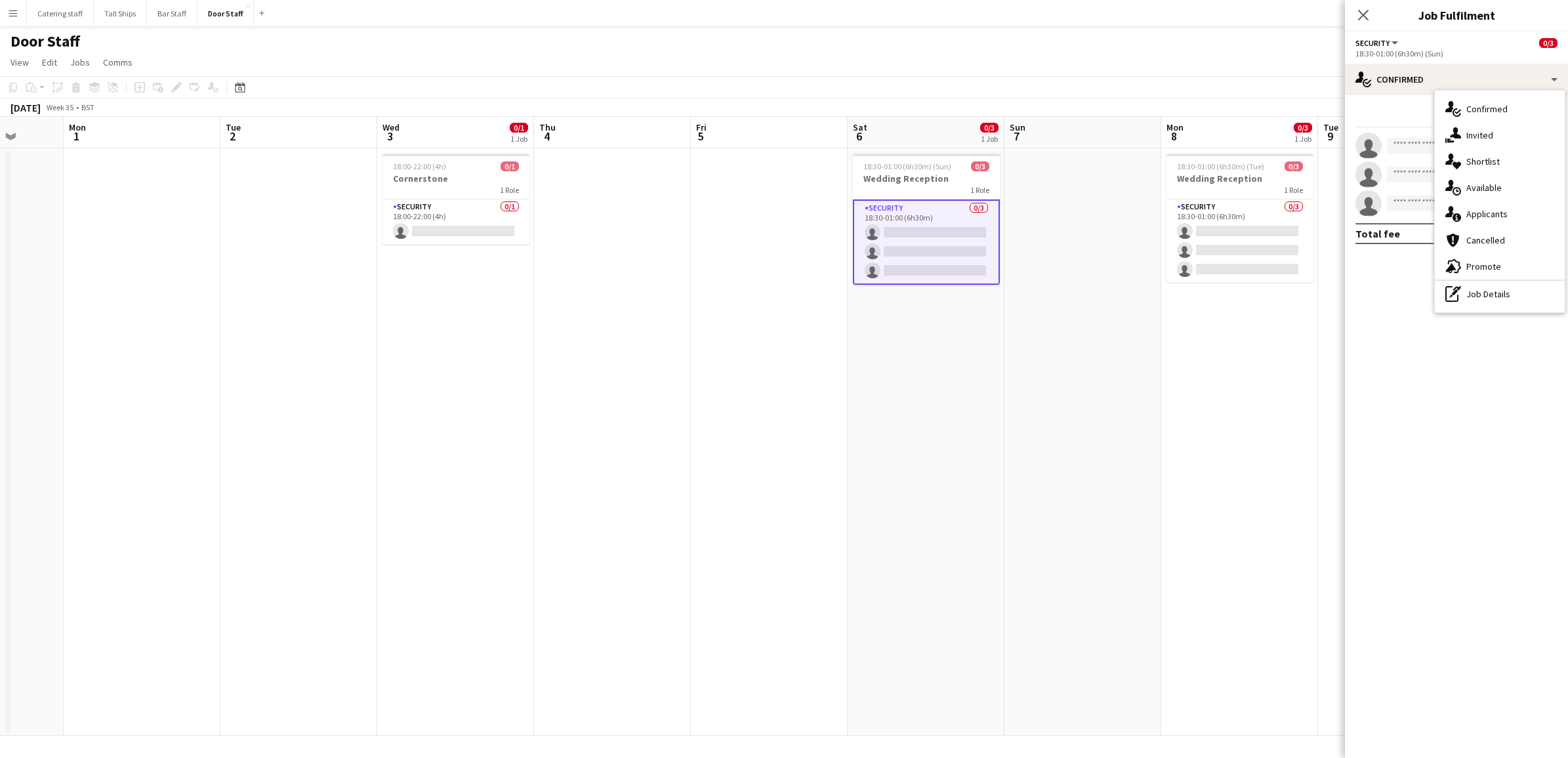
click at [1169, 356] on app-date-cell "18:30-01:00 (6h30m) (Tue) 0/3 Wedding Reception 1 Role Security 0/3 18:30-01:00…" at bounding box center [1240, 441] width 157 height 587
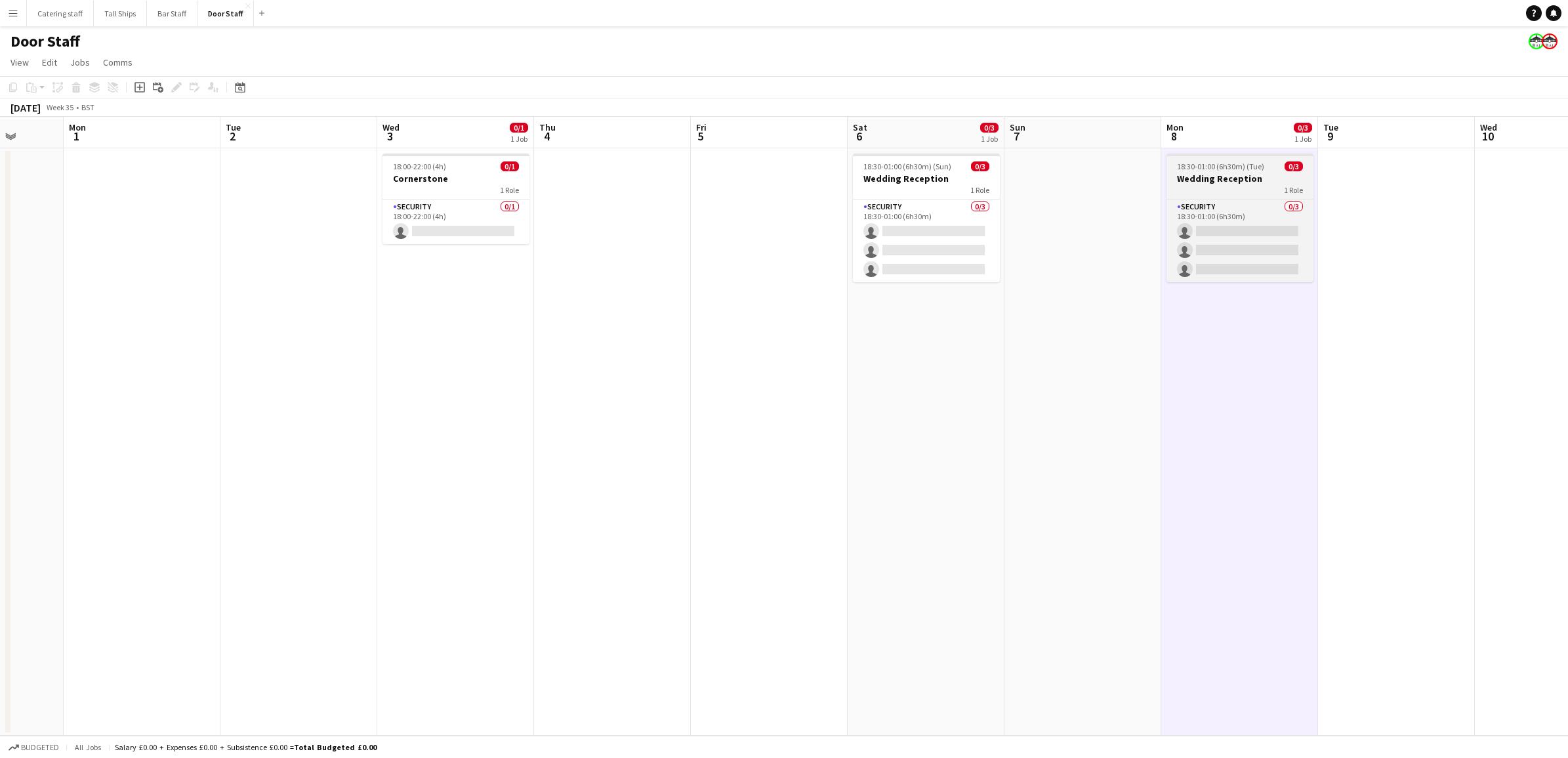
click at [1271, 159] on app-job-card "18:30-01:00 (6h30m) (Tue) 0/3 Wedding Reception 1 Role Security 0/3 18:30-01:00…" at bounding box center [1240, 218] width 147 height 129
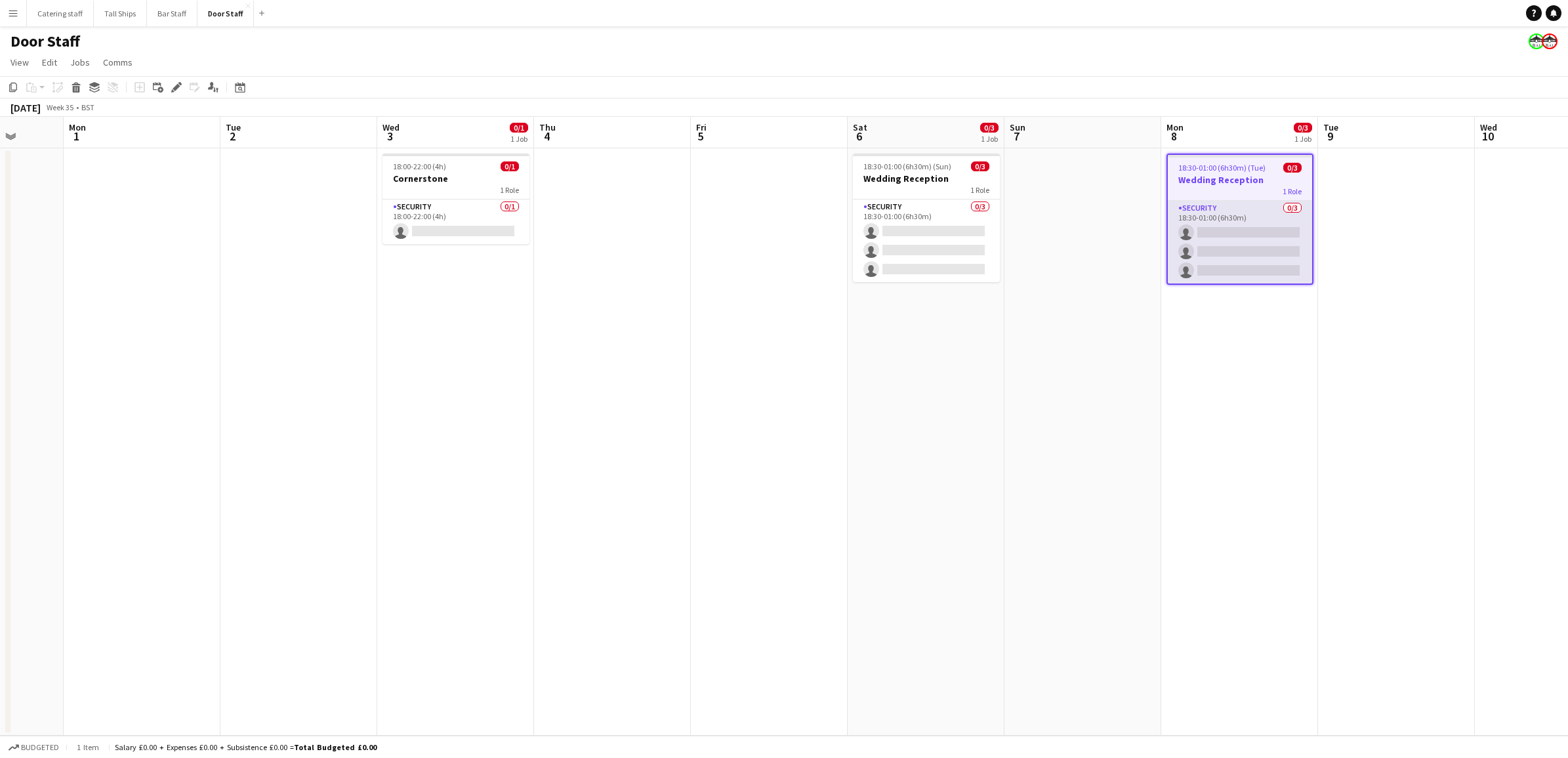
click at [1261, 221] on app-card-role "Security 0/3 18:30-01:00 (6h30m) single-neutral-actions single-neutral-actions …" at bounding box center [1240, 242] width 145 height 83
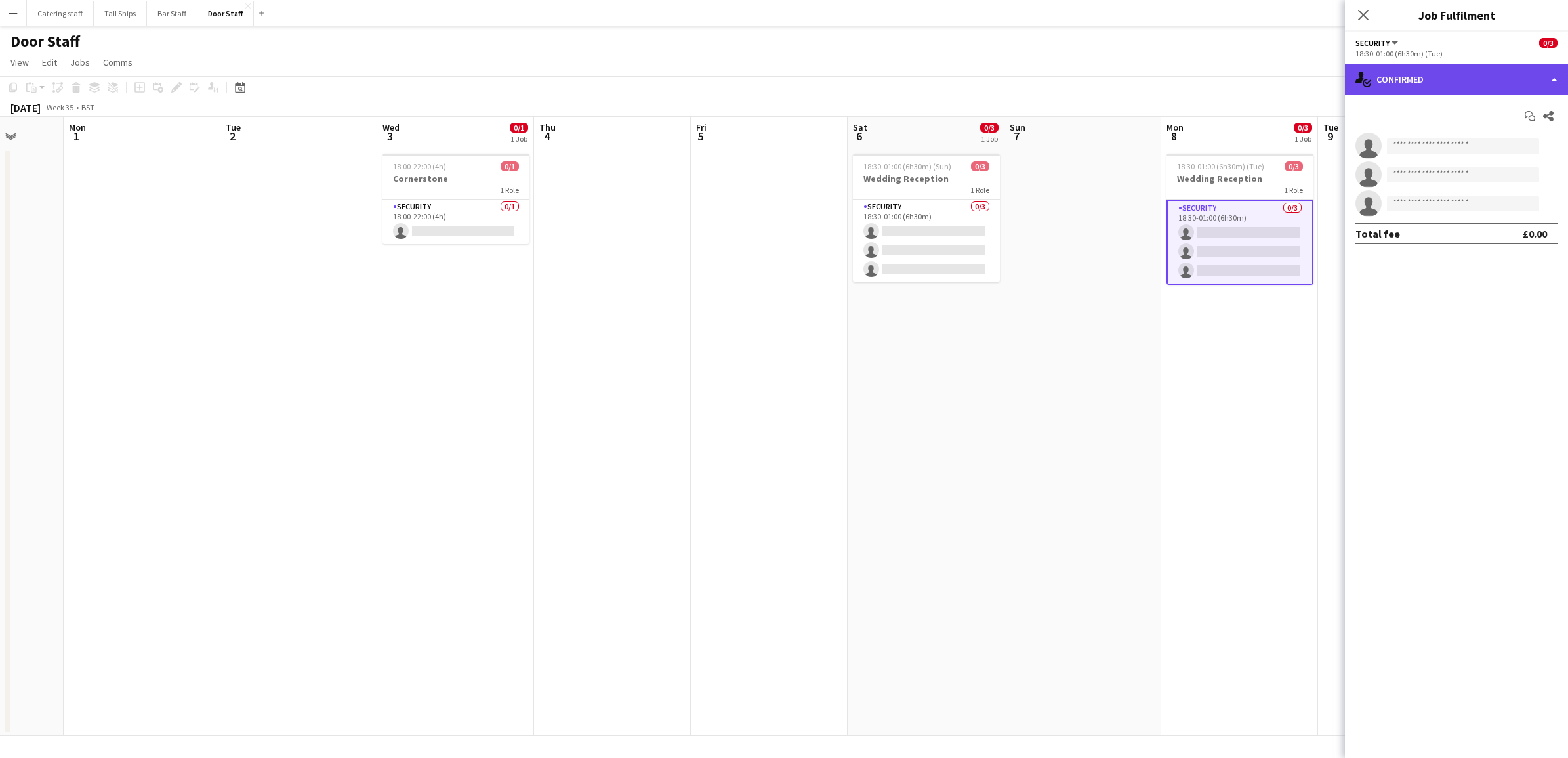
click at [1559, 73] on div "single-neutral-actions-check-2 Confirmed" at bounding box center [1456, 79] width 223 height 31
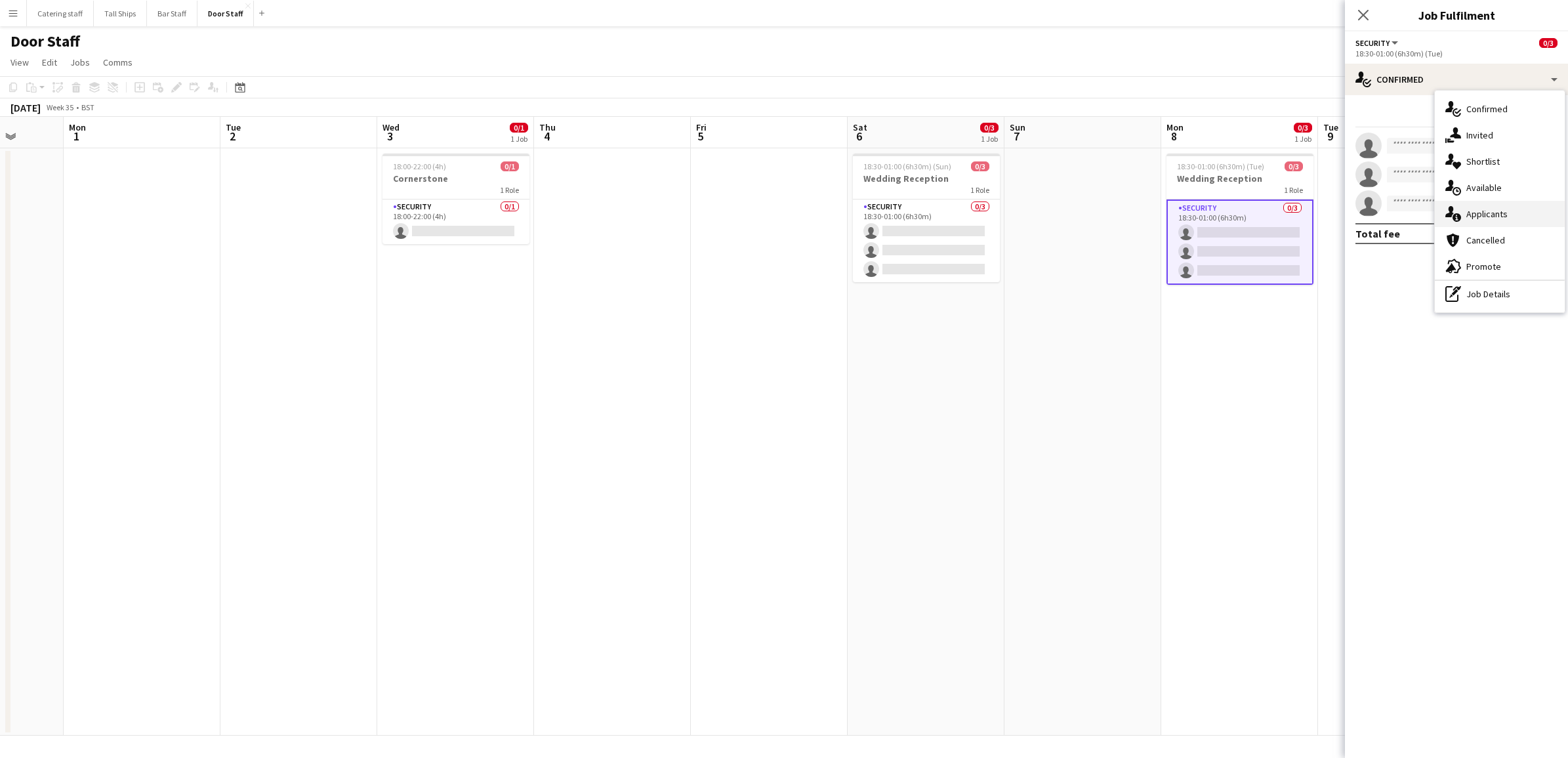
click at [1496, 217] on div "single-neutral-actions-information Applicants" at bounding box center [1499, 214] width 130 height 26
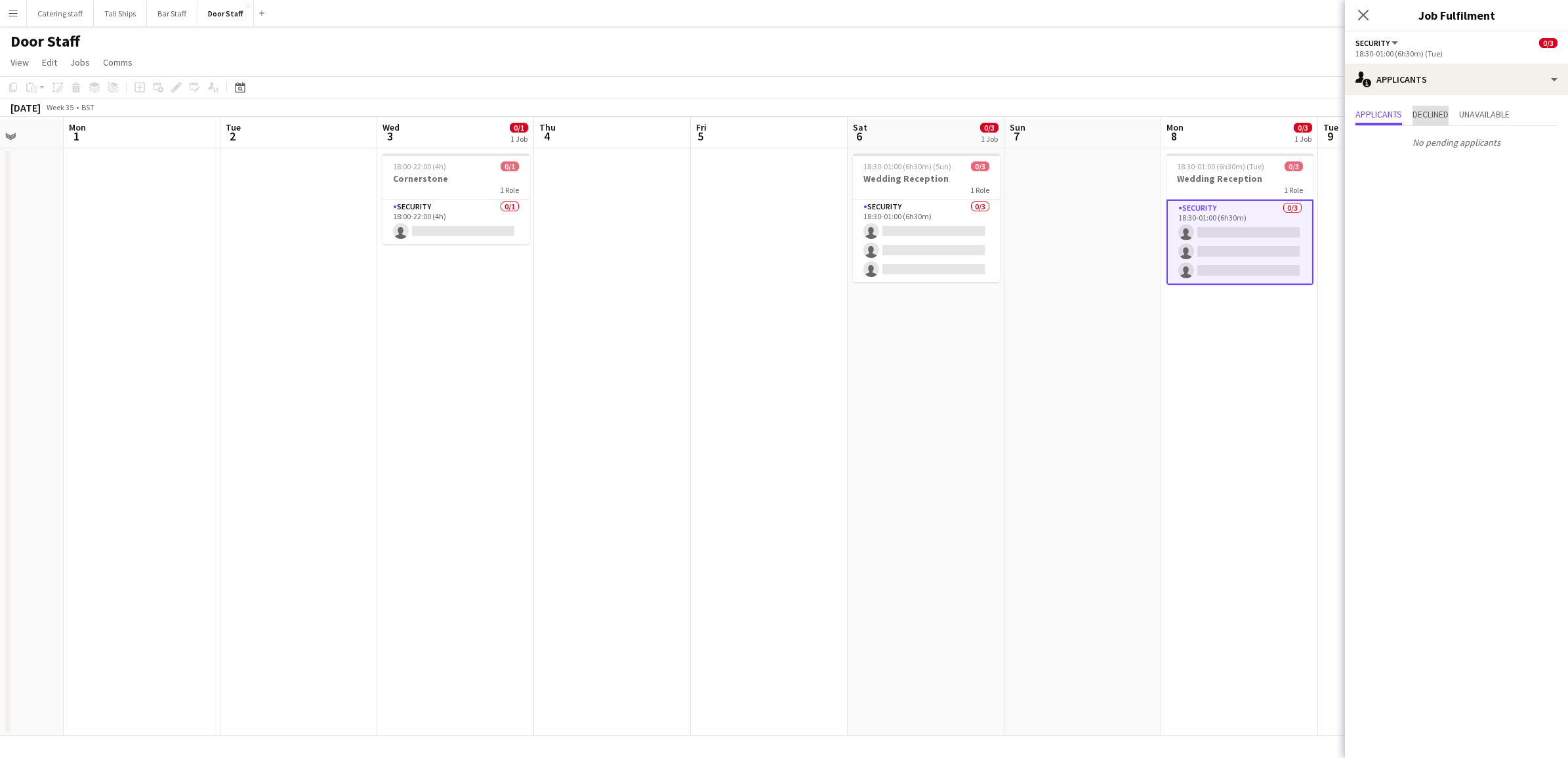
click at [1431, 106] on span "Declined" at bounding box center [1431, 116] width 36 height 20
click at [1486, 106] on span "Unavailable" at bounding box center [1484, 116] width 50 height 20
click at [1170, 83] on app-toolbar "Copy Paste Paste Ctrl+V Paste with crew Ctrl+Shift+V Paste linked Job [GEOGRAPH…" at bounding box center [784, 87] width 1568 height 22
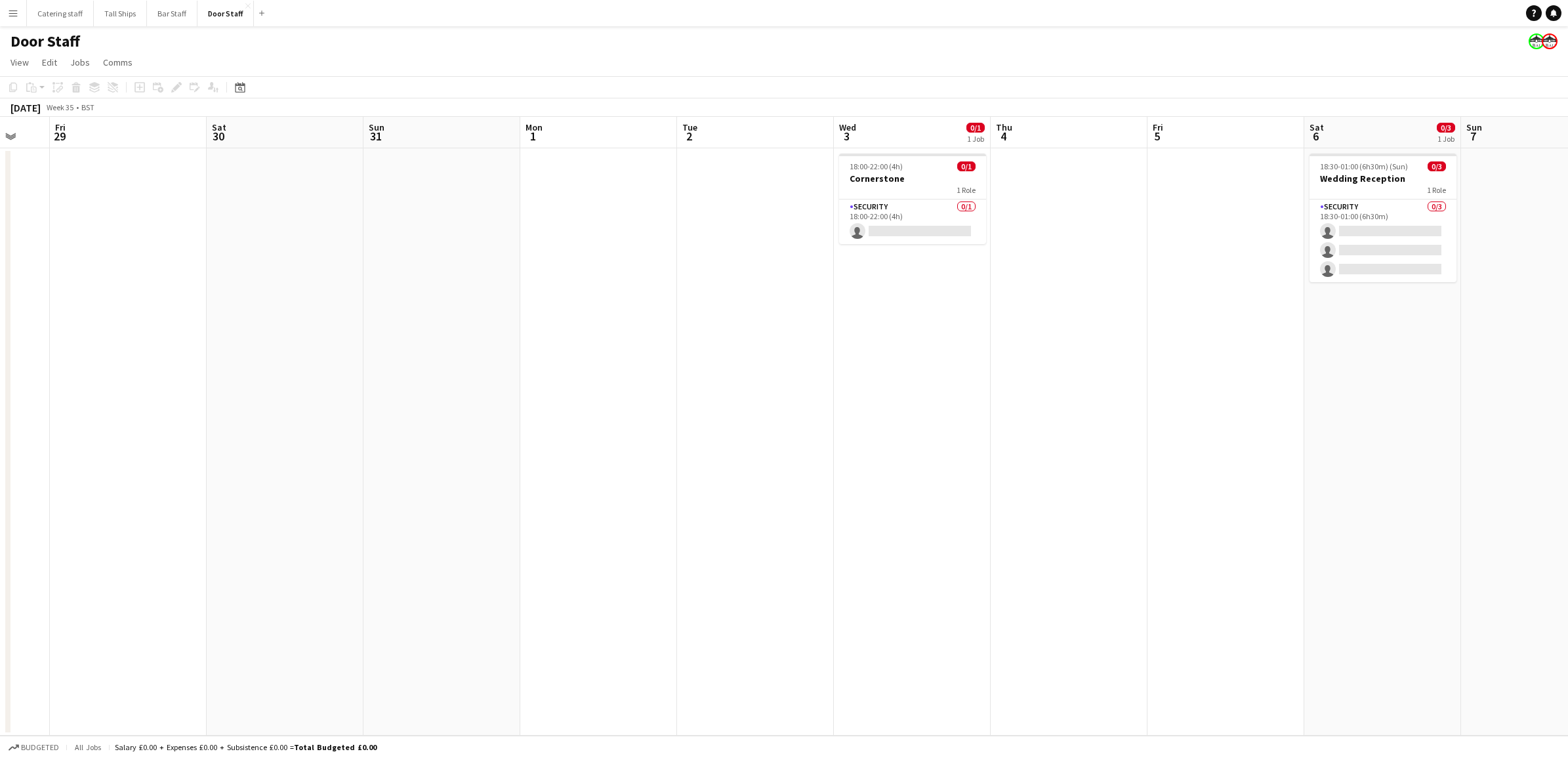
drag, startPoint x: 675, startPoint y: 520, endPoint x: 1132, endPoint y: 559, distance: 458.7
click at [1132, 559] on app-calendar-viewport "Wed 27 Thu 28 Fri 29 Sat 30 Sun 31 Mon 1 Tue 2 Wed 3 0/1 1 Job Thu 4 Fri 5 Sat …" at bounding box center [784, 426] width 1568 height 618
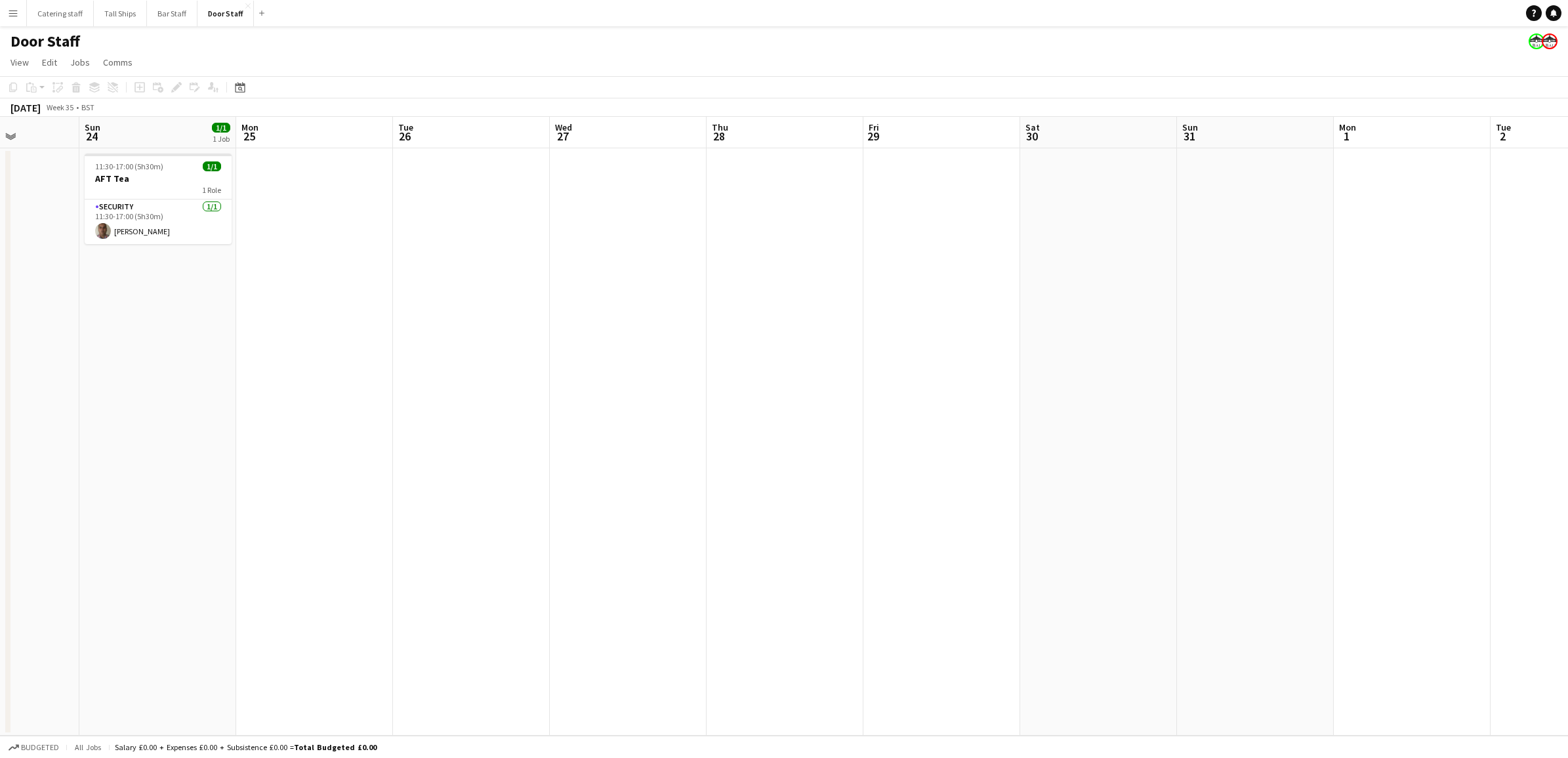
drag, startPoint x: 748, startPoint y: 548, endPoint x: 1545, endPoint y: 635, distance: 801.7
click at [1567, 635] on html "Menu Boards Boards Boards All jobs Status Workforce Workforce My Workforce Recr…" at bounding box center [784, 379] width 1568 height 758
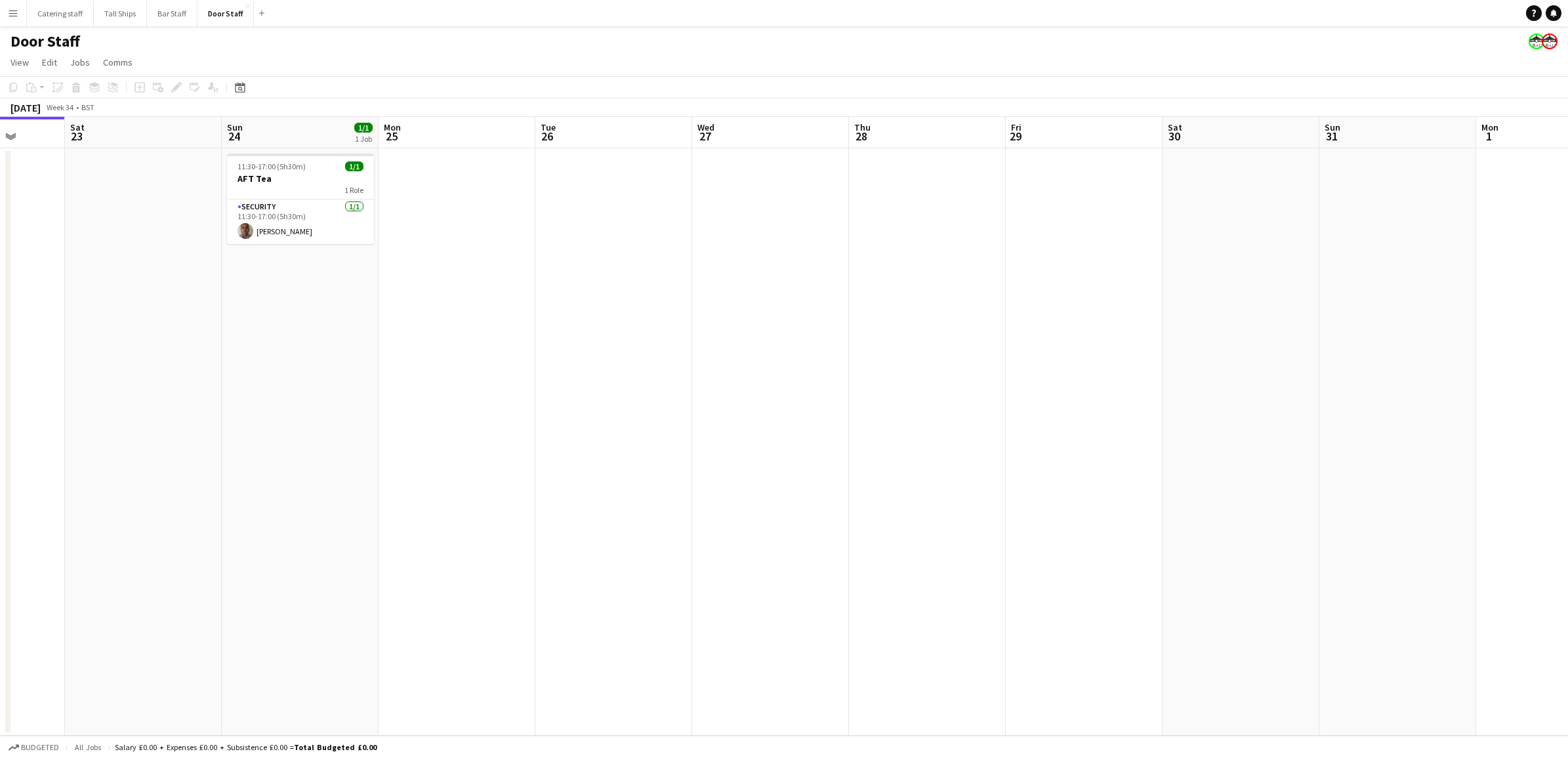
scroll to position [0, 350]
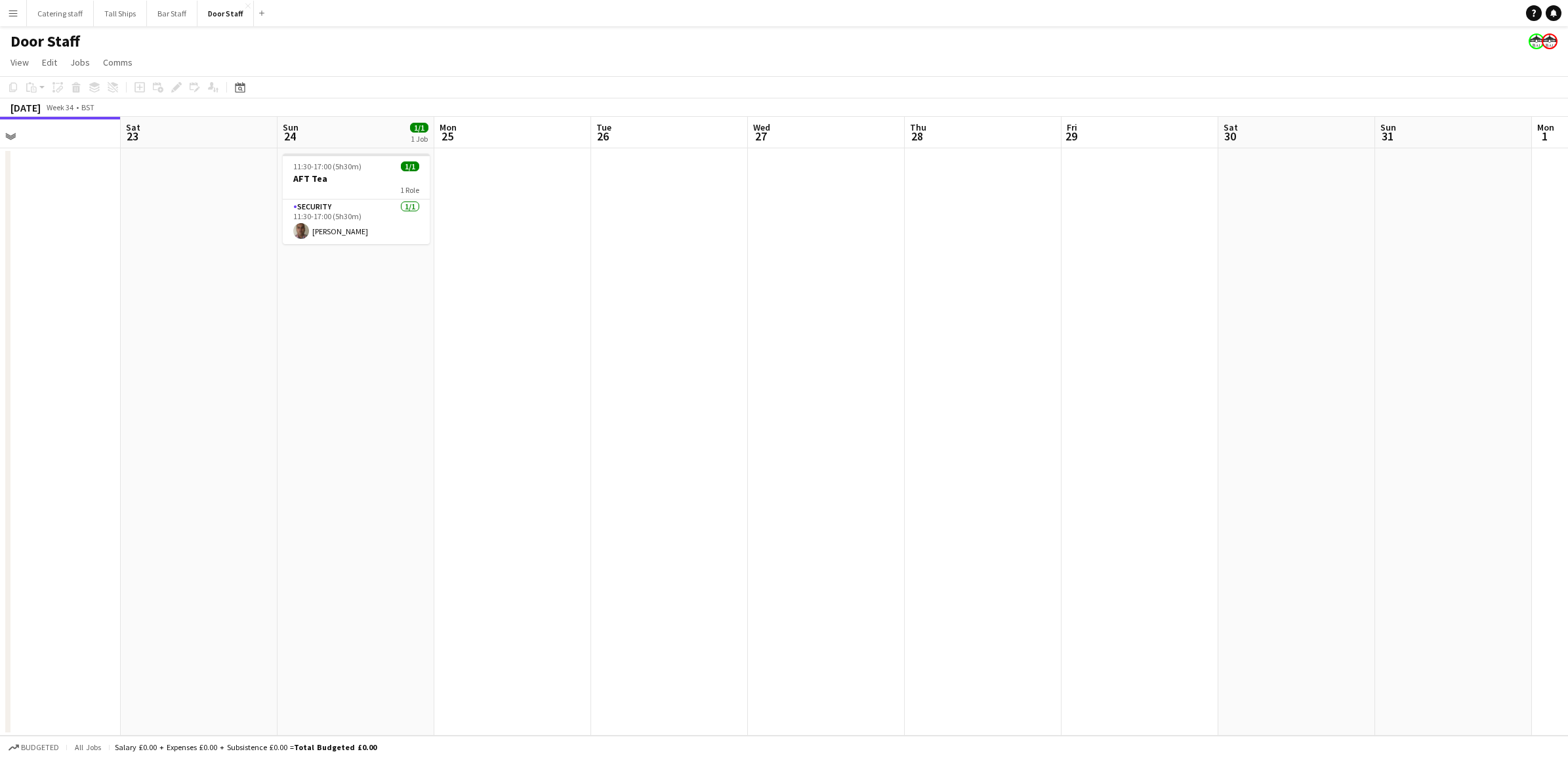
drag, startPoint x: 545, startPoint y: 450, endPoint x: 898, endPoint y: 467, distance: 353.4
click at [898, 467] on app-calendar-viewport "Wed 20 Thu 21 Fri 22 Sat 23 Sun 24 1/1 1 Job Mon 25 Tue 26 Wed 27 Thu 28 Fri 29…" at bounding box center [784, 426] width 1568 height 618
